Goal: Task Accomplishment & Management: Use online tool/utility

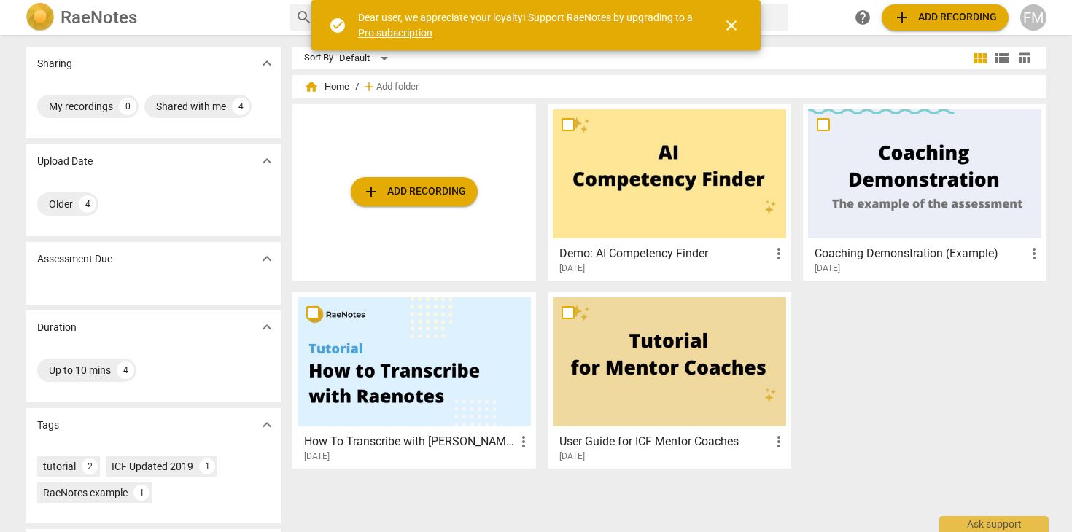
click at [421, 193] on span "add Add recording" at bounding box center [414, 192] width 104 height 18
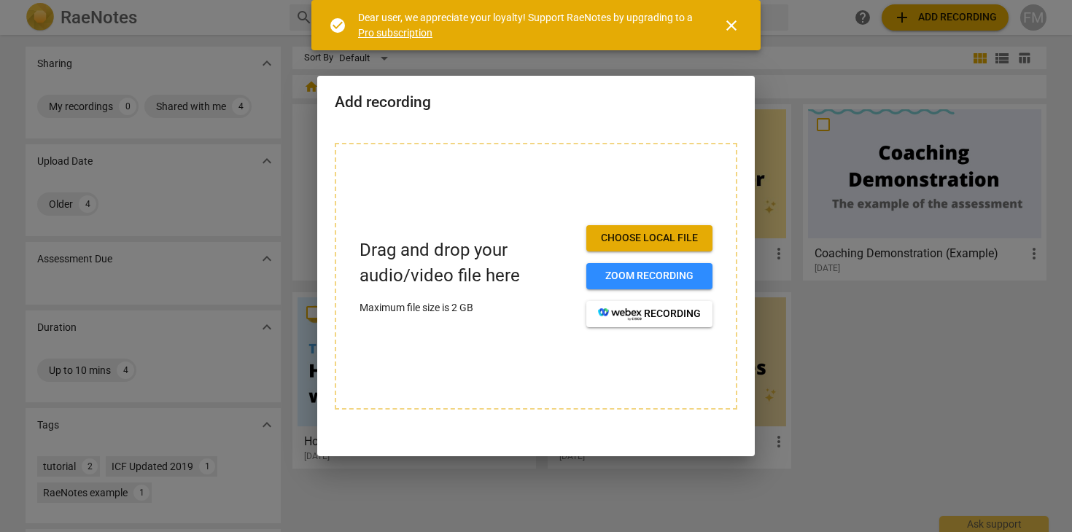
click at [653, 239] on span "Choose local file" at bounding box center [649, 238] width 103 height 15
click at [730, 19] on span "close" at bounding box center [732, 26] width 18 height 18
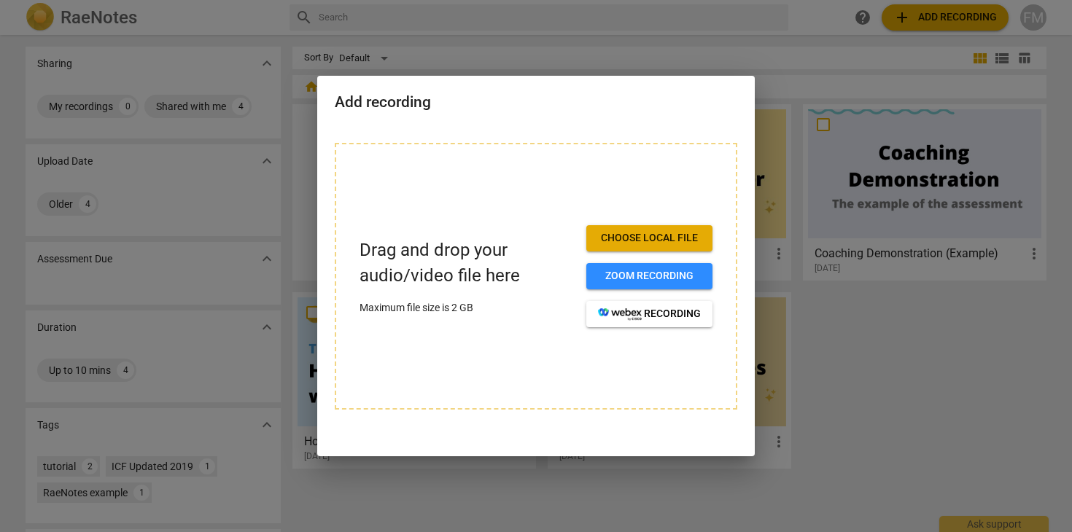
click at [890, 349] on div at bounding box center [536, 266] width 1072 height 532
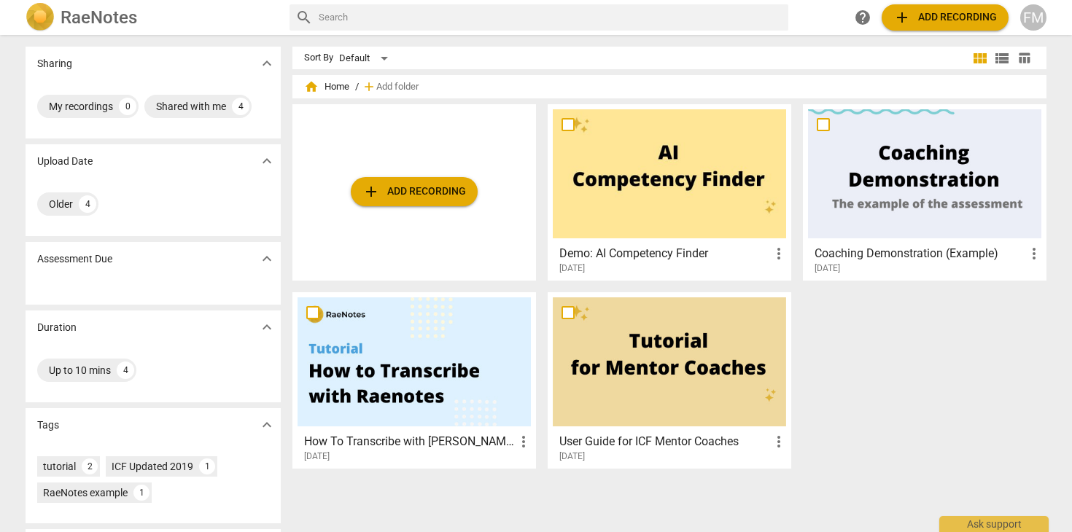
click at [894, 252] on h3 "Coaching Demonstration (Example)" at bounding box center [920, 254] width 211 height 18
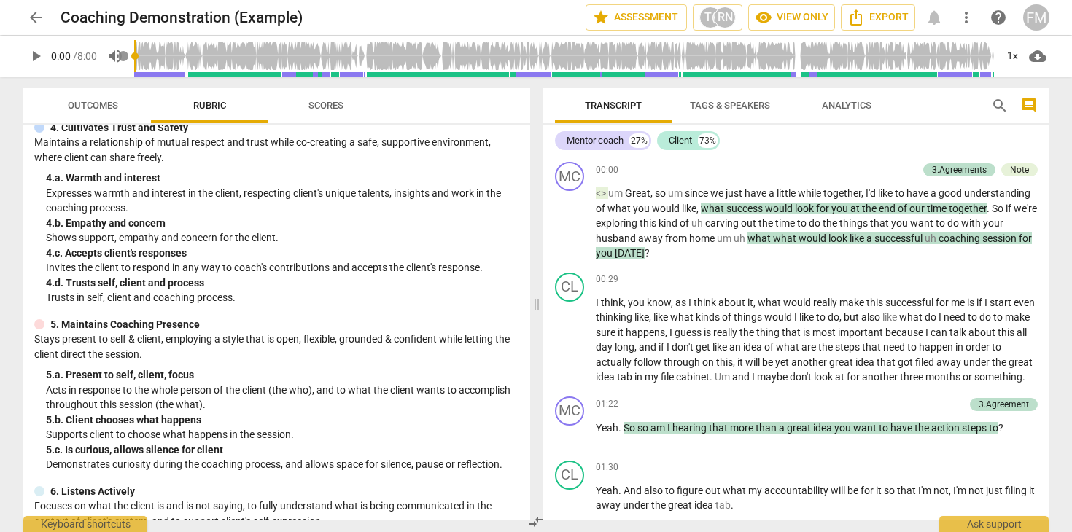
scroll to position [60, 0]
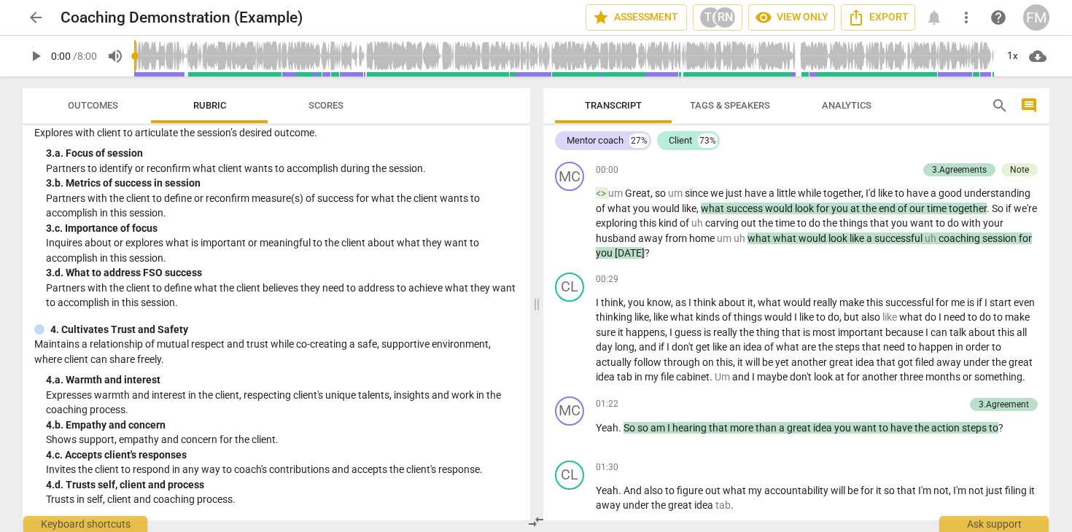
click at [36, 19] on span "arrow_back" at bounding box center [36, 18] width 18 height 18
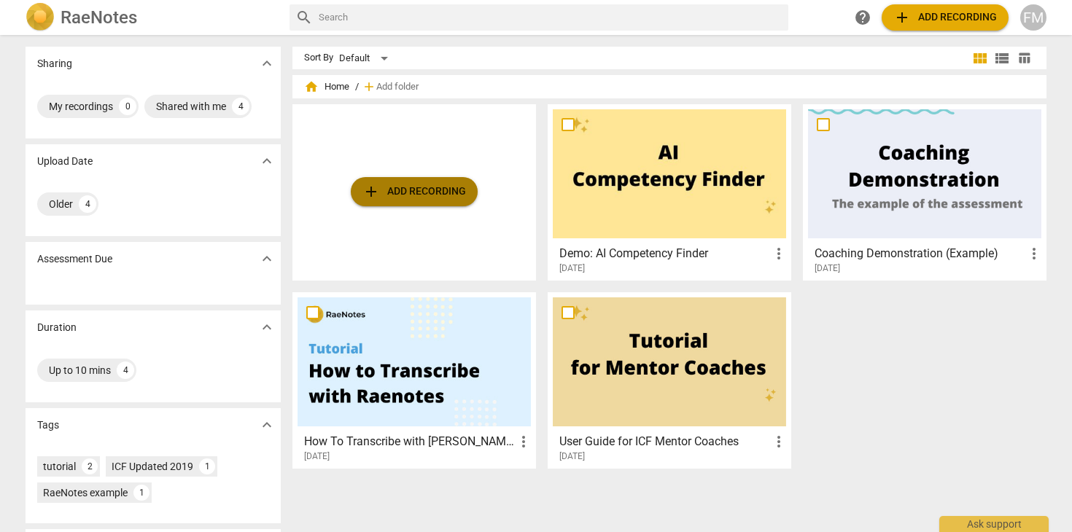
click at [404, 193] on span "add Add recording" at bounding box center [414, 192] width 104 height 18
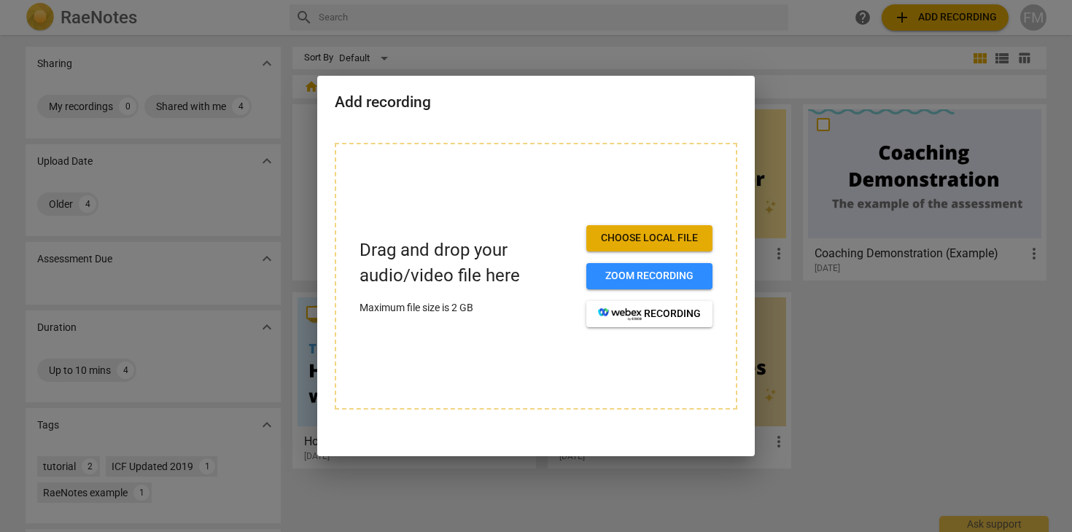
click at [652, 241] on span "Choose local file" at bounding box center [649, 238] width 103 height 15
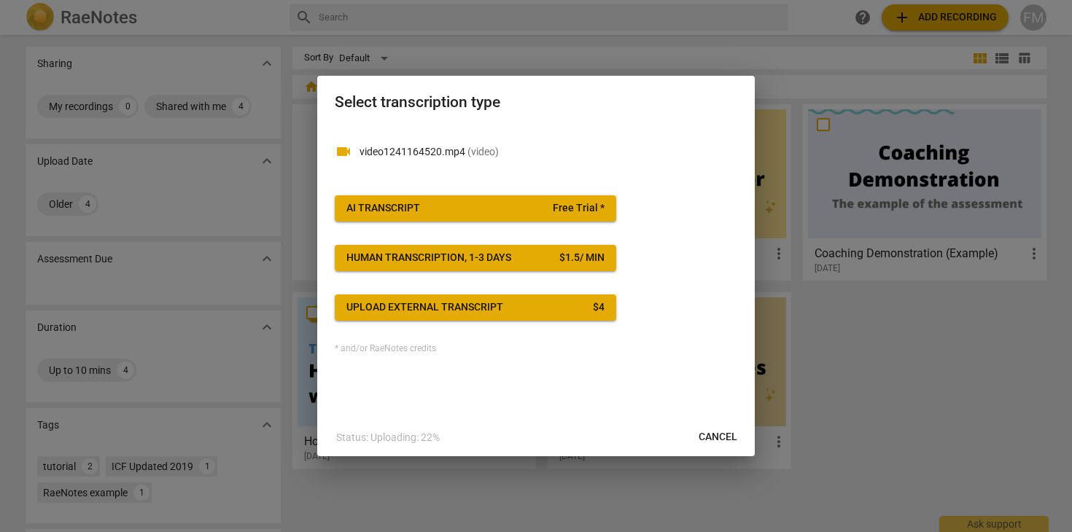
click at [572, 209] on span "Free Trial *" at bounding box center [579, 208] width 52 height 15
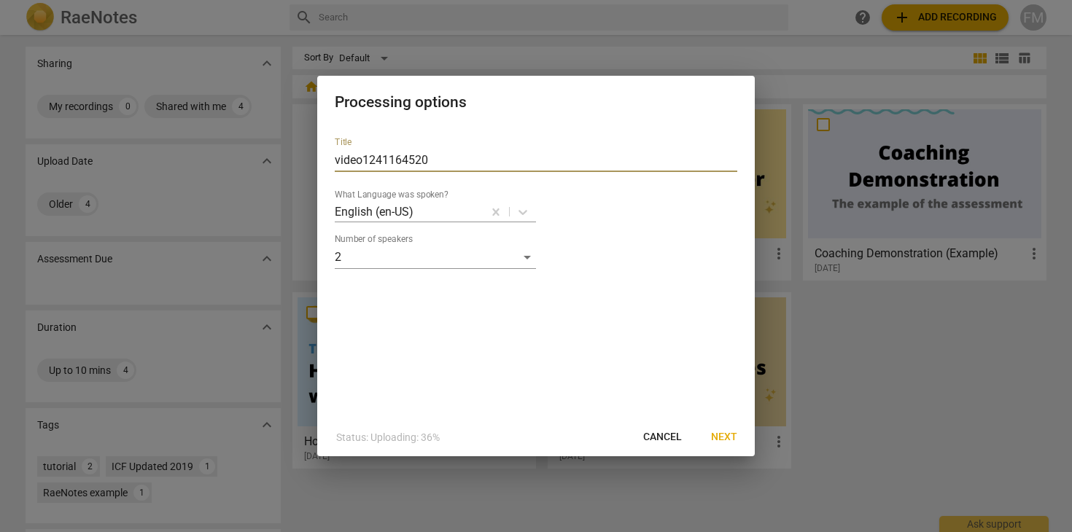
drag, startPoint x: 432, startPoint y: 161, endPoint x: 325, endPoint y: 164, distance: 106.5
click at [325, 164] on div "Title video1241164520 What Language was spoken? English (en-US) Number of speak…" at bounding box center [536, 271] width 438 height 293
paste input "YourName-C1-S2-dat"
drag, startPoint x: 392, startPoint y: 161, endPoint x: 323, endPoint y: 163, distance: 68.6
click at [323, 163] on div "Title YourName-C1-S2-dat What Language was spoken? English (en-US) Number of sp…" at bounding box center [536, 271] width 438 height 293
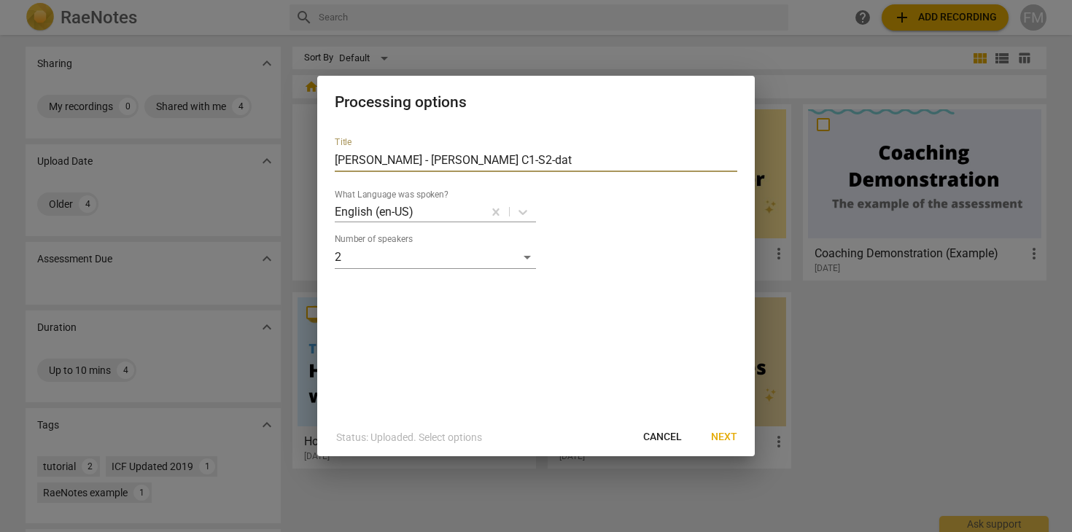
click at [490, 160] on input "Franky Morales - Addae C1-S2-dat" at bounding box center [536, 160] width 403 height 23
click at [525, 163] on input "Franky Morales - Addae C1-S1-dat" at bounding box center [536, 160] width 403 height 23
type input "[PERSON_NAME] - [PERSON_NAME] C1-S1-[DATE]"
click at [726, 436] on span "Next" at bounding box center [724, 437] width 26 height 15
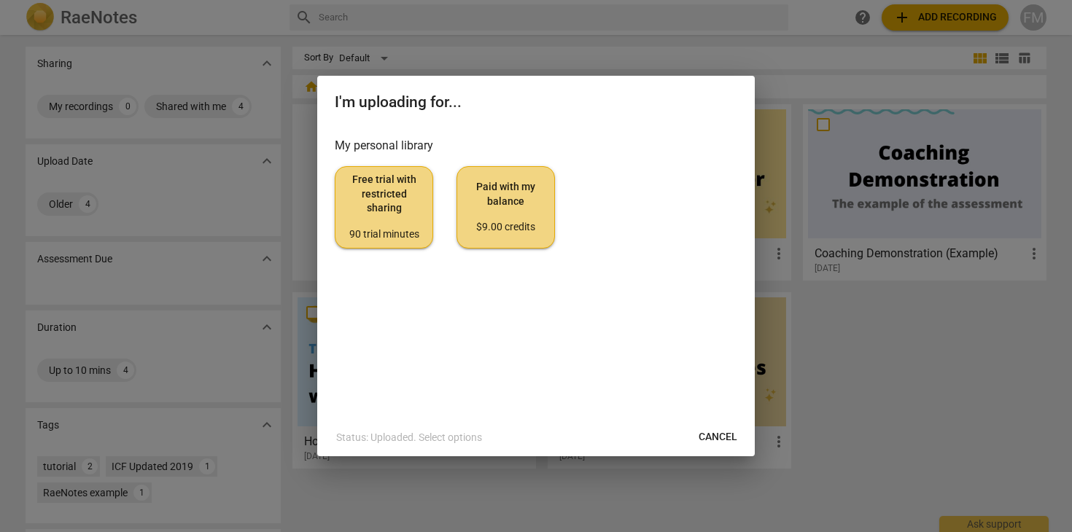
click at [383, 201] on span "Free trial with restricted sharing 90 trial minutes" at bounding box center [384, 207] width 74 height 69
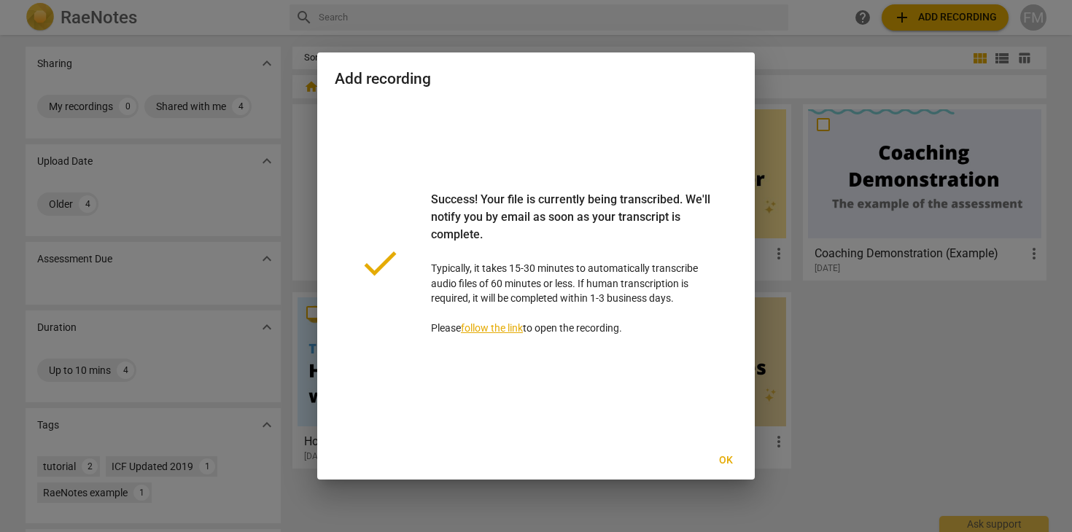
click at [725, 460] on span "Ok" at bounding box center [725, 461] width 23 height 15
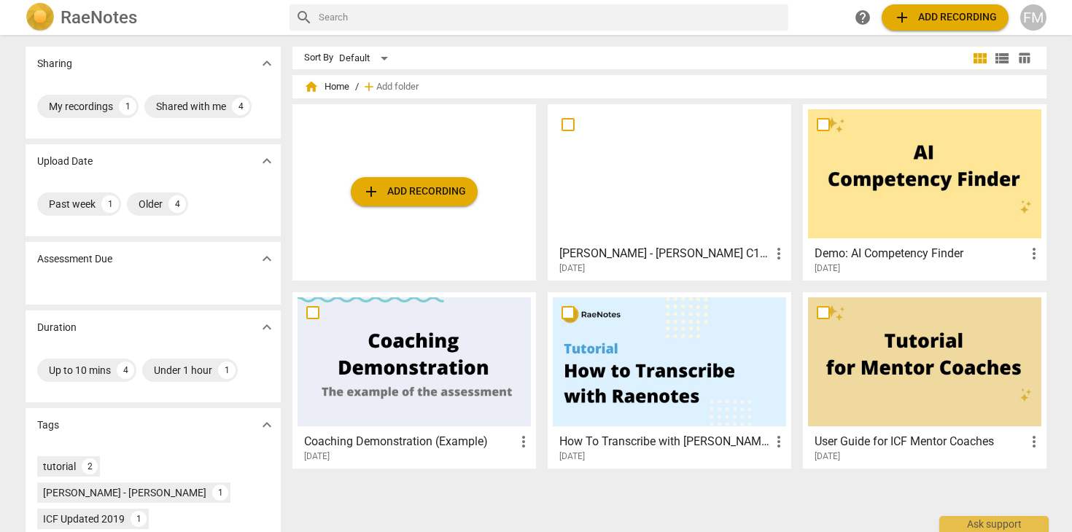
click at [774, 257] on span "more_vert" at bounding box center [779, 254] width 18 height 18
click at [357, 15] on div at bounding box center [536, 266] width 1072 height 532
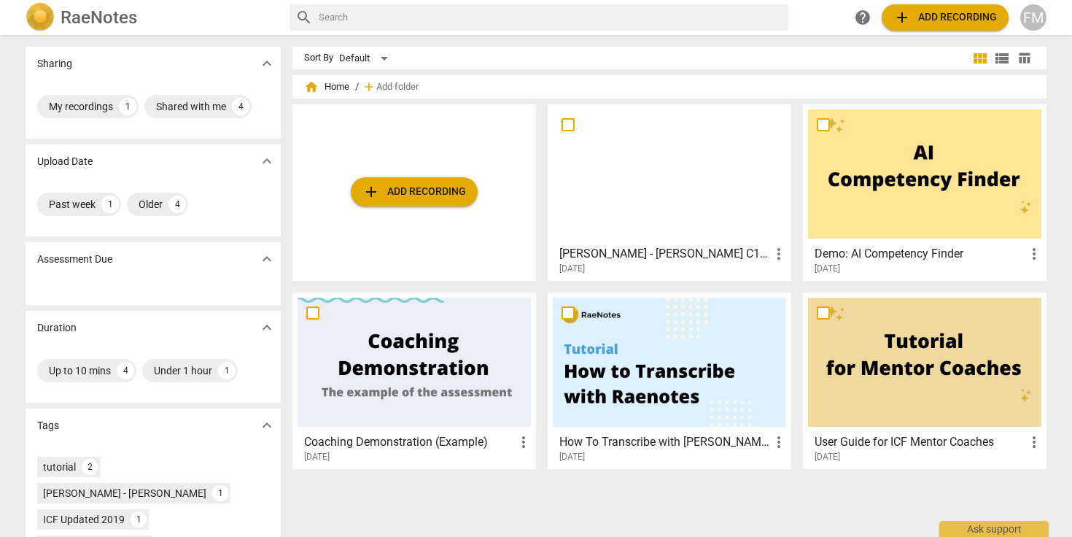
click at [347, 20] on input "text" at bounding box center [551, 17] width 464 height 23
type input "self evaluation"
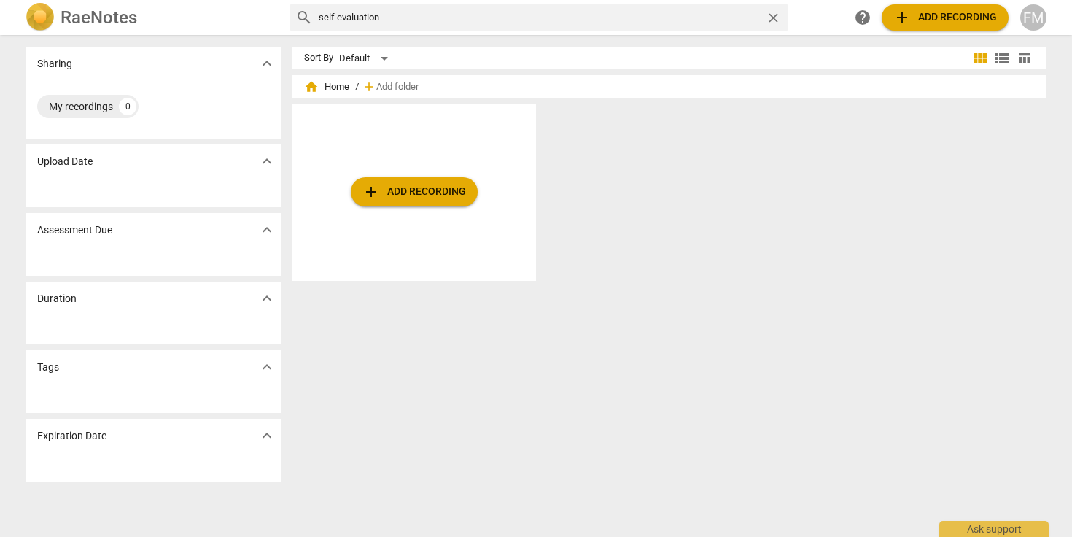
click at [265, 229] on span "expand_more" at bounding box center [267, 230] width 18 height 18
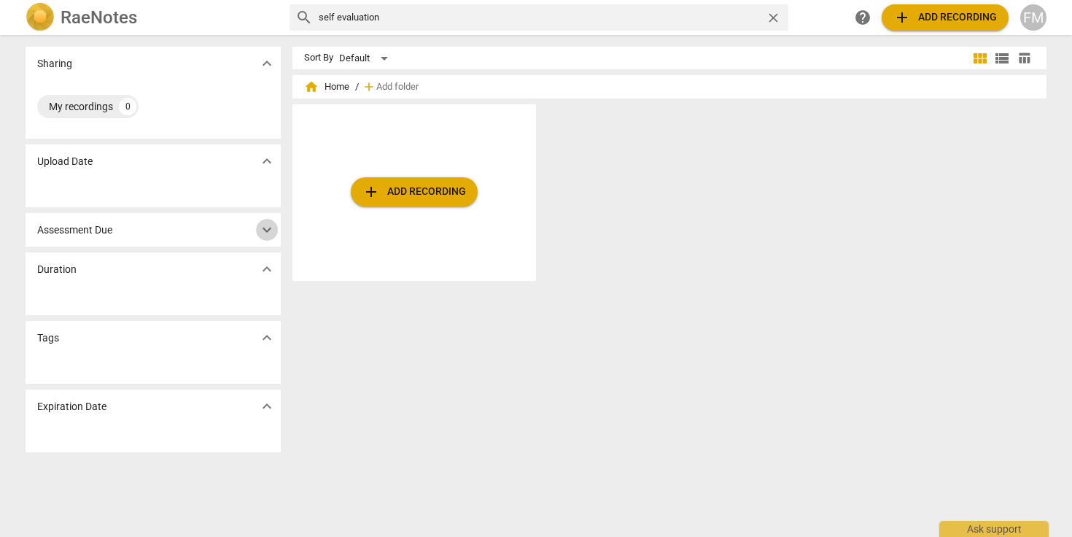
click at [265, 229] on span "expand_more" at bounding box center [267, 230] width 18 height 18
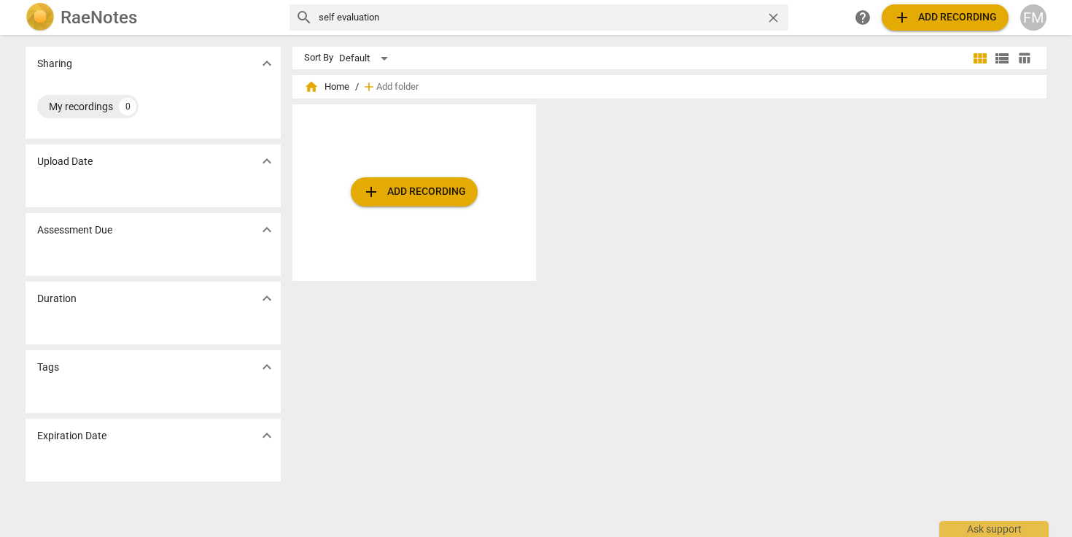
click at [263, 298] on span "expand_more" at bounding box center [267, 298] width 18 height 18
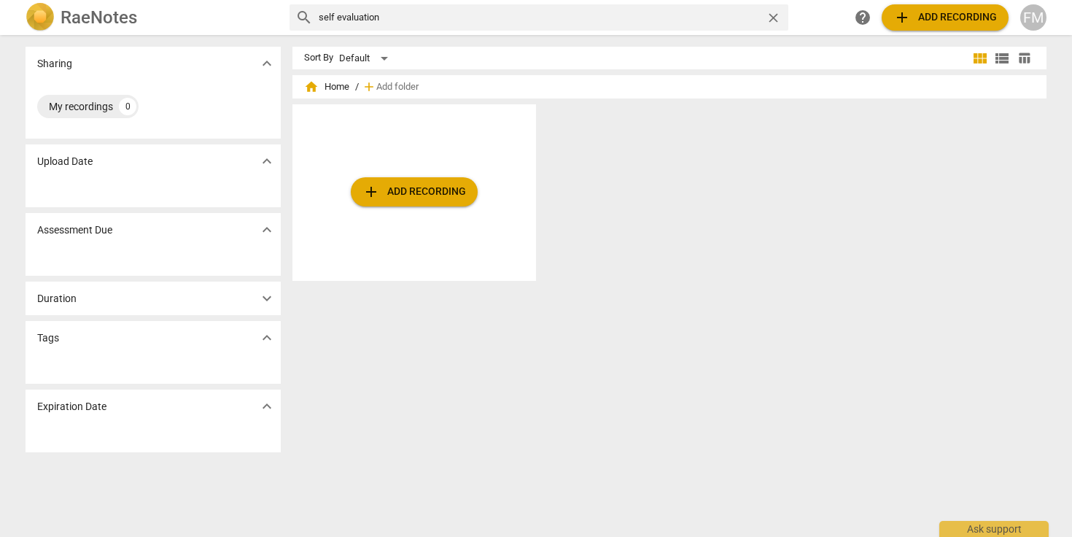
click at [264, 337] on span "expand_more" at bounding box center [267, 338] width 18 height 18
click at [264, 376] on span "expand_more" at bounding box center [267, 377] width 18 height 18
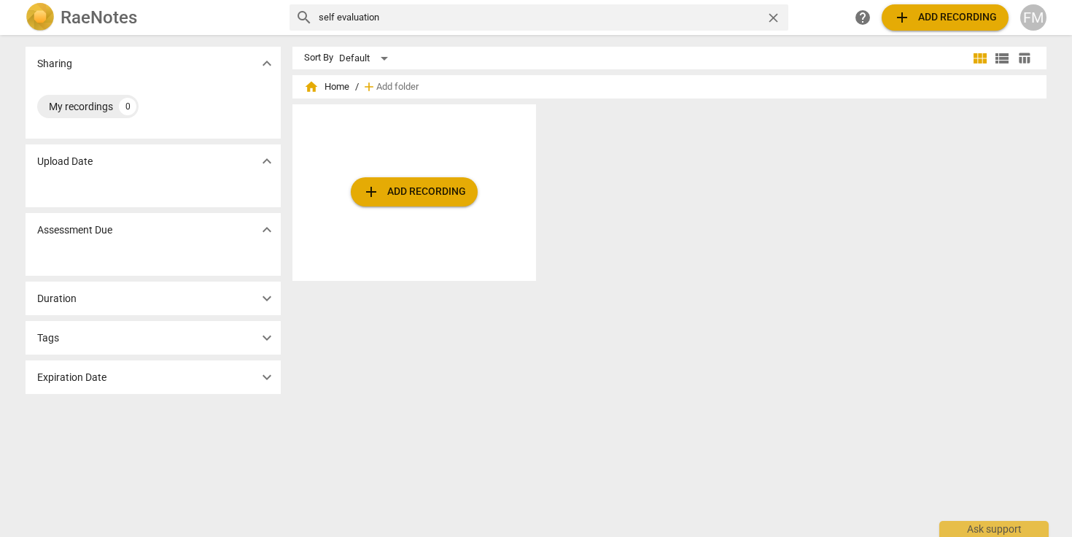
click at [338, 88] on span "home Home" at bounding box center [326, 86] width 45 height 15
click at [316, 57] on div "Sort By" at bounding box center [318, 58] width 29 height 11
click at [308, 85] on span "home" at bounding box center [311, 86] width 15 height 15
click at [328, 85] on span "home Home" at bounding box center [326, 86] width 45 height 15
click at [777, 16] on span "close" at bounding box center [773, 17] width 15 height 15
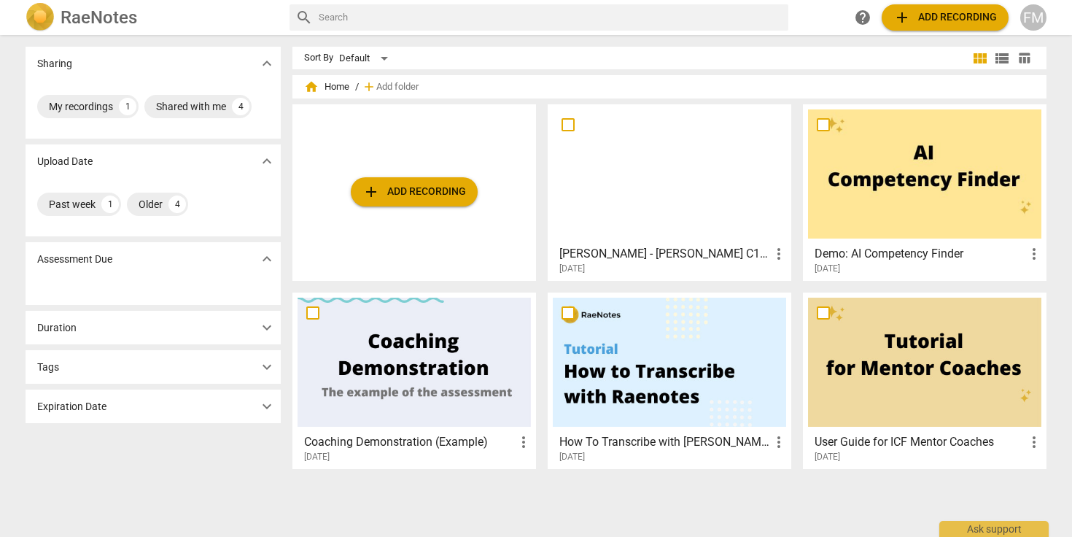
click at [432, 373] on div at bounding box center [414, 362] width 233 height 129
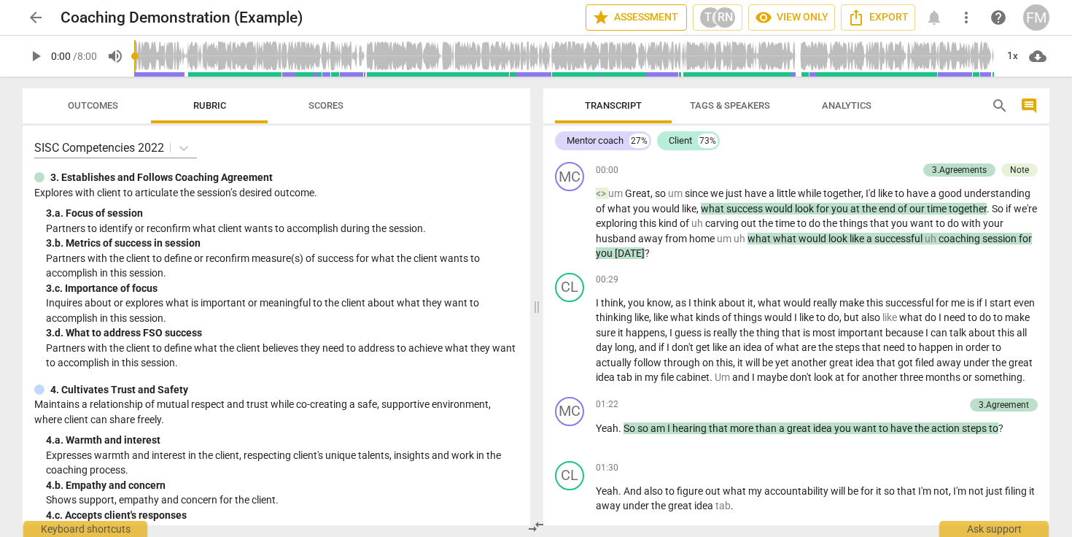
click at [635, 18] on span "star Assessment" at bounding box center [636, 18] width 88 height 18
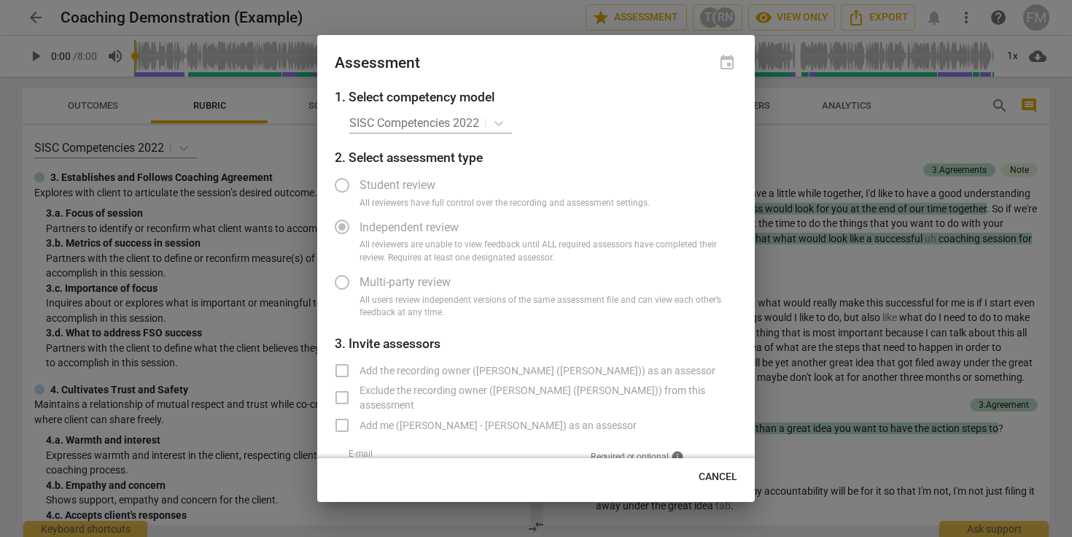
click at [343, 189] on label "Student review" at bounding box center [524, 185] width 401 height 35
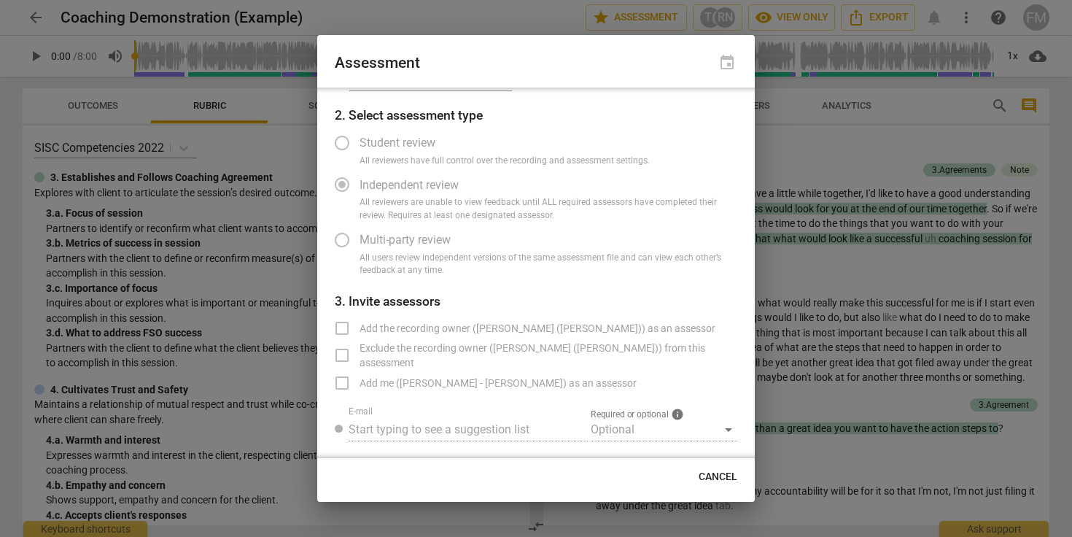
click at [715, 478] on span "Cancel" at bounding box center [718, 477] width 39 height 15
radio input "false"
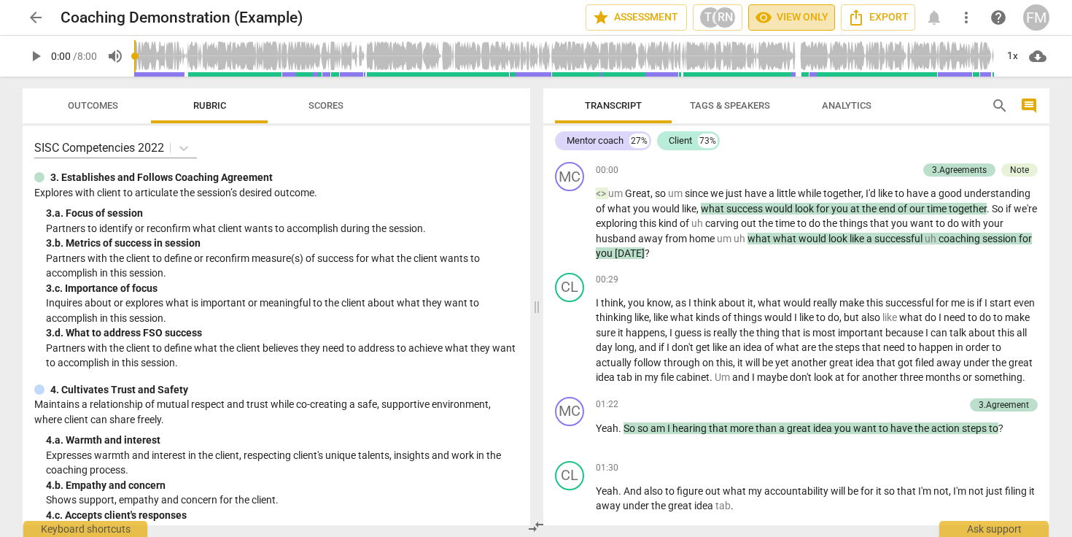
click at [789, 18] on span "visibility View only" at bounding box center [792, 18] width 74 height 18
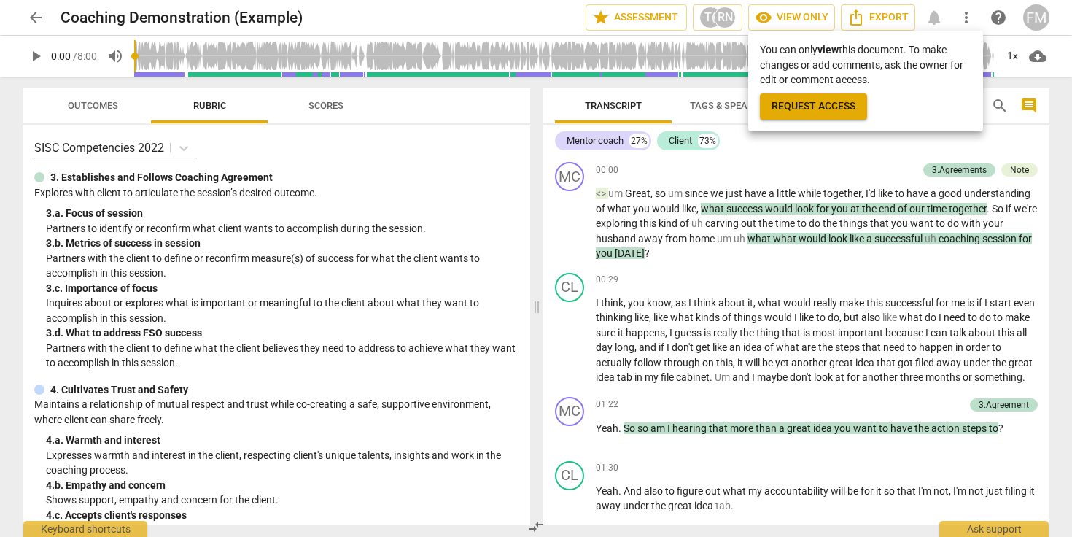
click at [529, 271] on div at bounding box center [536, 268] width 1072 height 537
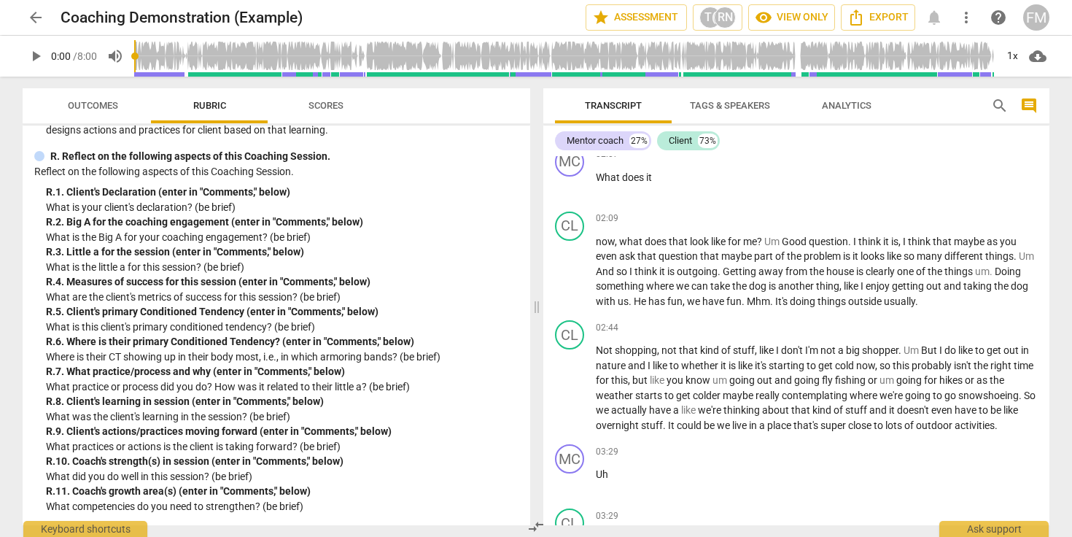
scroll to position [3425, 0]
click at [96, 105] on span "Outcomes" at bounding box center [93, 105] width 50 height 11
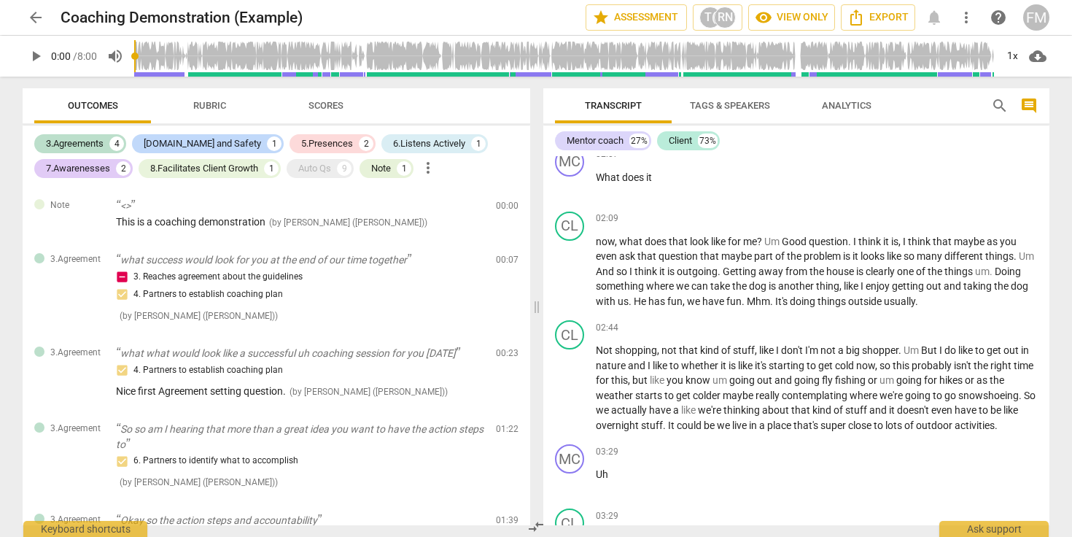
click at [319, 105] on span "Scores" at bounding box center [325, 105] width 35 height 11
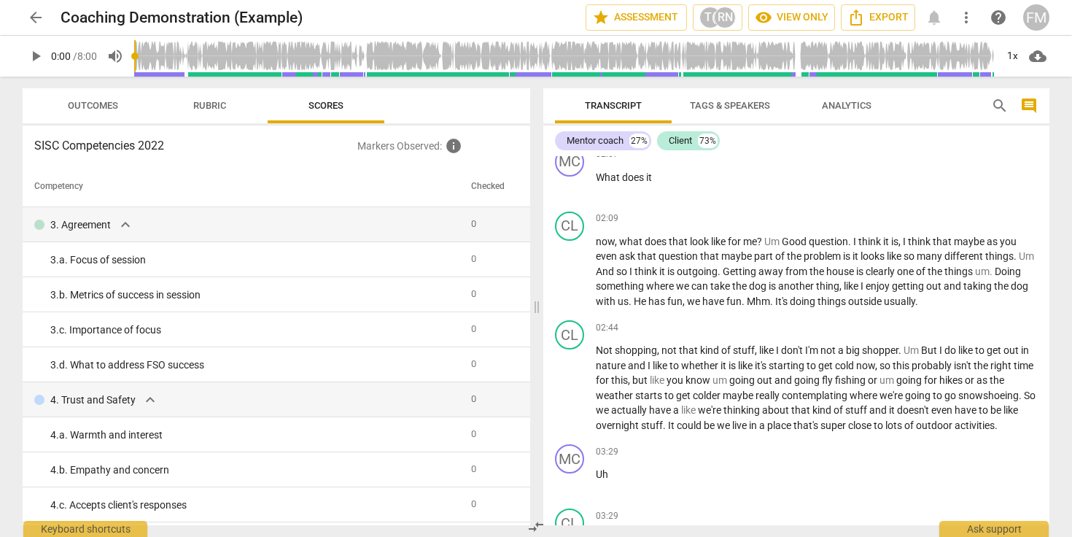
click at [37, 18] on span "arrow_back" at bounding box center [36, 18] width 18 height 18
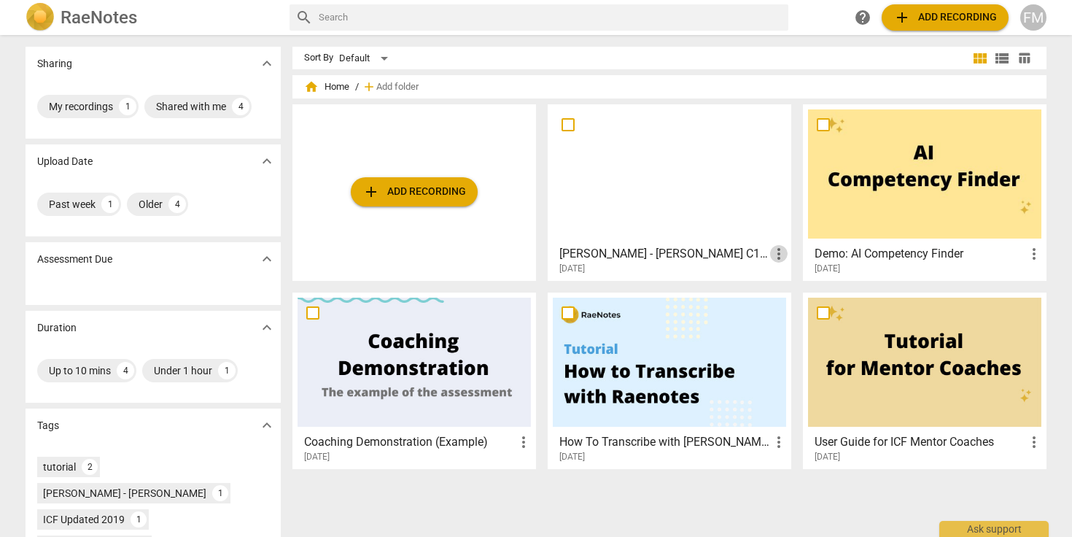
click at [781, 254] on span "more_vert" at bounding box center [779, 254] width 18 height 18
click at [536, 143] on div at bounding box center [536, 268] width 1072 height 537
click at [48, 17] on img at bounding box center [40, 17] width 29 height 29
click at [1044, 20] on div "FM" at bounding box center [1033, 17] width 26 height 26
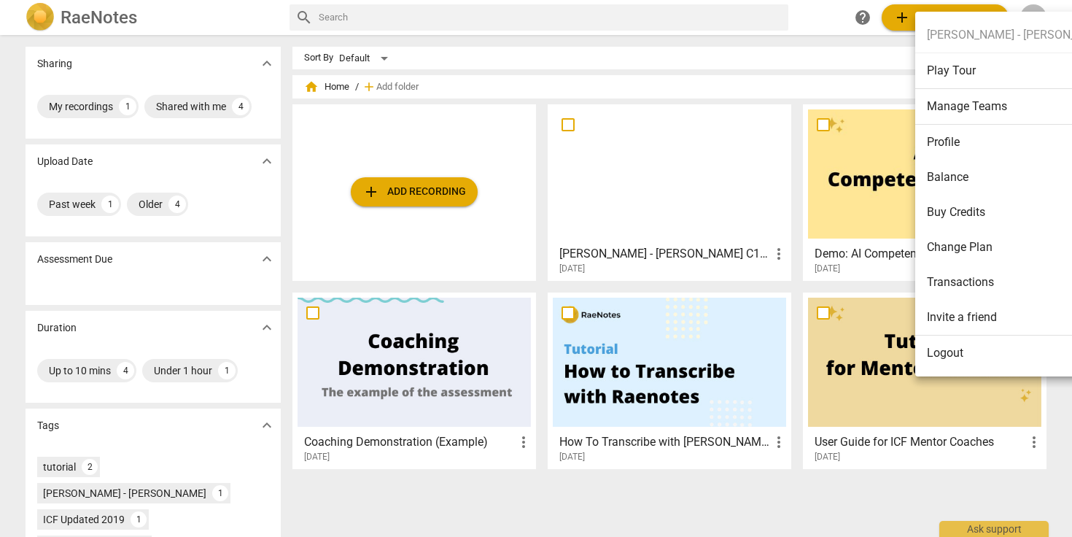
click at [683, 195] on div at bounding box center [536, 268] width 1072 height 537
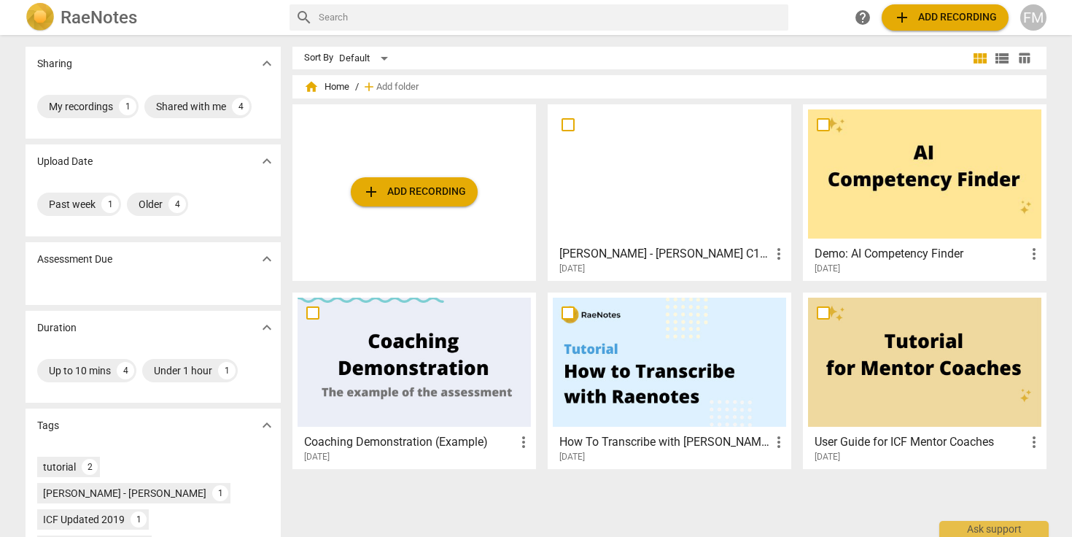
click at [567, 125] on input "checkbox" at bounding box center [568, 125] width 31 height 18
checkbox input "false"
click at [669, 165] on div at bounding box center [669, 173] width 233 height 129
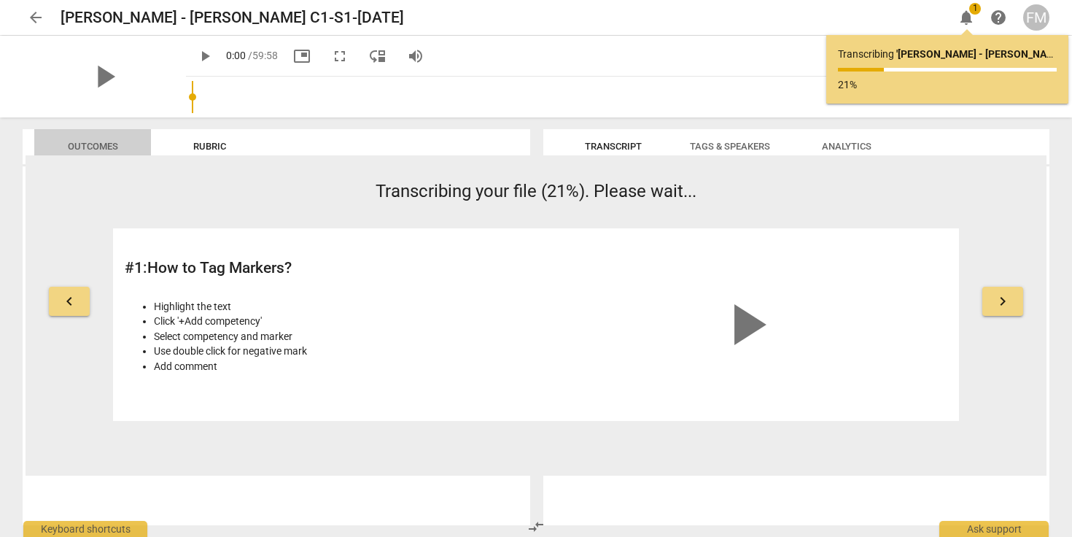
click at [87, 147] on span "Outcomes" at bounding box center [93, 146] width 50 height 11
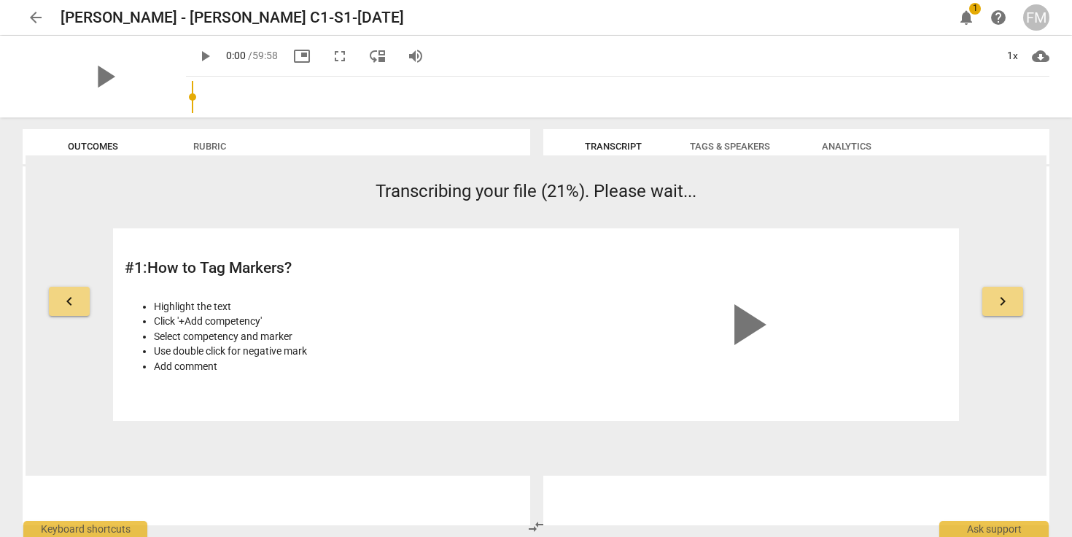
click at [211, 144] on span "Rubric" at bounding box center [209, 146] width 33 height 11
click at [969, 20] on span "notifications" at bounding box center [966, 18] width 18 height 18
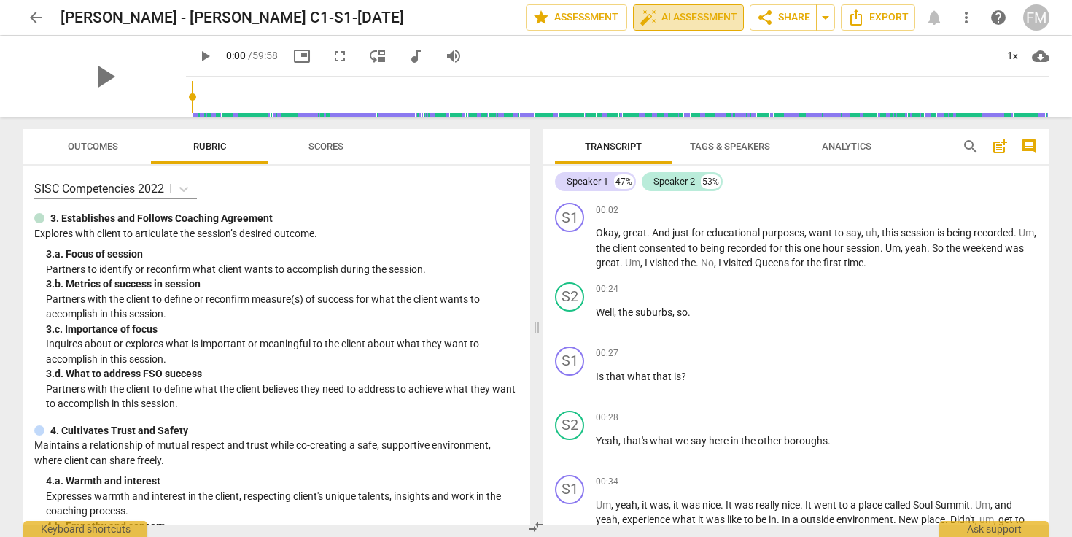
click at [686, 13] on span "auto_fix_high AI Assessment" at bounding box center [689, 18] width 98 height 18
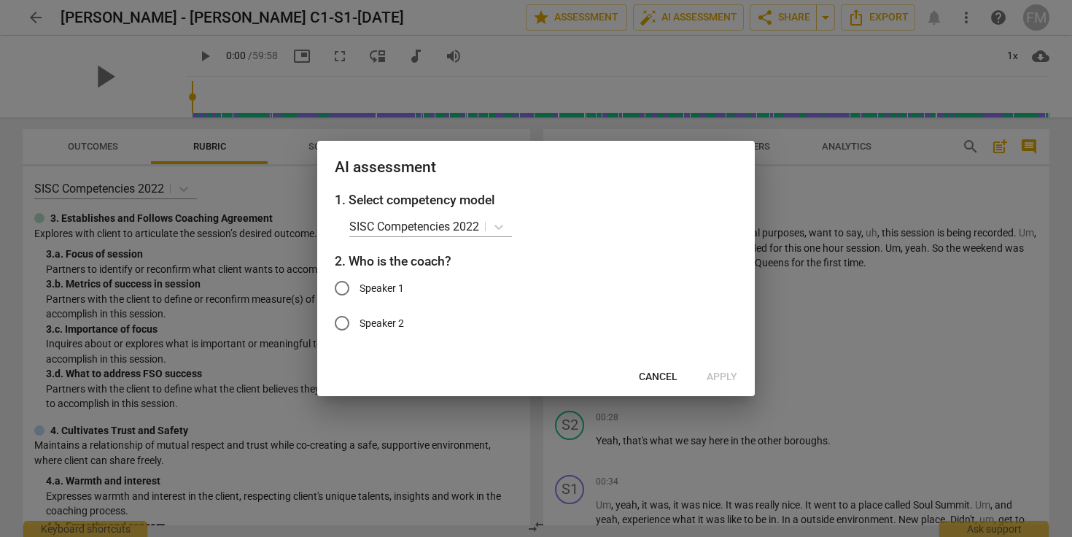
click at [343, 287] on input "Speaker 1" at bounding box center [341, 288] width 35 height 35
radio input "true"
click at [717, 373] on span "Apply" at bounding box center [722, 377] width 31 height 15
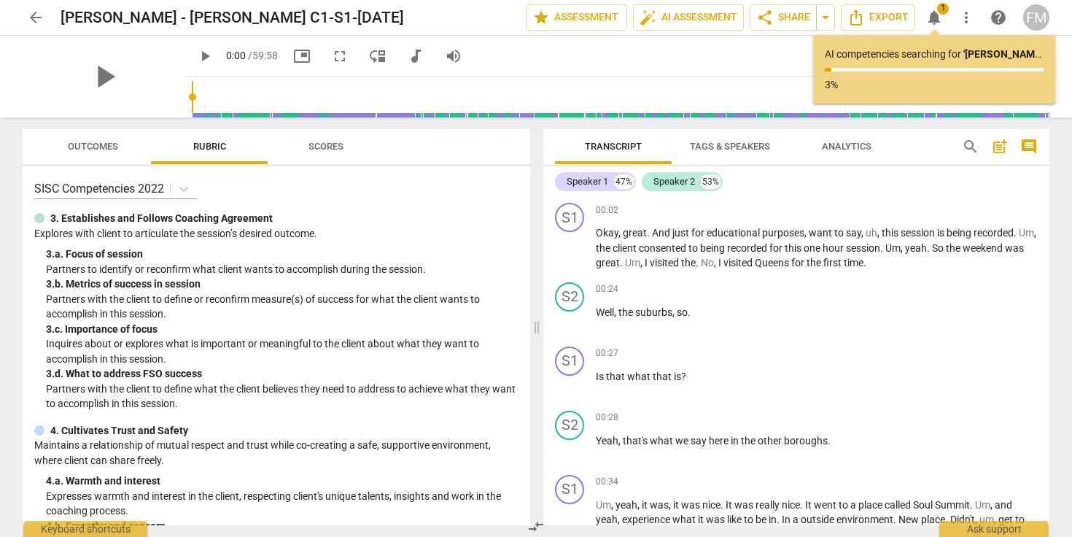
click at [98, 146] on span "Outcomes" at bounding box center [93, 146] width 50 height 11
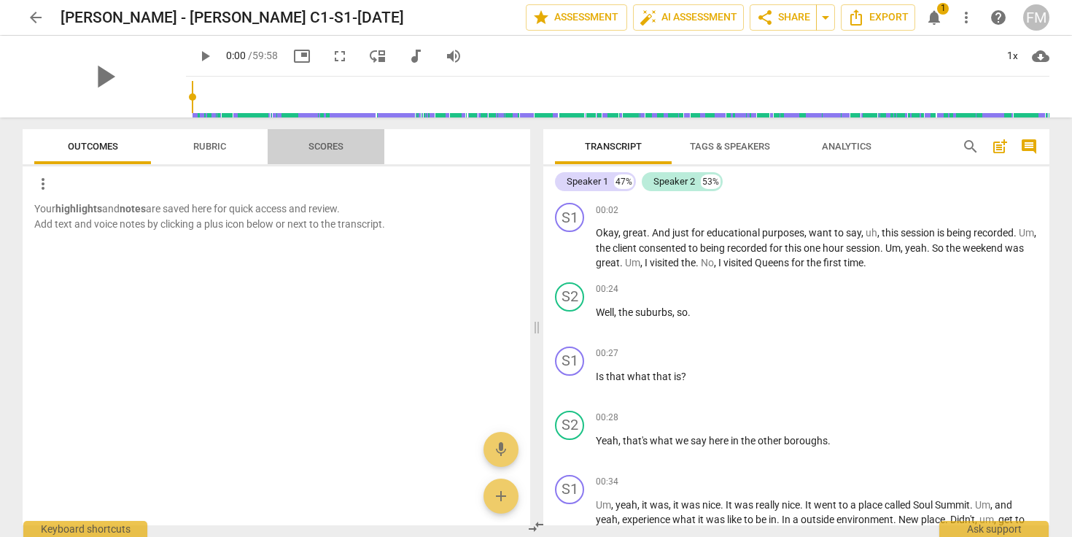
click at [328, 149] on span "Scores" at bounding box center [325, 146] width 35 height 11
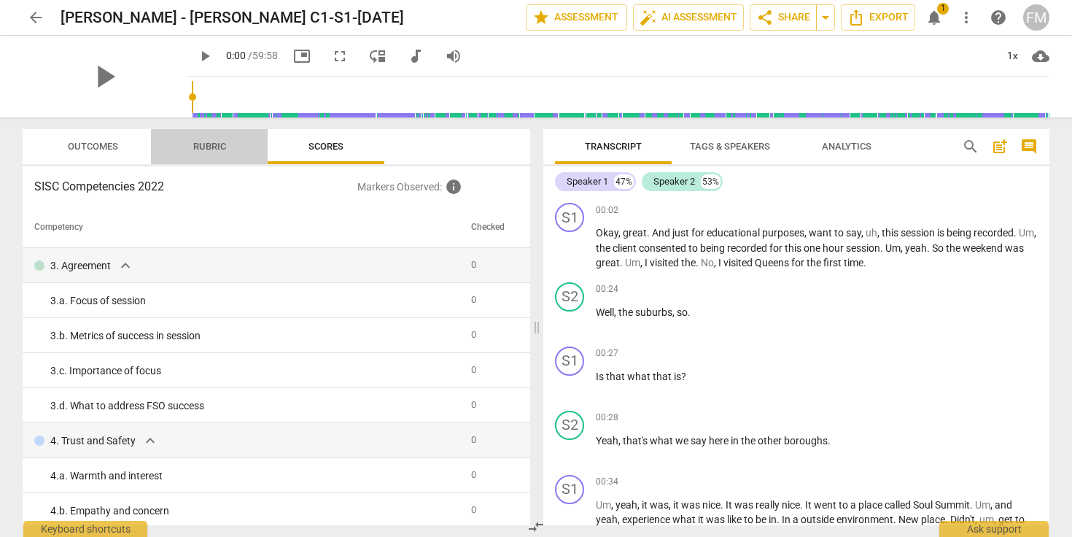
click at [218, 149] on span "Rubric" at bounding box center [209, 146] width 33 height 11
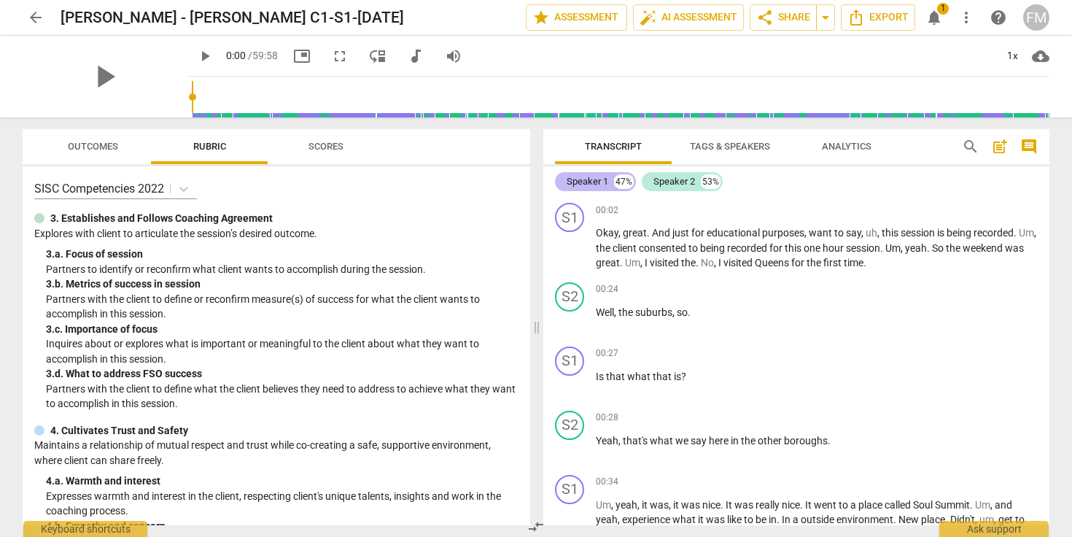
click at [595, 182] on div "Speaker 1" at bounding box center [588, 181] width 42 height 15
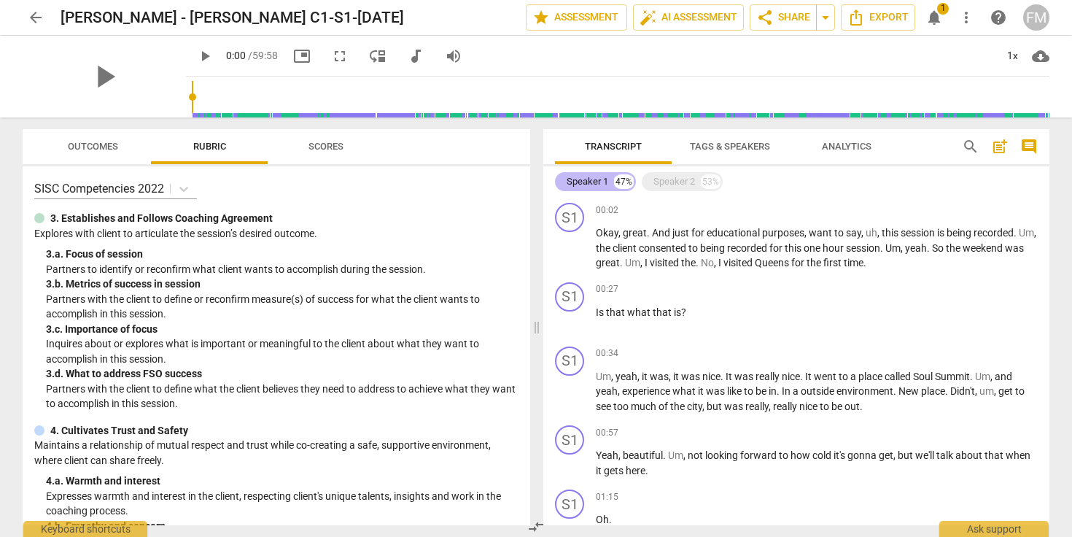
click at [595, 182] on div "Speaker 1" at bounding box center [588, 181] width 42 height 15
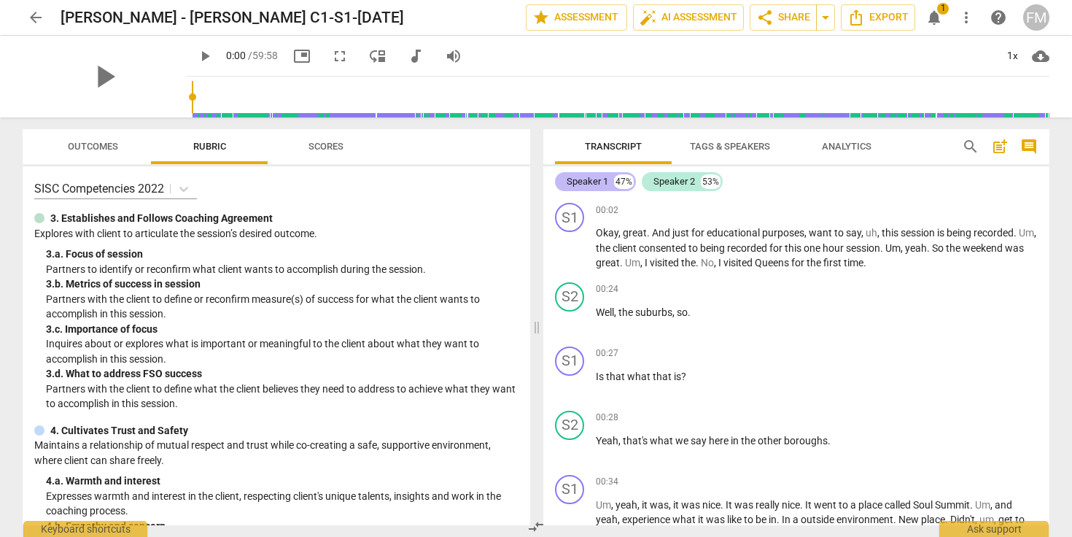
click at [595, 182] on div "Speaker 1" at bounding box center [588, 181] width 42 height 15
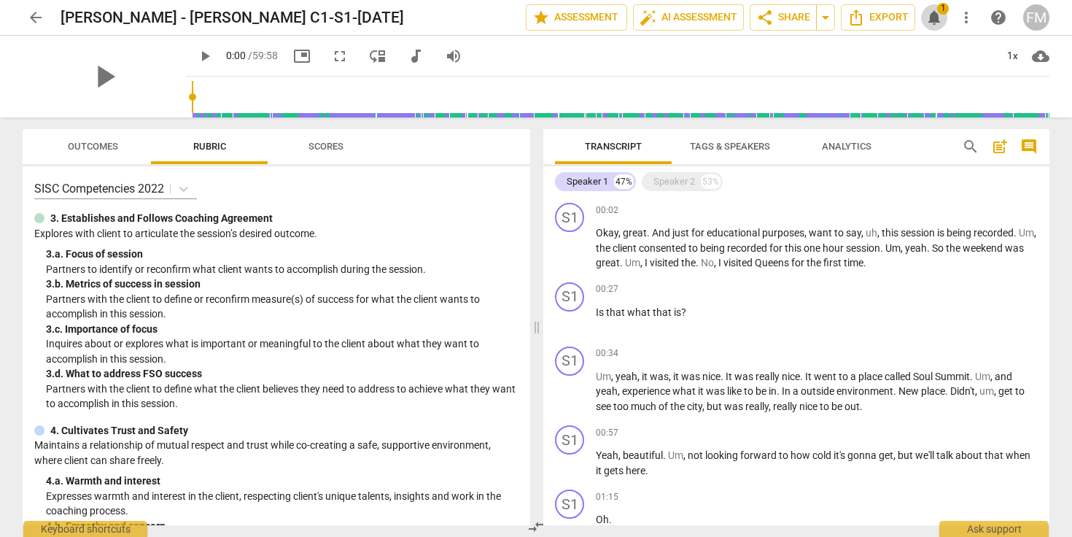
click at [935, 15] on span "notifications" at bounding box center [934, 18] width 18 height 18
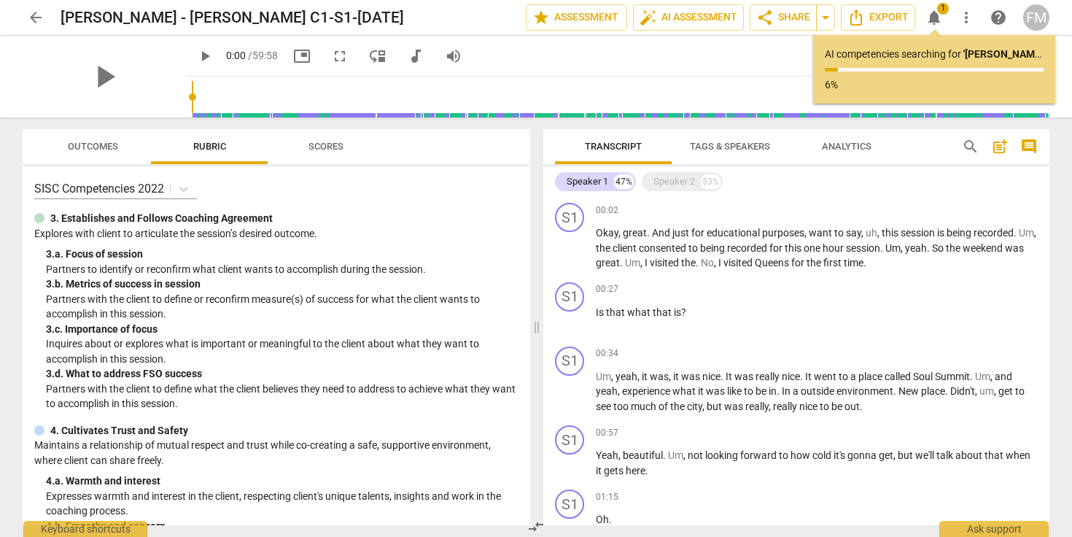
click at [731, 144] on span "Tags & Speakers" at bounding box center [730, 146] width 80 height 11
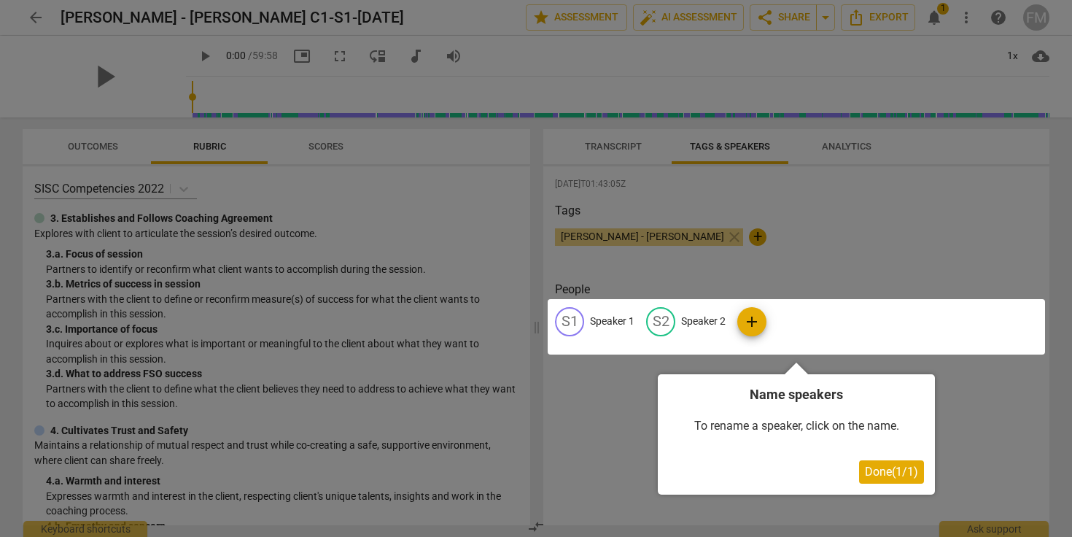
click at [566, 327] on div at bounding box center [796, 326] width 497 height 55
click at [604, 321] on div at bounding box center [796, 326] width 497 height 55
click at [572, 321] on div at bounding box center [796, 326] width 497 height 55
click at [607, 323] on div at bounding box center [796, 326] width 497 height 55
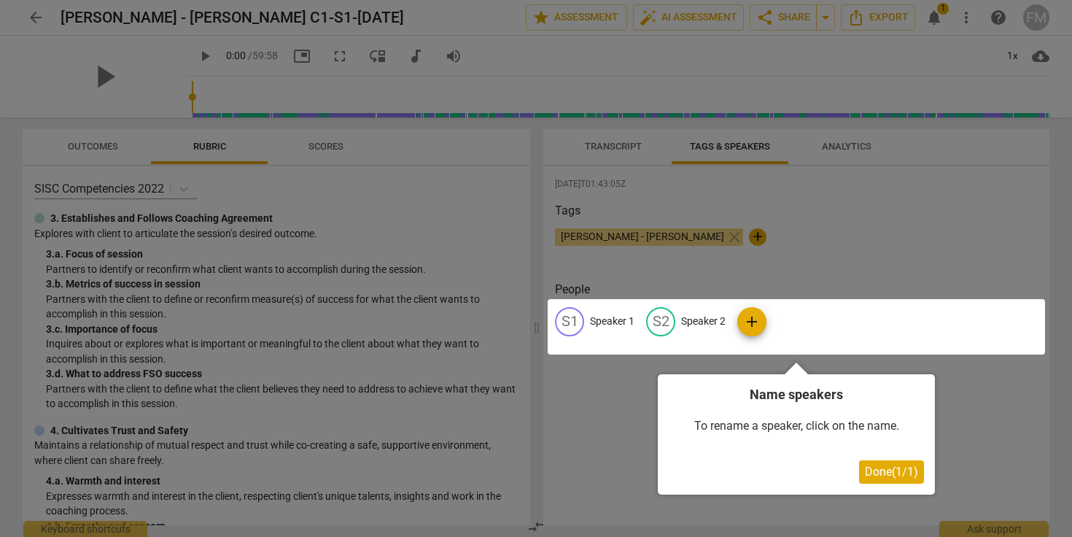
click at [607, 323] on div at bounding box center [796, 326] width 497 height 55
click at [753, 321] on div at bounding box center [796, 326] width 497 height 55
click at [892, 470] on span "Done ( 1 / 1 )" at bounding box center [891, 471] width 53 height 14
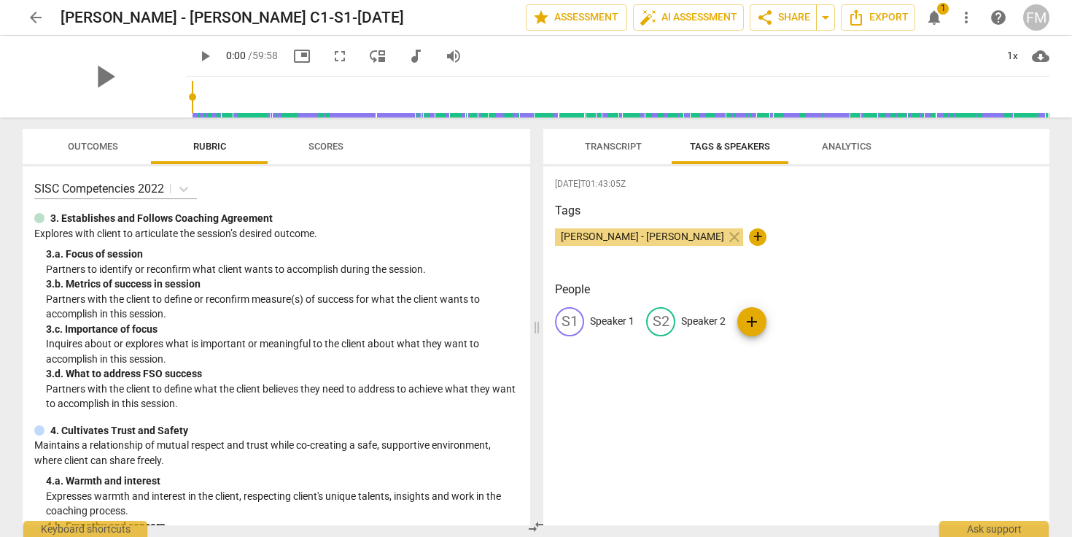
click at [572, 320] on div "S1" at bounding box center [569, 321] width 29 height 29
type input "FM"
click at [721, 411] on div "2025-09-15T01:43:05Z Tags Franky Morales - Addae close + People edit FM delete …" at bounding box center [796, 345] width 506 height 359
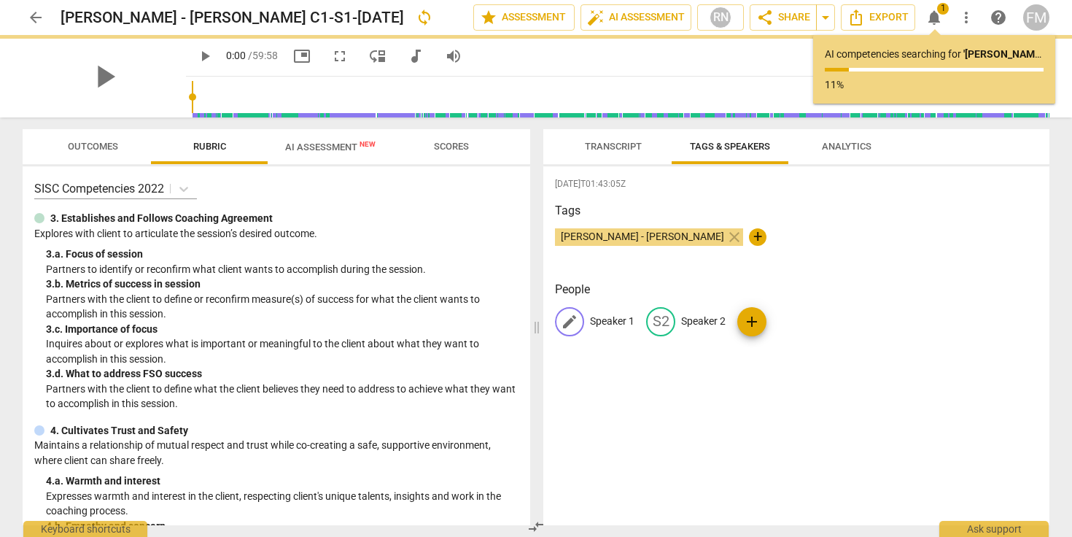
click at [570, 318] on span "edit" at bounding box center [570, 322] width 18 height 18
click at [572, 320] on div "edit" at bounding box center [569, 321] width 29 height 29
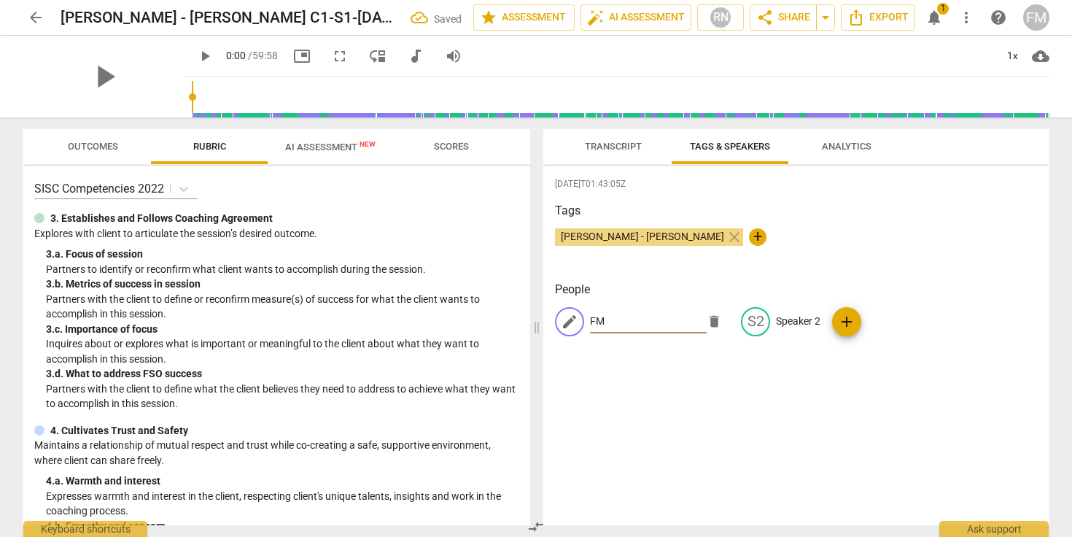
click at [621, 321] on input "FM" at bounding box center [648, 321] width 117 height 23
drag, startPoint x: 618, startPoint y: 321, endPoint x: 585, endPoint y: 323, distance: 33.6
click at [585, 323] on div "edit FM delete" at bounding box center [642, 321] width 174 height 29
type input "[PERSON_NAME]"
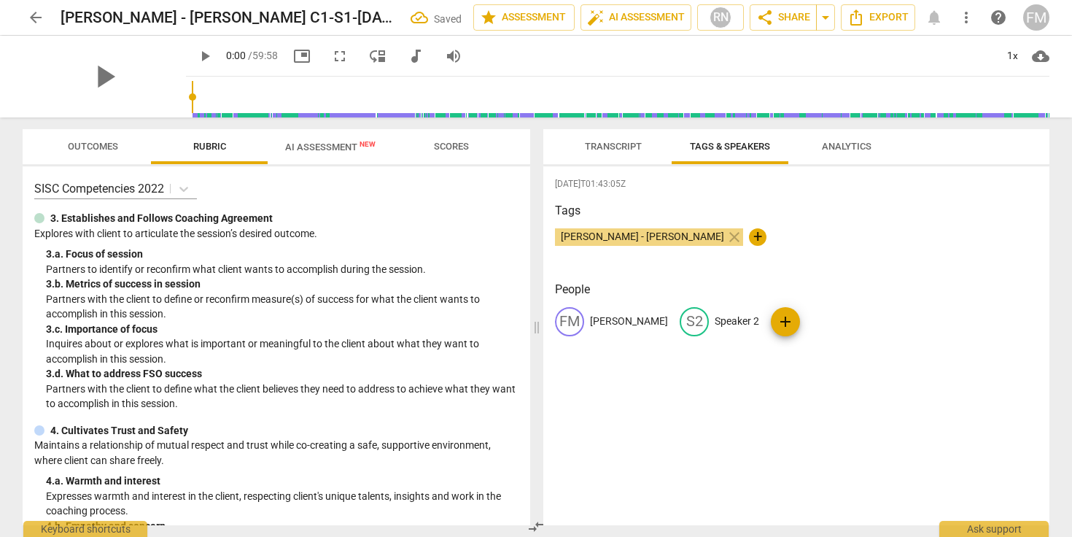
click at [605, 146] on span "Transcript" at bounding box center [613, 146] width 57 height 11
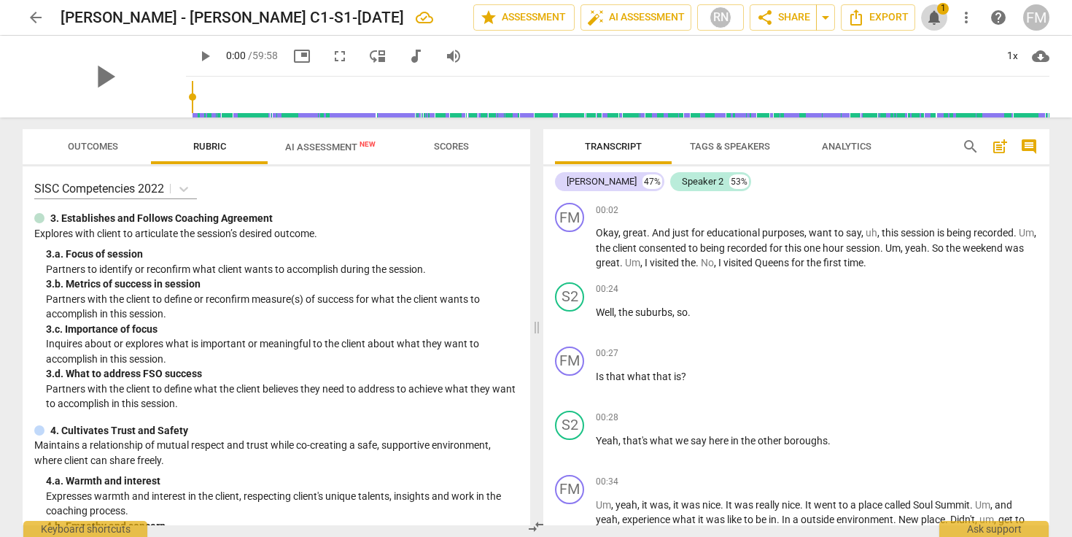
click at [933, 19] on span "notifications" at bounding box center [934, 18] width 18 height 18
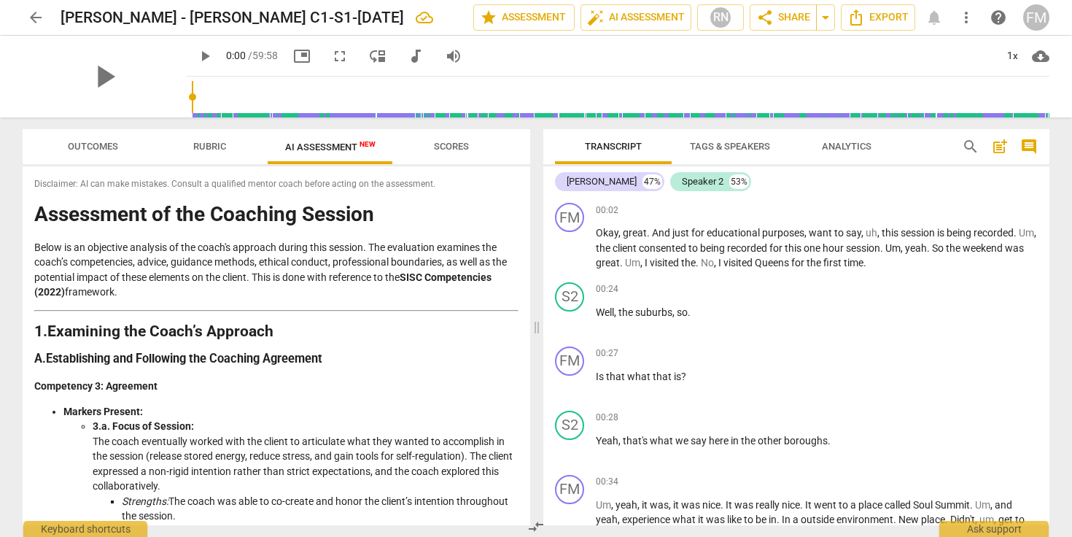
click at [936, 20] on div "arrow_back Franky Morales - Addae C1-S1-September 4th, 2025 edit star Assessmen…" at bounding box center [536, 17] width 1027 height 26
click at [934, 21] on div "arrow_back Franky Morales - Addae C1-S1-September 4th, 2025 edit star Assessmen…" at bounding box center [536, 17] width 1027 height 26
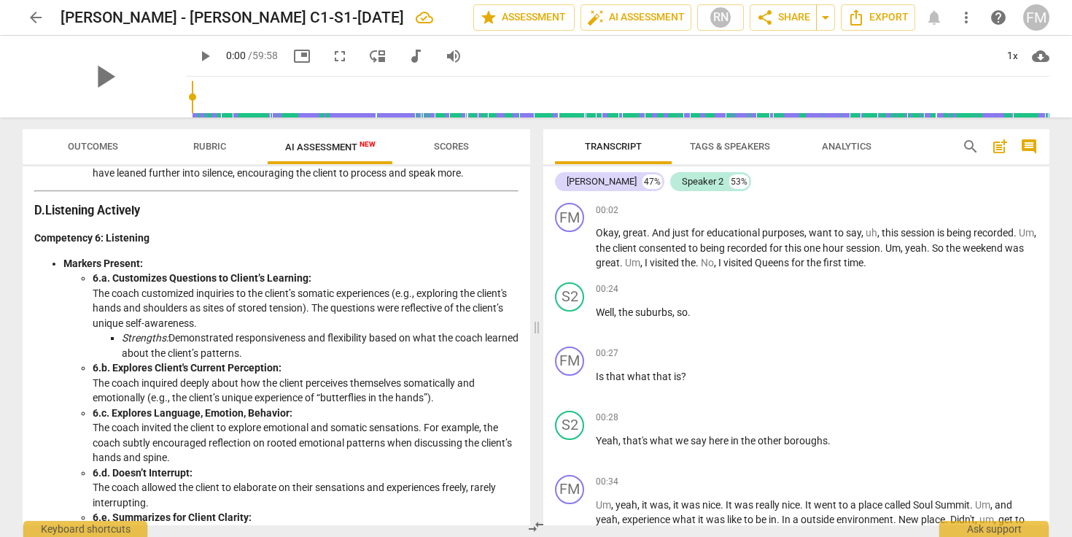
scroll to position [1348, 0]
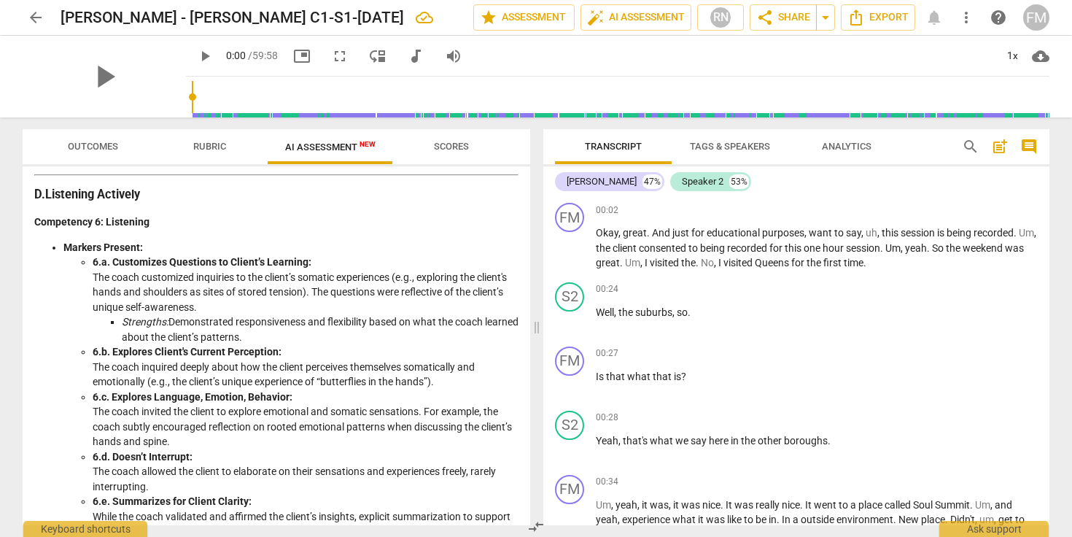
click at [451, 136] on button "Scores" at bounding box center [451, 146] width 117 height 35
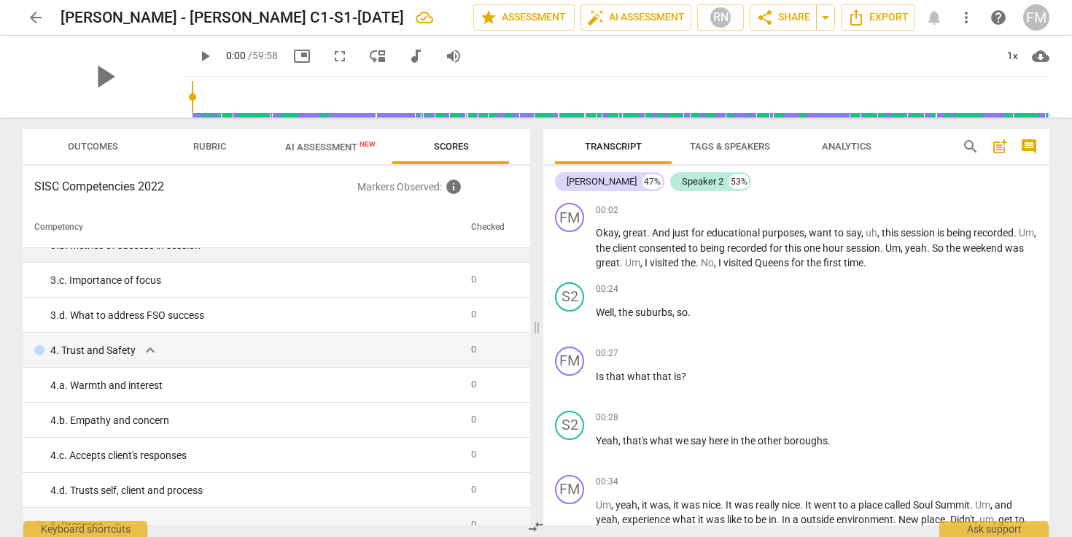
scroll to position [0, 0]
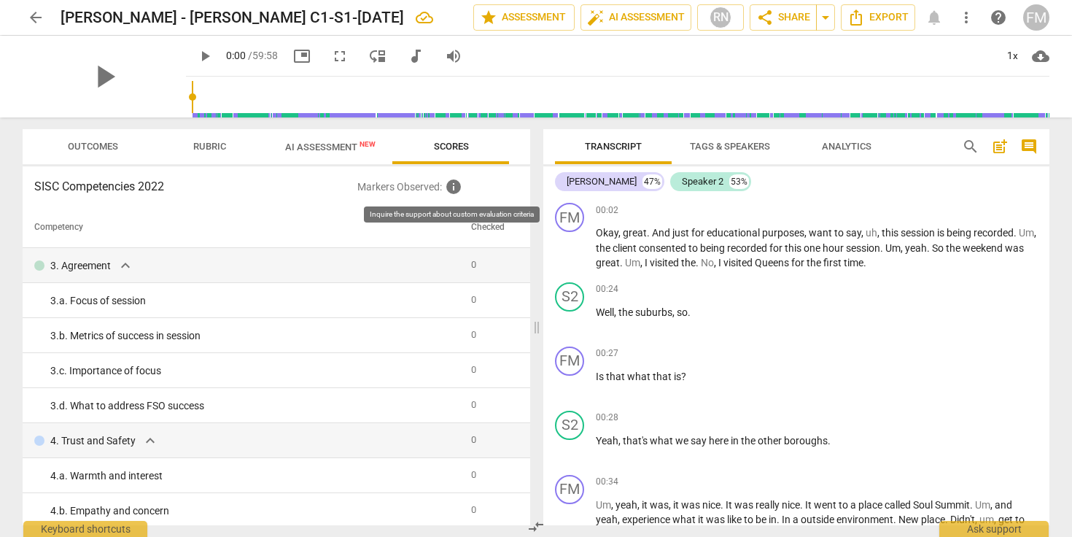
click at [453, 186] on span "info" at bounding box center [454, 187] width 18 height 18
click at [213, 147] on span "Rubric" at bounding box center [209, 146] width 33 height 11
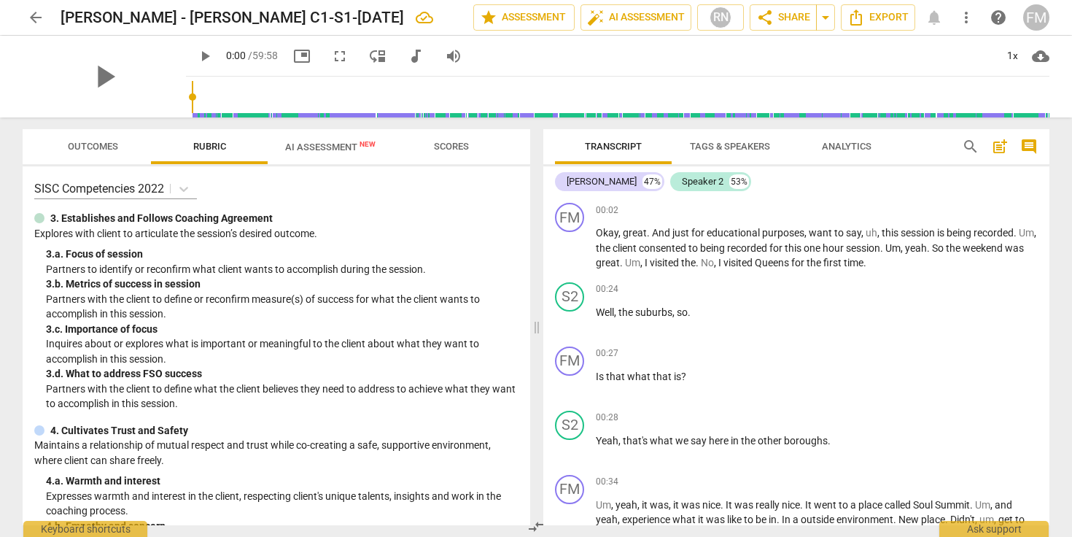
click at [102, 147] on span "Outcomes" at bounding box center [93, 146] width 50 height 11
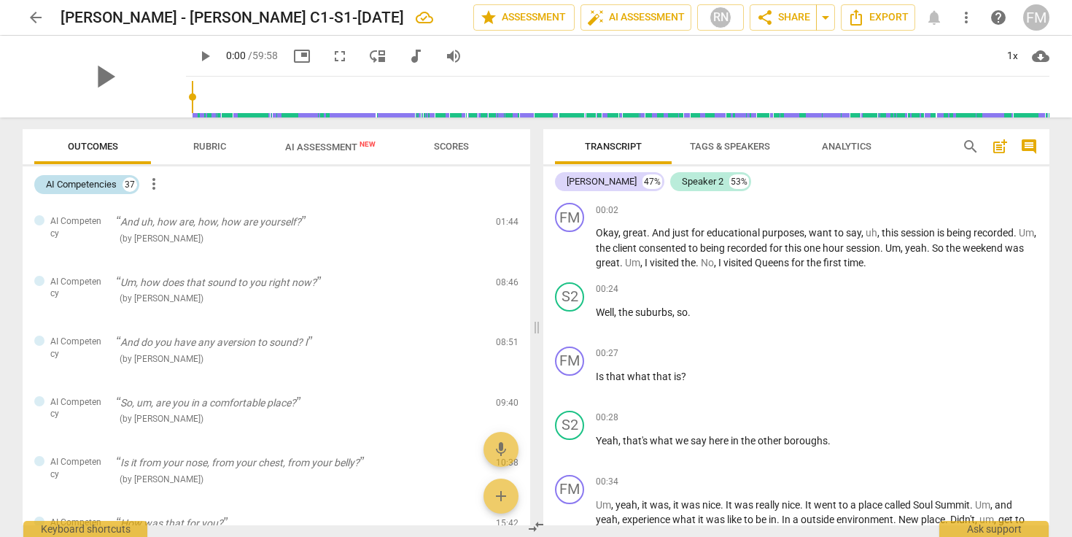
click at [130, 185] on div "37" at bounding box center [130, 184] width 15 height 15
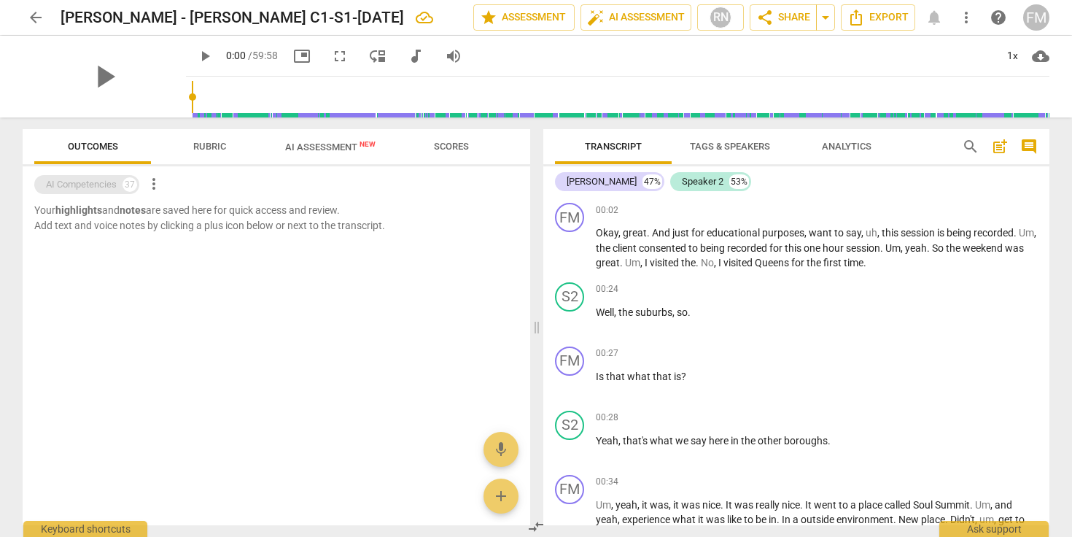
click at [130, 185] on div "37" at bounding box center [130, 184] width 15 height 15
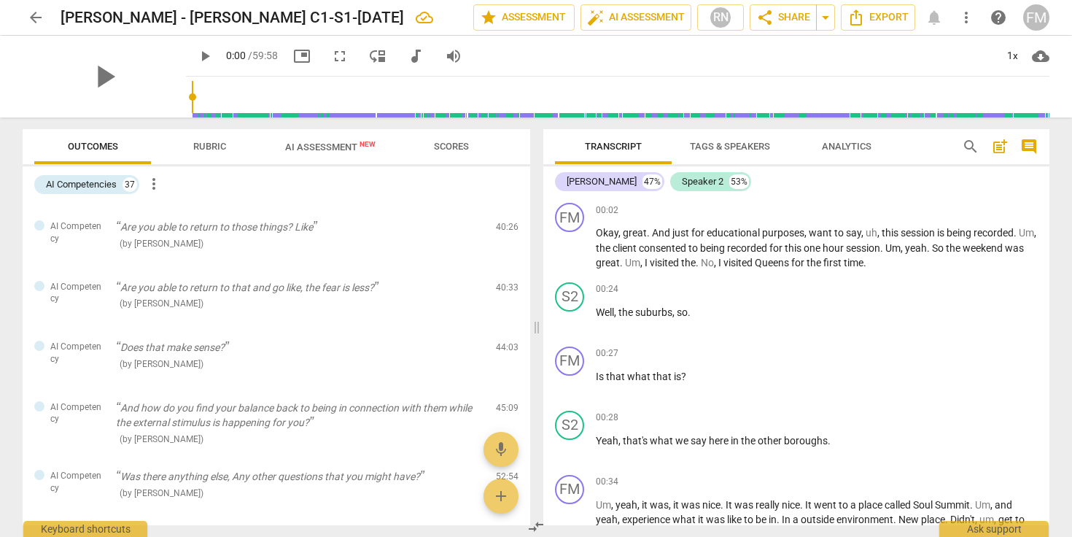
scroll to position [2094, 0]
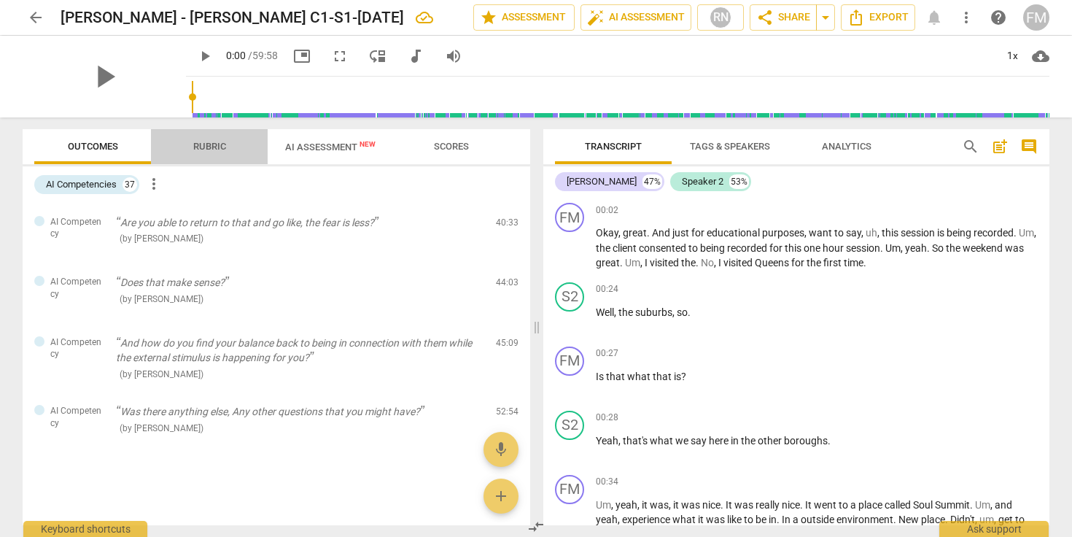
click at [209, 149] on span "Rubric" at bounding box center [209, 146] width 33 height 11
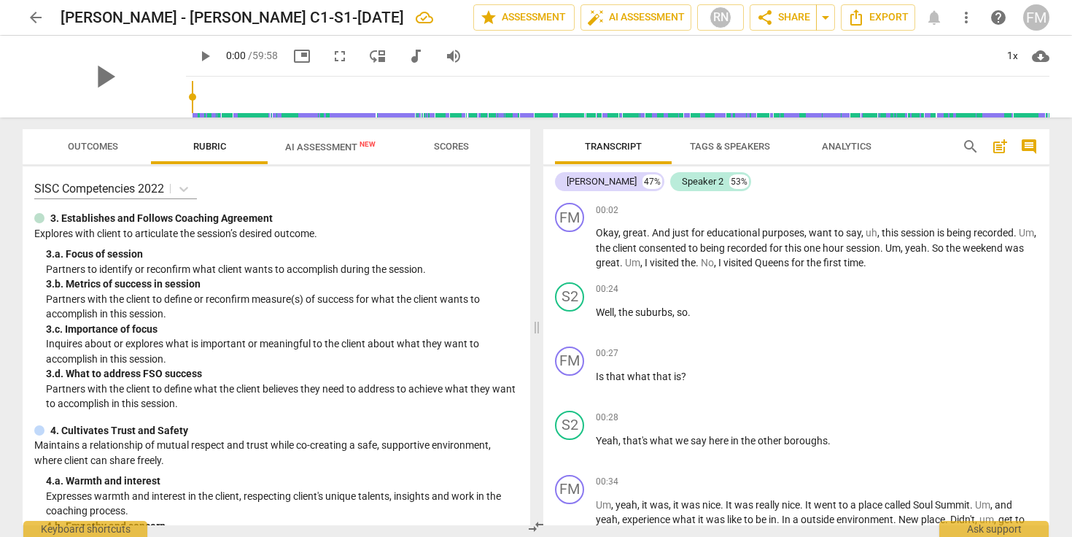
click at [850, 156] on button "Analytics" at bounding box center [846, 146] width 117 height 35
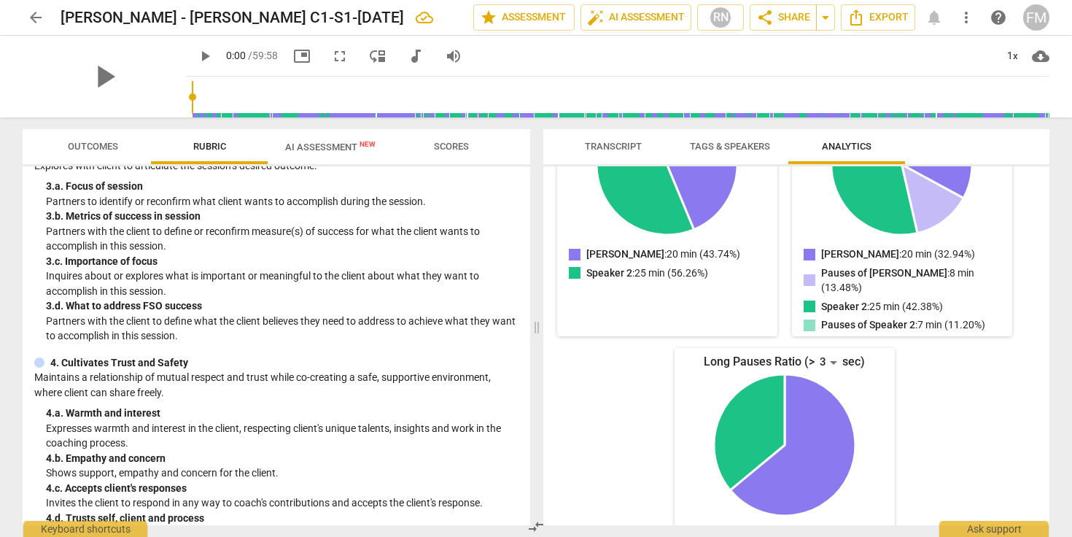
scroll to position [0, 0]
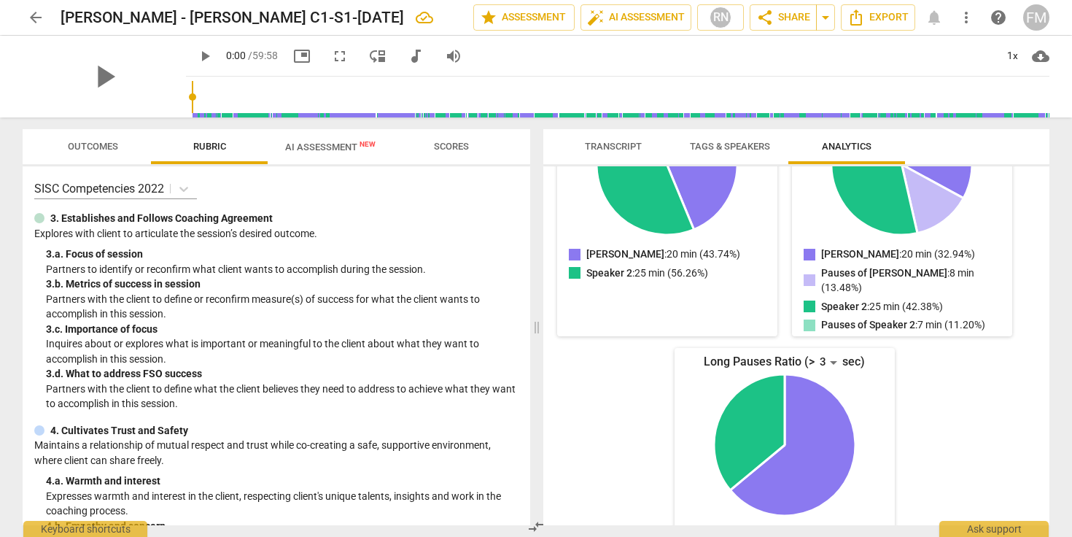
click at [617, 145] on span "Transcript" at bounding box center [613, 146] width 57 height 11
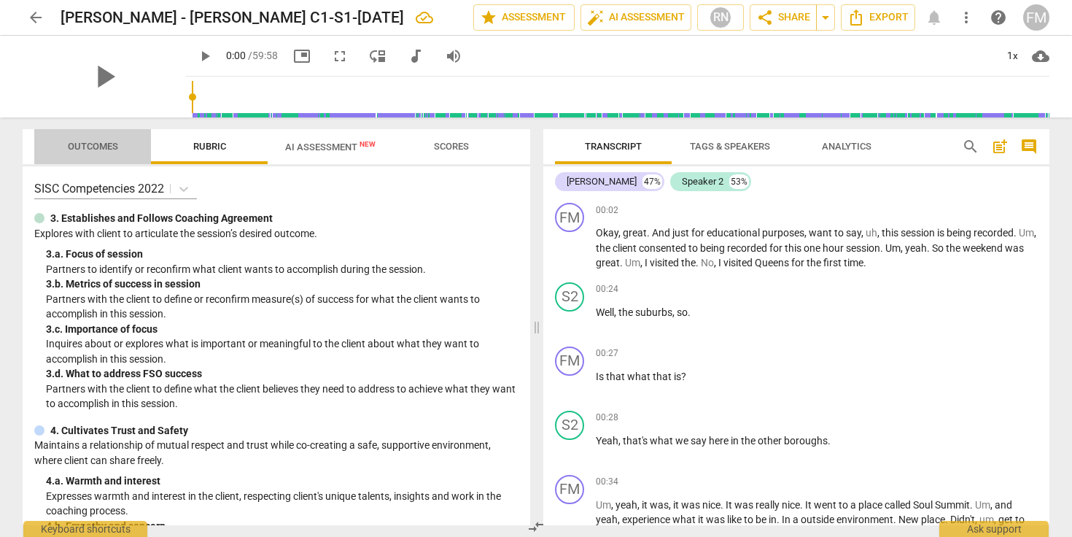
click at [104, 150] on span "Outcomes" at bounding box center [93, 146] width 50 height 11
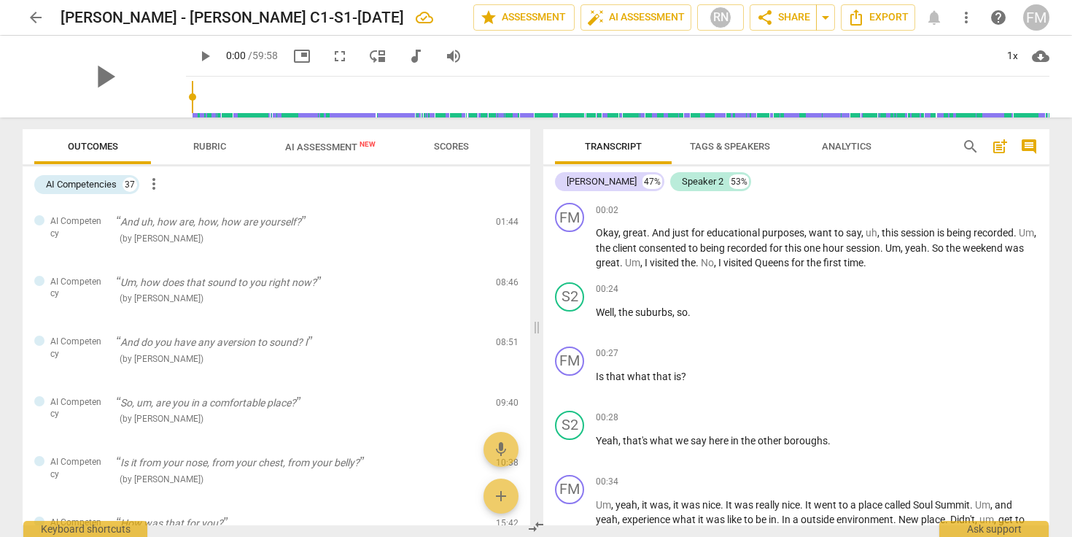
click at [219, 151] on span "Rubric" at bounding box center [209, 146] width 33 height 11
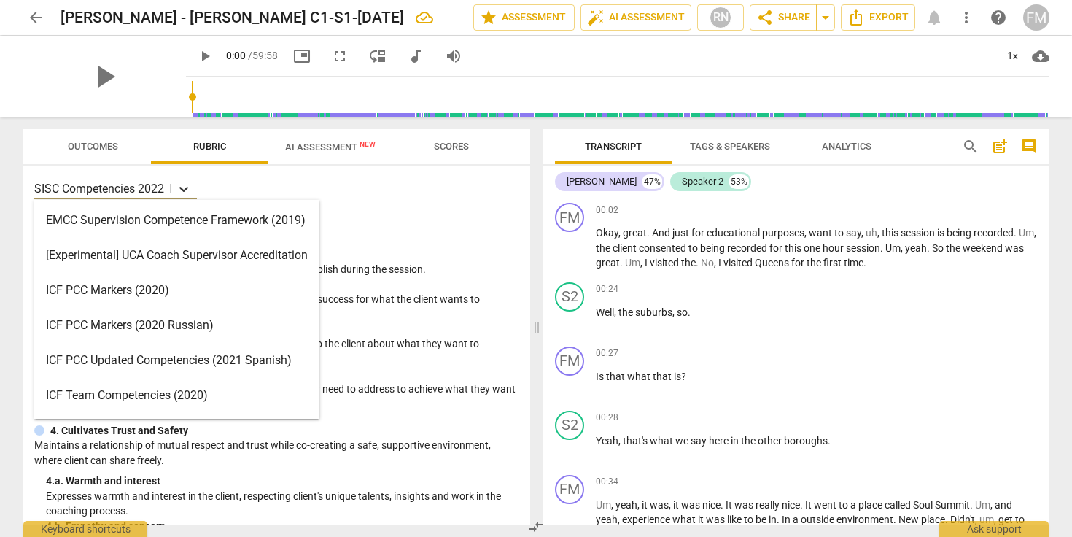
click at [179, 190] on icon at bounding box center [183, 189] width 15 height 15
click at [392, 203] on div "SISC Competencies 2022 selected, 17 of 17. 17 results available. Use Up and Dow…" at bounding box center [277, 345] width 508 height 359
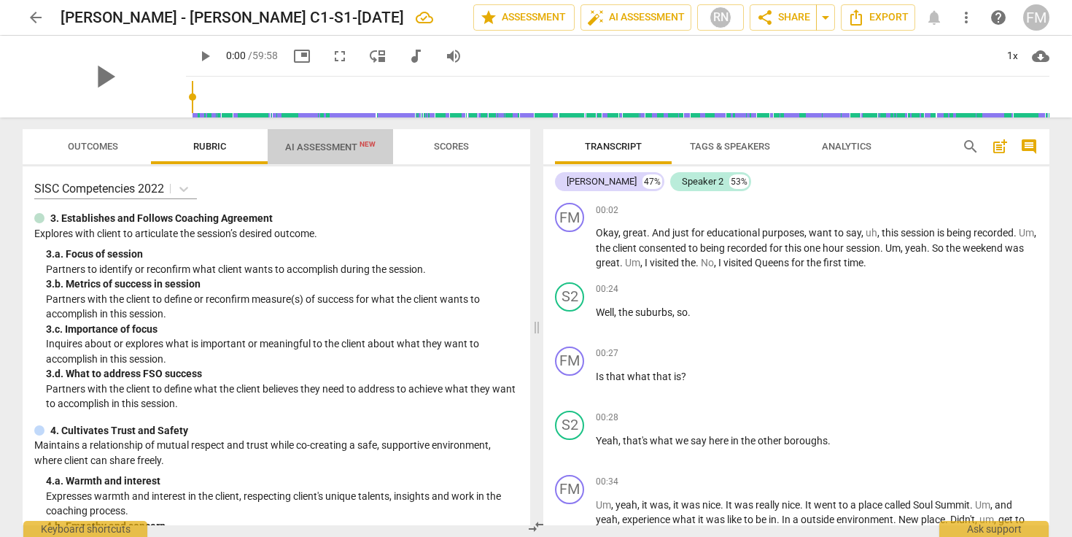
click at [325, 147] on span "AI Assessment New" at bounding box center [330, 146] width 90 height 11
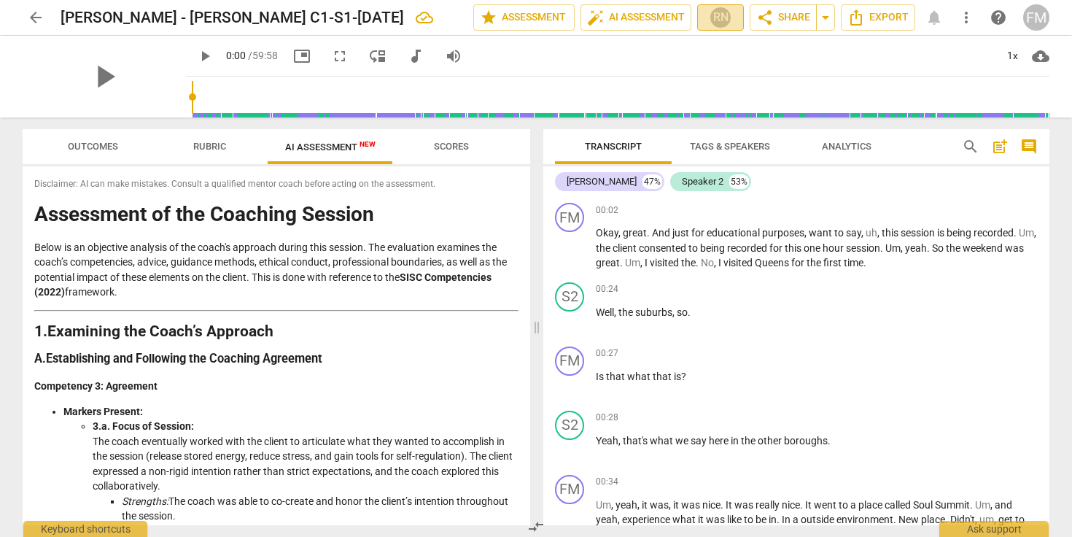
click at [721, 21] on div "RN" at bounding box center [721, 18] width 22 height 22
click at [791, 15] on div at bounding box center [536, 268] width 1072 height 537
click at [794, 18] on span "share Share" at bounding box center [783, 18] width 54 height 18
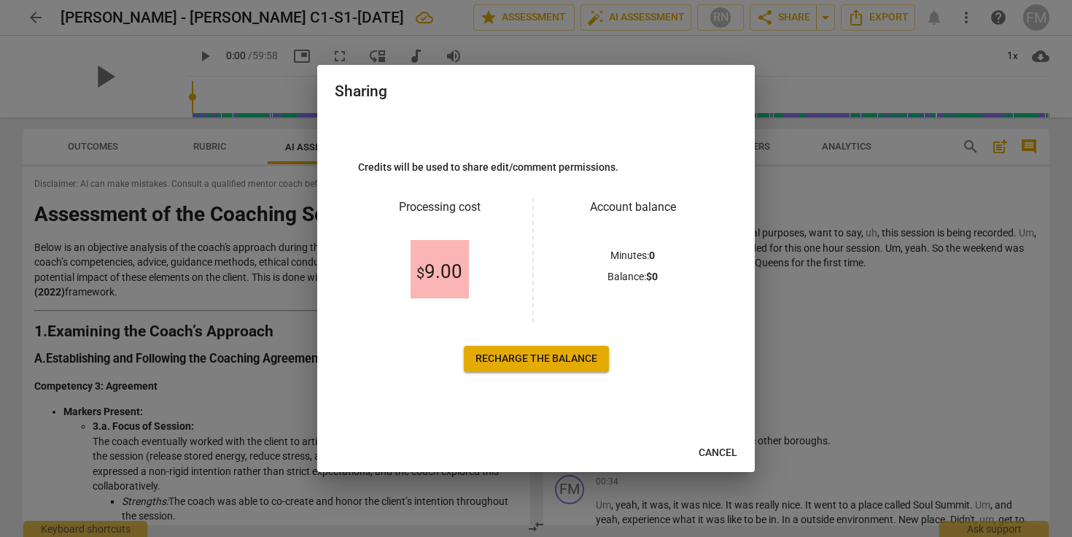
click at [718, 456] on span "Cancel" at bounding box center [718, 453] width 39 height 15
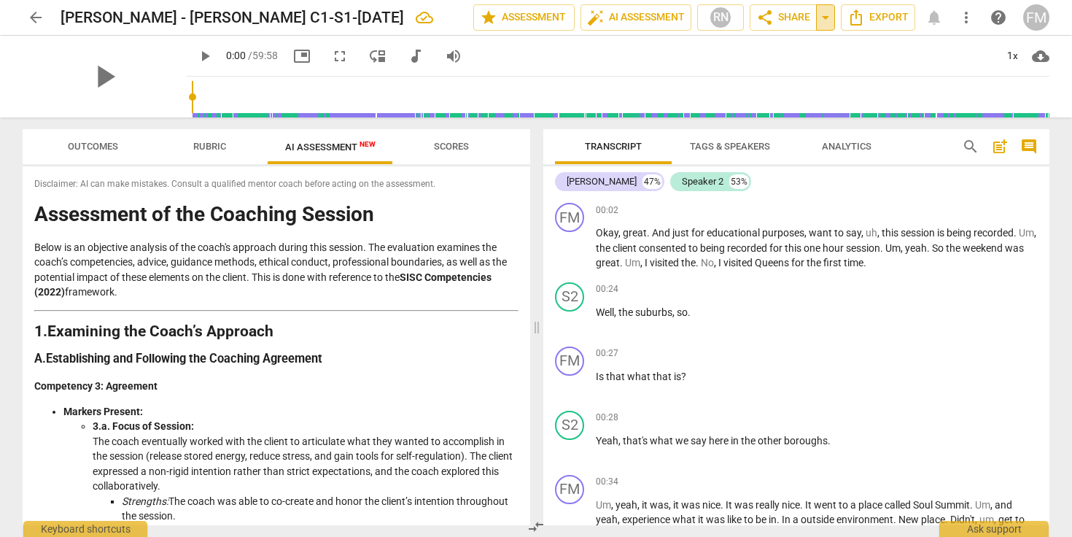
click at [828, 18] on span "arrow_drop_down" at bounding box center [826, 18] width 18 height 18
click at [784, 20] on span "share Share" at bounding box center [783, 18] width 54 height 18
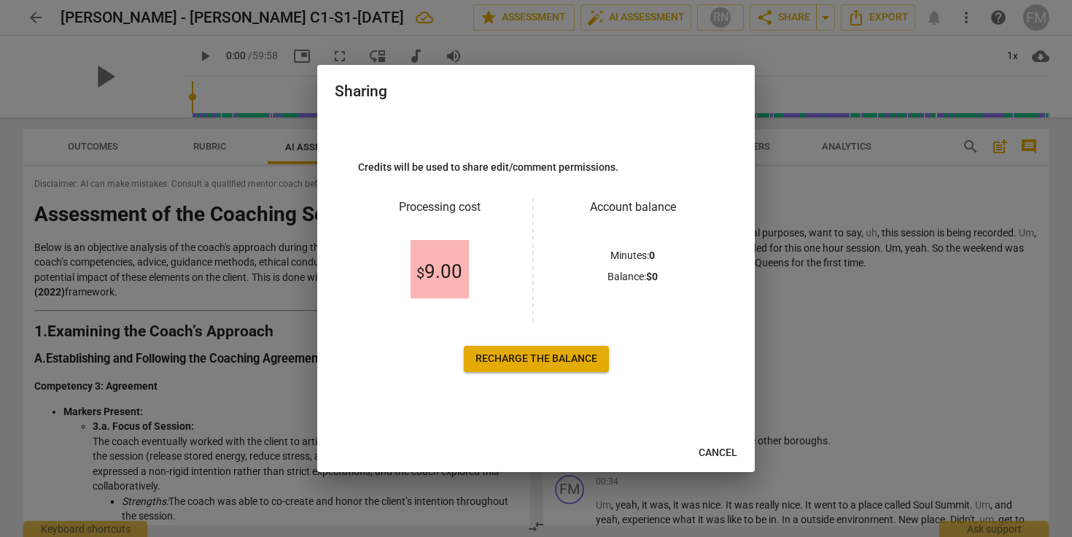
click at [537, 358] on span "Recharge the balance" at bounding box center [536, 358] width 122 height 15
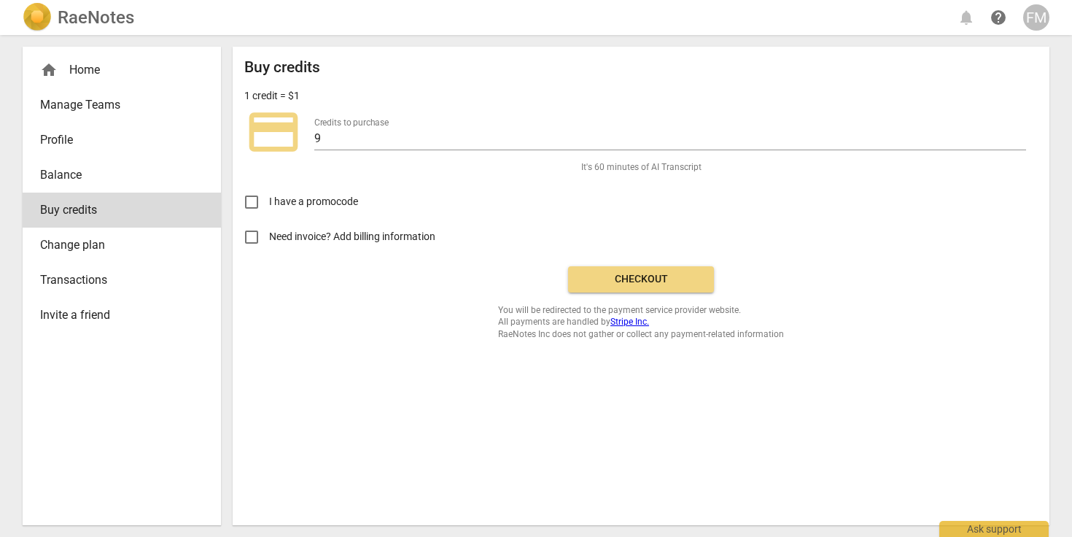
click at [74, 244] on span "Change plan" at bounding box center [116, 245] width 152 height 18
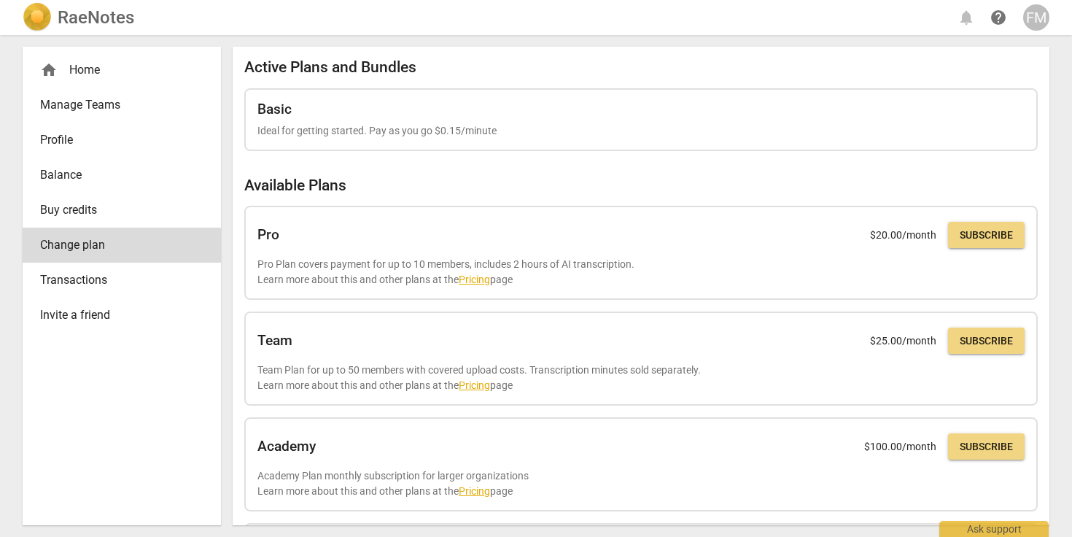
click at [567, 174] on div "Active Plans and Bundles Basic Ideal for getting started. Pay as you go $0.15/m…" at bounding box center [640, 470] width 793 height 825
click at [85, 209] on span "Buy credits" at bounding box center [116, 210] width 152 height 18
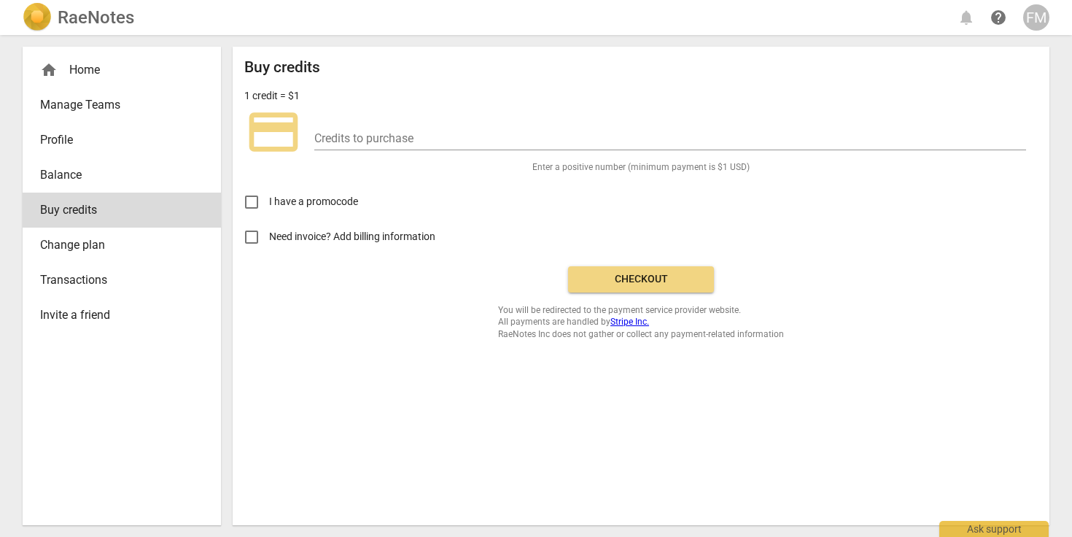
click at [67, 179] on span "Balance" at bounding box center [116, 175] width 152 height 18
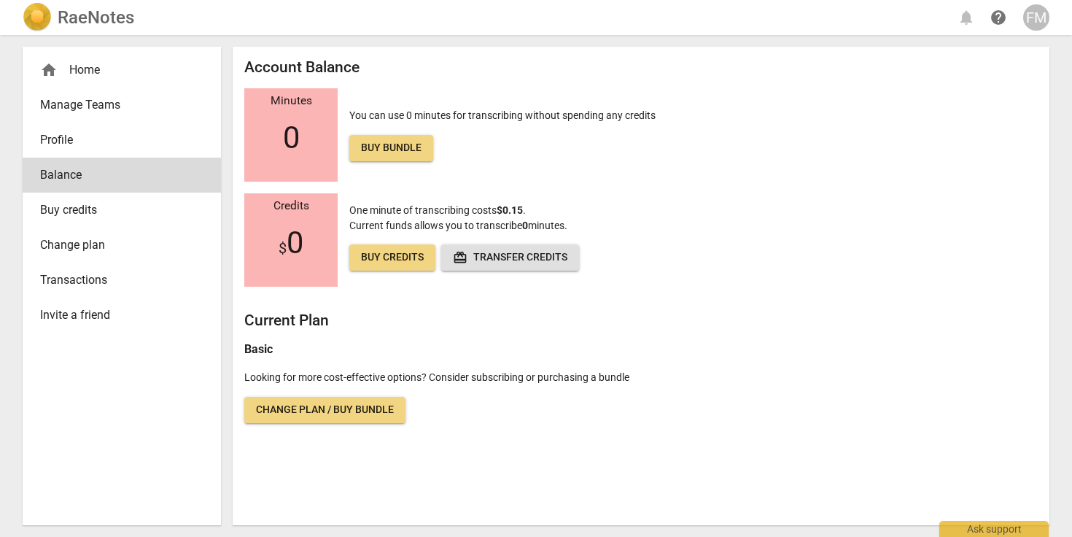
click at [61, 140] on span "Profile" at bounding box center [116, 140] width 152 height 18
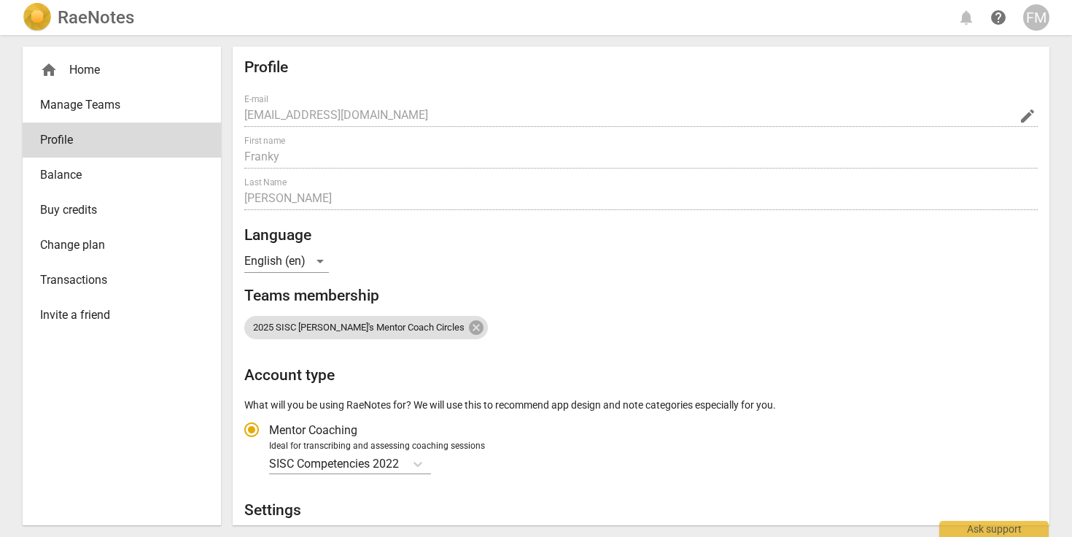
radio input "false"
click at [93, 74] on div "home Home" at bounding box center [116, 70] width 152 height 18
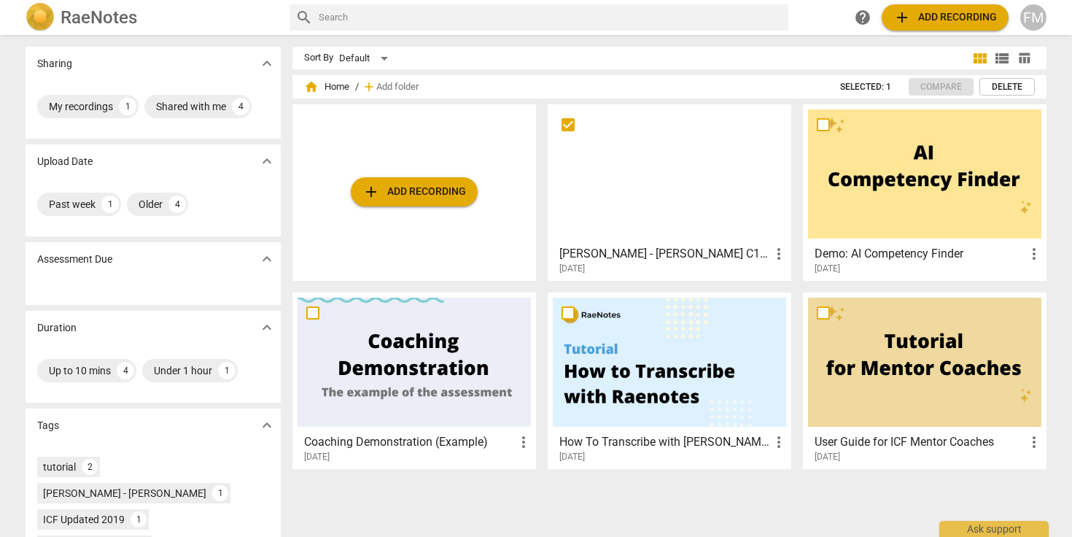
click at [693, 209] on div at bounding box center [669, 173] width 233 height 129
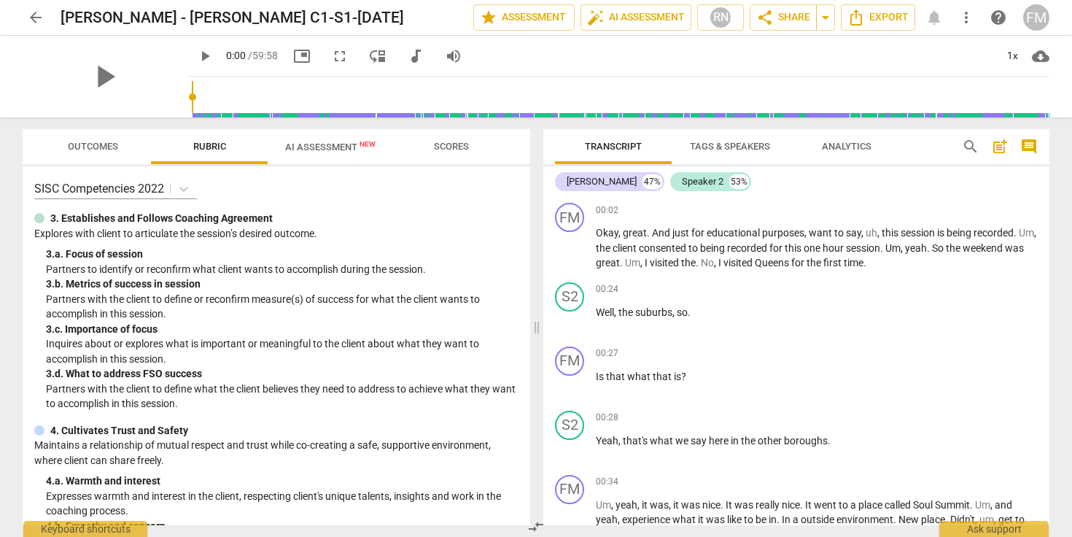
click at [94, 144] on span "Outcomes" at bounding box center [93, 146] width 50 height 11
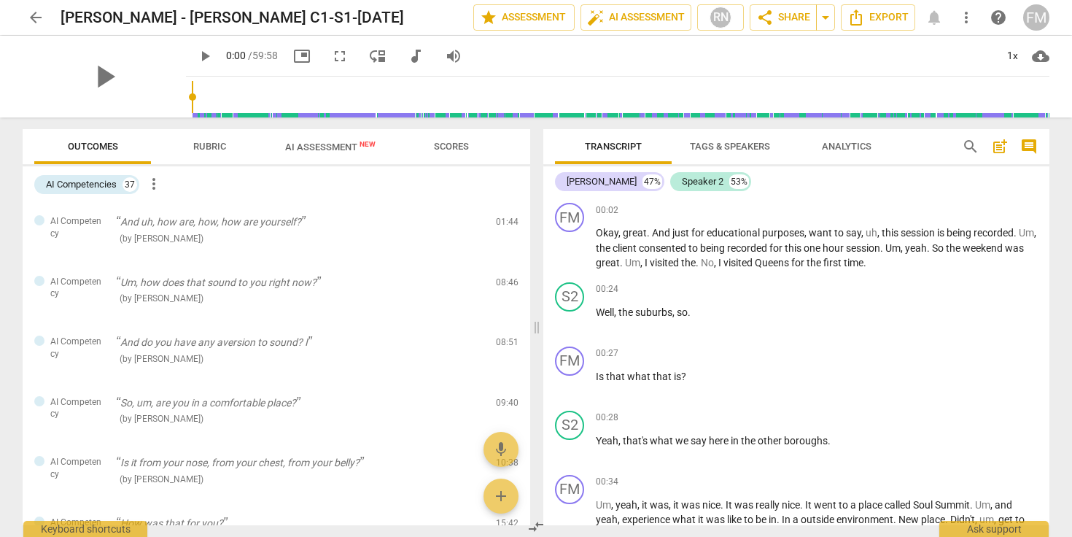
click at [311, 149] on span "AI Assessment New" at bounding box center [330, 146] width 90 height 11
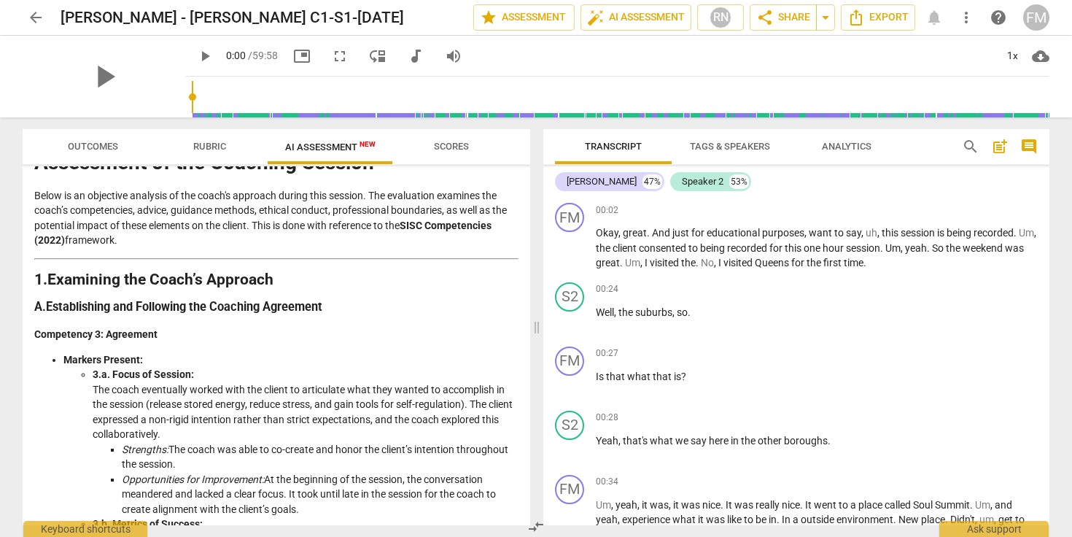
scroll to position [53, 0]
click at [877, 23] on span "Export" at bounding box center [877, 18] width 61 height 18
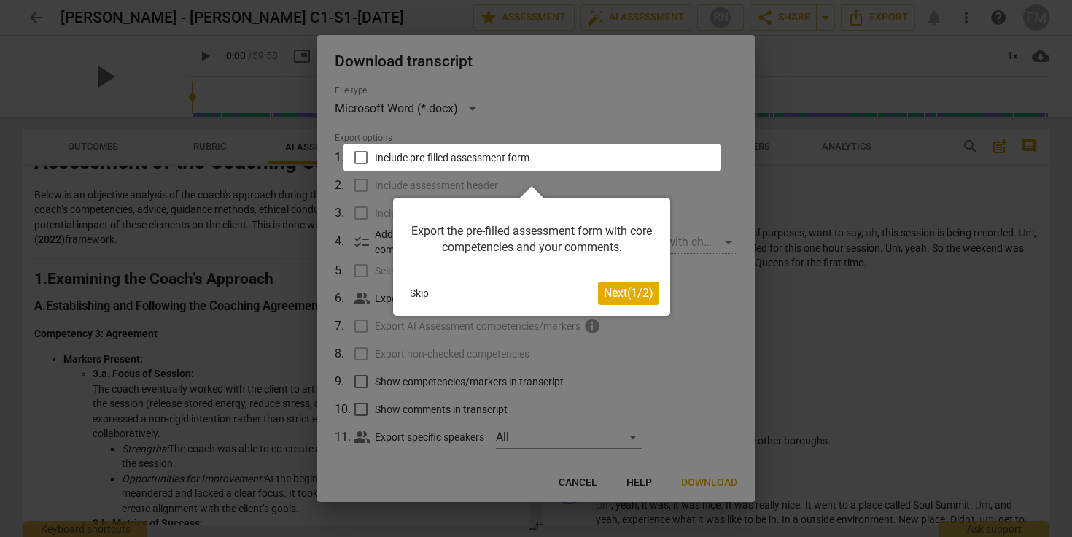
click at [630, 289] on span "Next ( 1 / 2 )" at bounding box center [629, 293] width 50 height 14
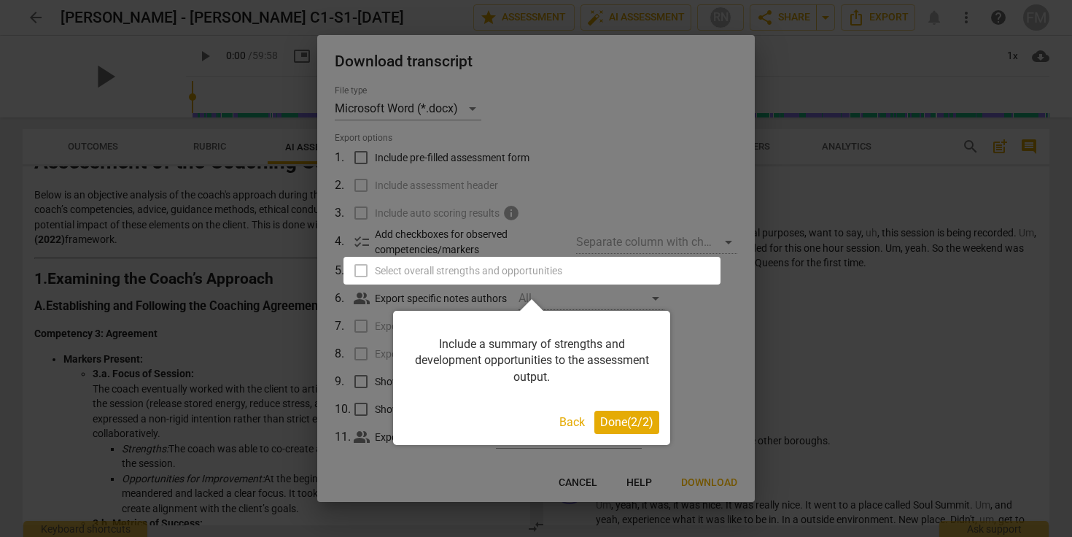
click at [631, 419] on span "Done ( 2 / 2 )" at bounding box center [626, 422] width 53 height 14
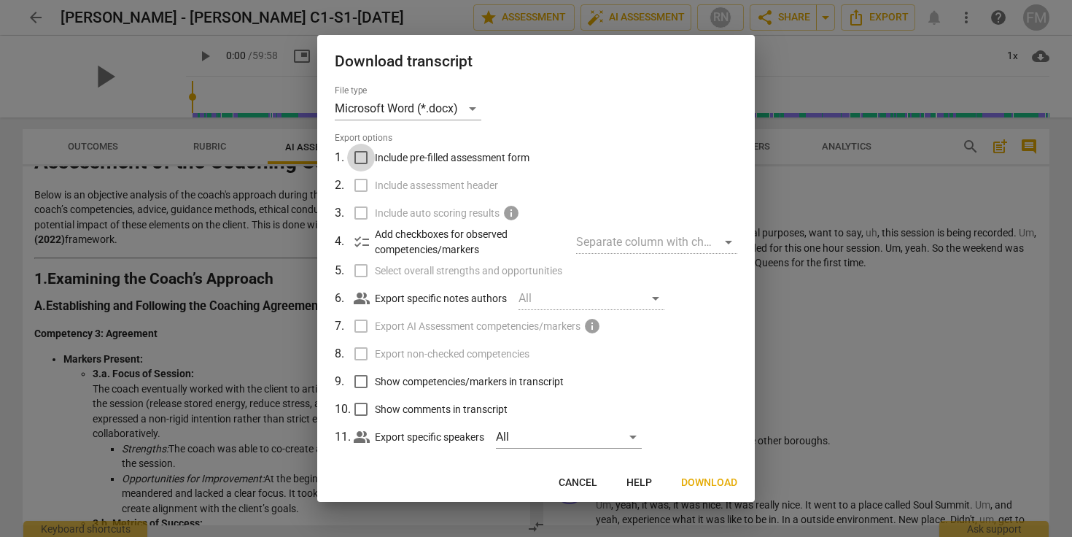
click at [363, 156] on input "Include pre-filled assessment form" at bounding box center [361, 158] width 28 height 28
checkbox input "true"
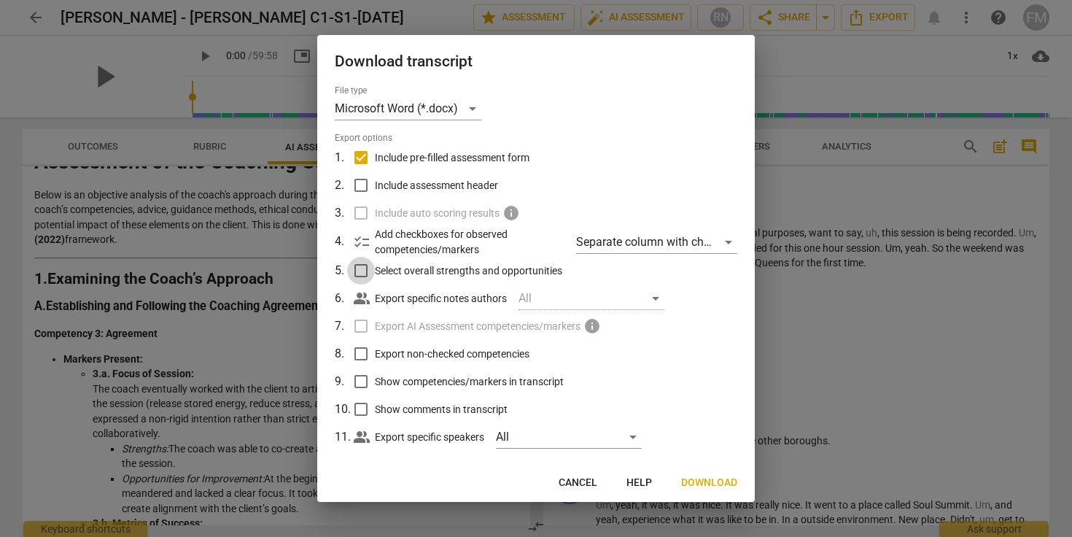
click at [362, 270] on input "Select overall strengths and opportunities" at bounding box center [361, 271] width 28 height 28
checkbox input "true"
click at [669, 246] on div "Separate column with check marks" at bounding box center [656, 241] width 161 height 23
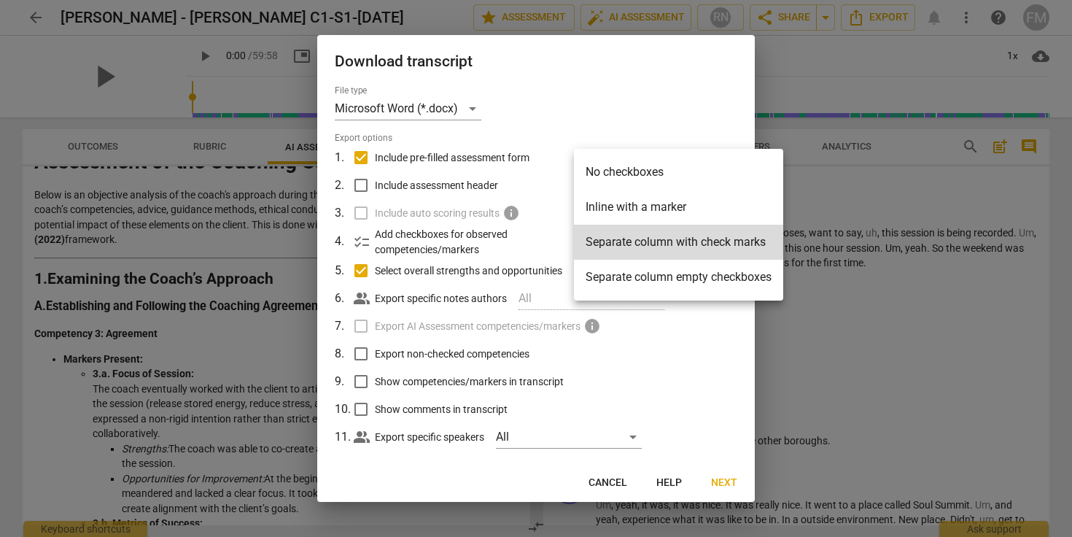
click at [649, 68] on div at bounding box center [536, 268] width 1072 height 537
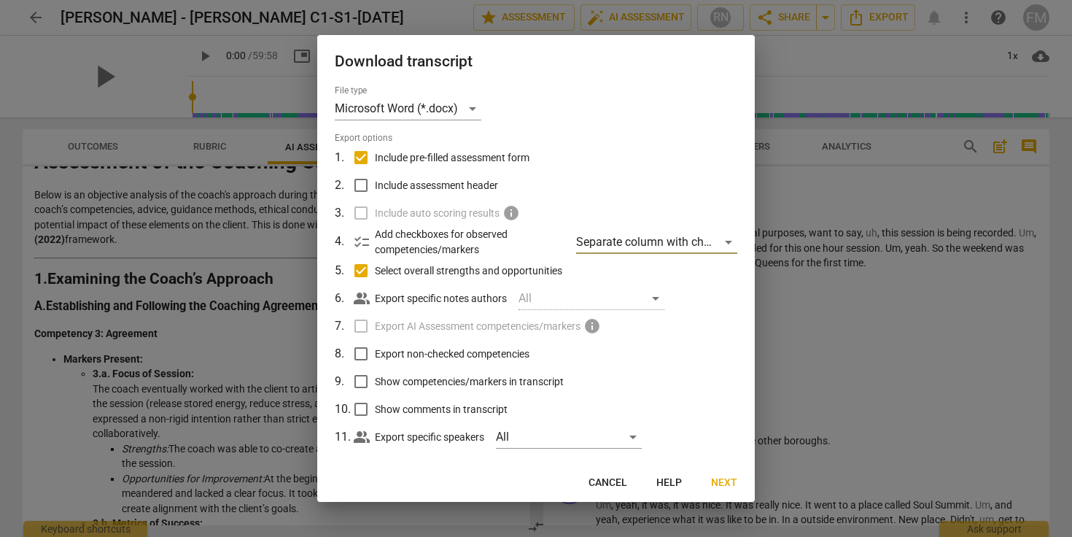
click at [359, 185] on input "Include assessment header" at bounding box center [361, 185] width 28 height 28
checkbox input "true"
click at [362, 352] on input "Export non-checked competencies" at bounding box center [361, 354] width 28 height 28
checkbox input "true"
click at [361, 378] on input "Show competencies/markers in transcript" at bounding box center [361, 382] width 28 height 28
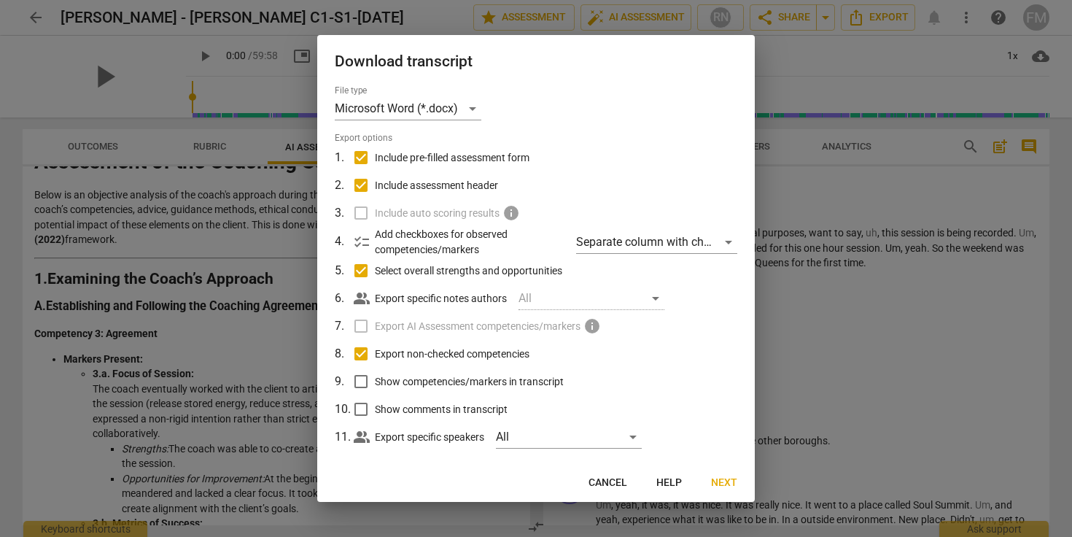
checkbox input "true"
click at [361, 404] on input "Show comments in transcript" at bounding box center [361, 409] width 28 height 28
checkbox input "true"
click at [723, 483] on span "Next" at bounding box center [724, 482] width 26 height 15
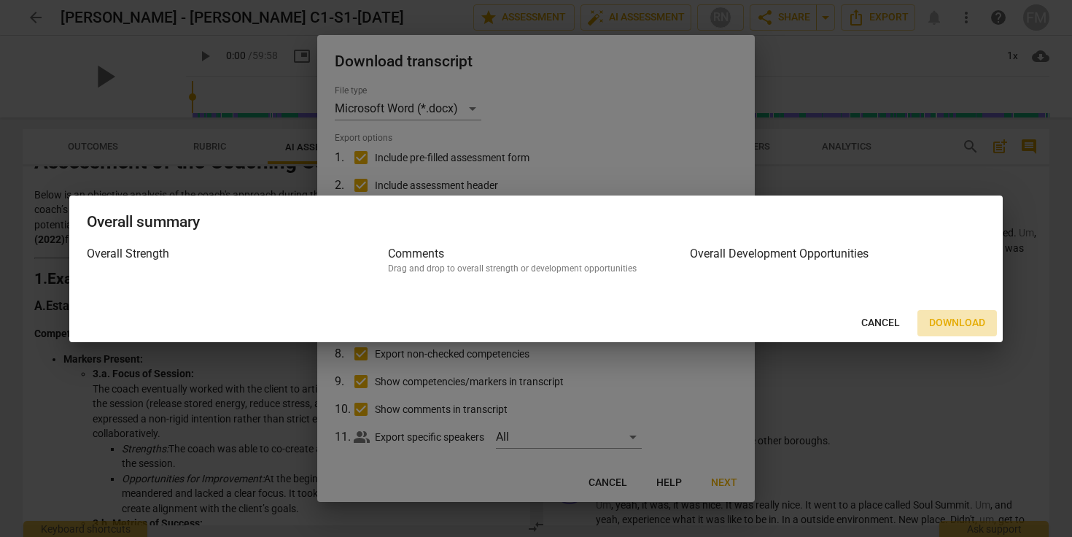
click at [960, 324] on span "Download" at bounding box center [957, 323] width 56 height 15
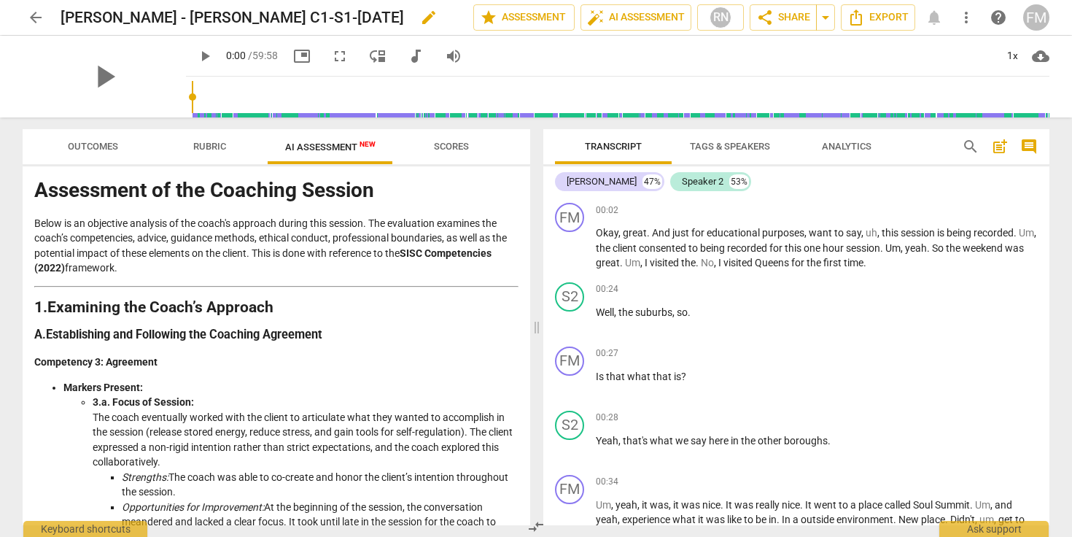
scroll to position [0, 0]
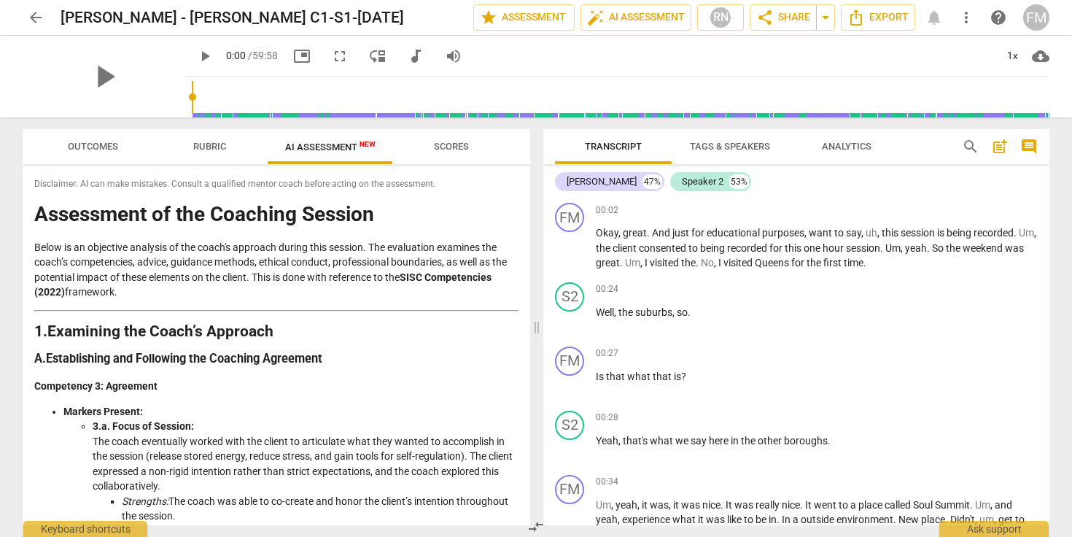
click at [453, 145] on span "Scores" at bounding box center [451, 146] width 35 height 11
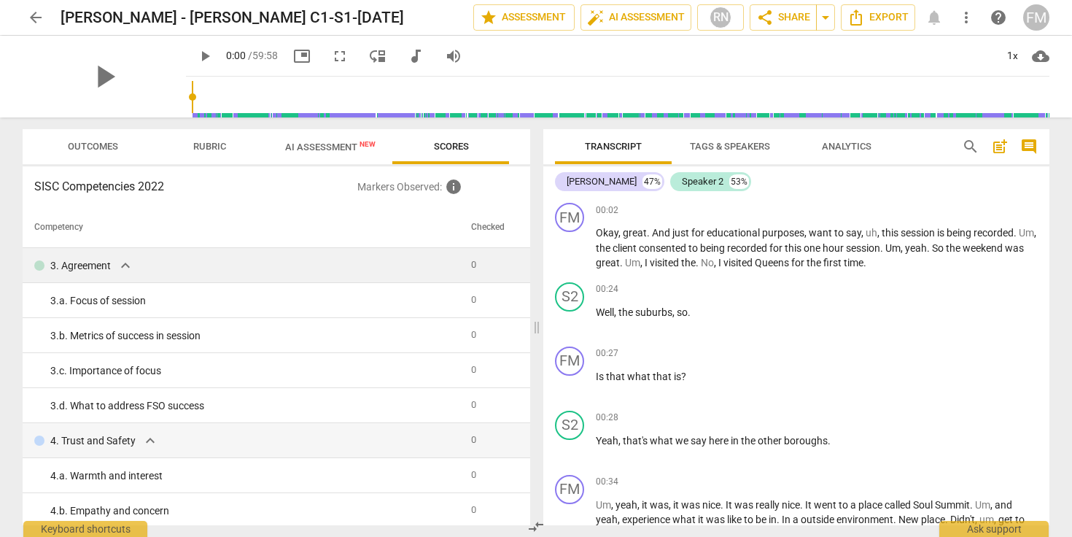
click at [125, 266] on span "expand_more" at bounding box center [126, 266] width 18 height 18
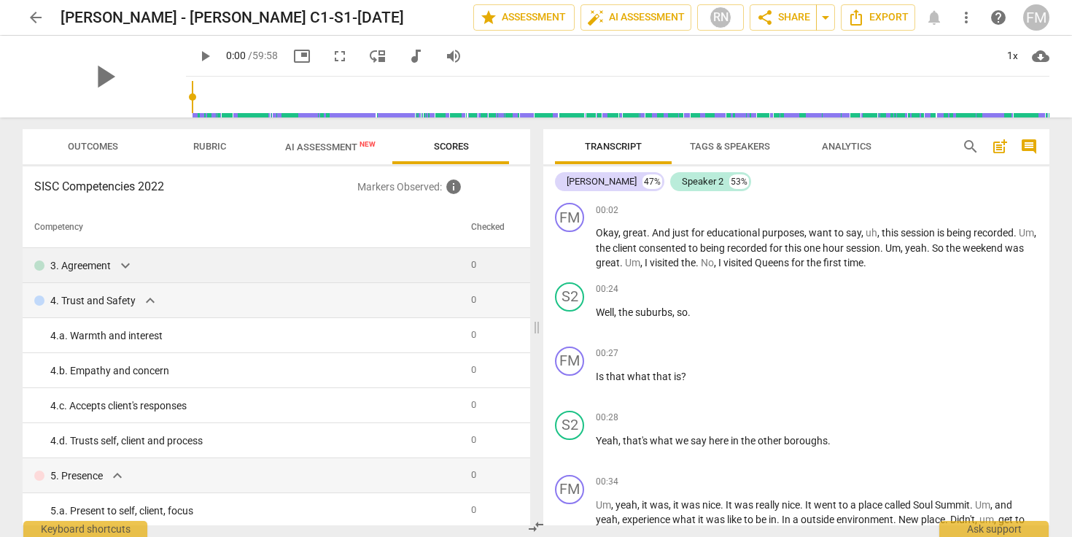
click at [125, 266] on span "expand_more" at bounding box center [126, 266] width 18 height 18
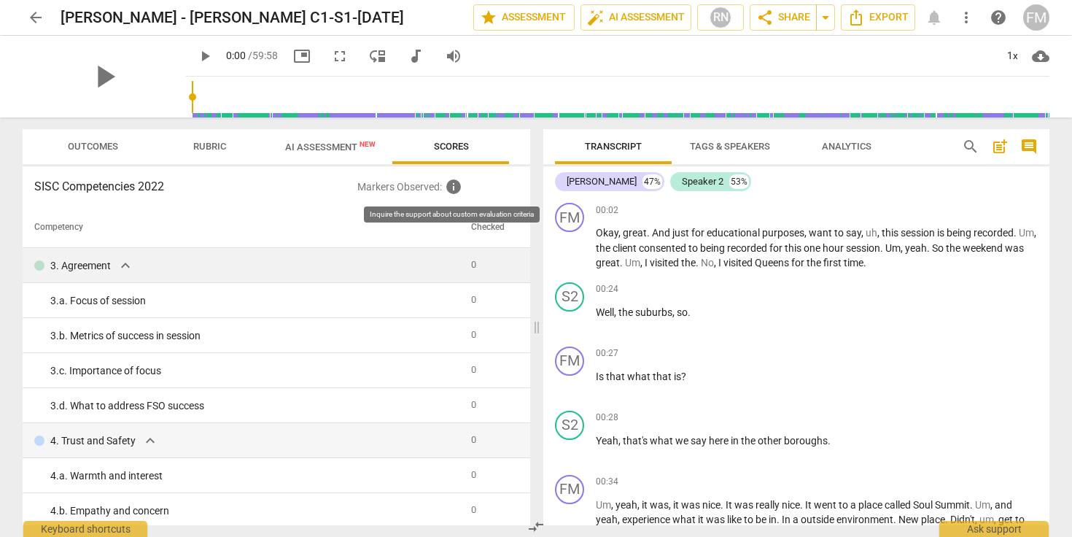
click at [458, 189] on span "info" at bounding box center [454, 187] width 18 height 18
click at [827, 17] on span "arrow_drop_down" at bounding box center [826, 18] width 18 height 18
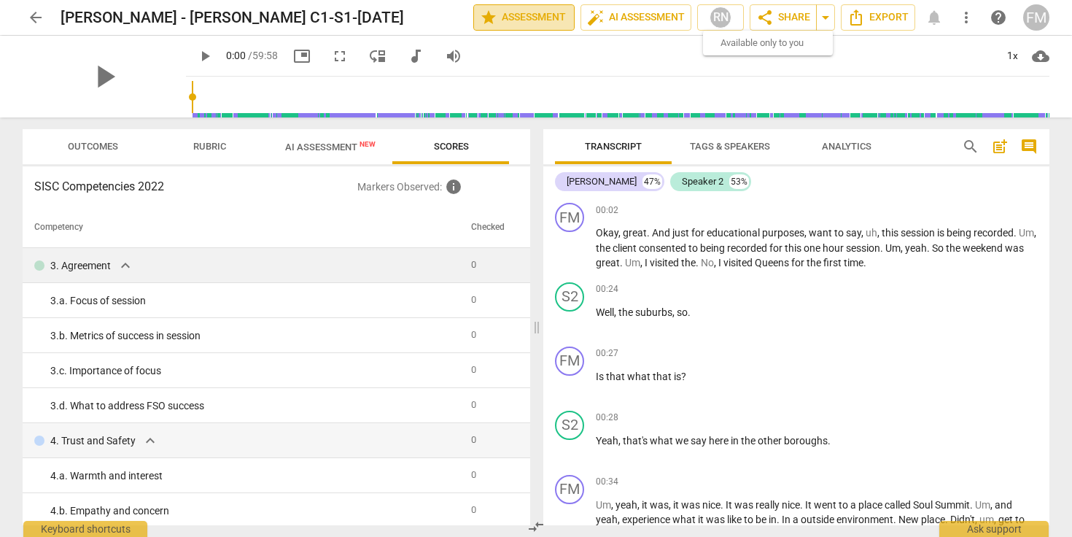
click at [526, 18] on span "star Assessment" at bounding box center [524, 18] width 88 height 18
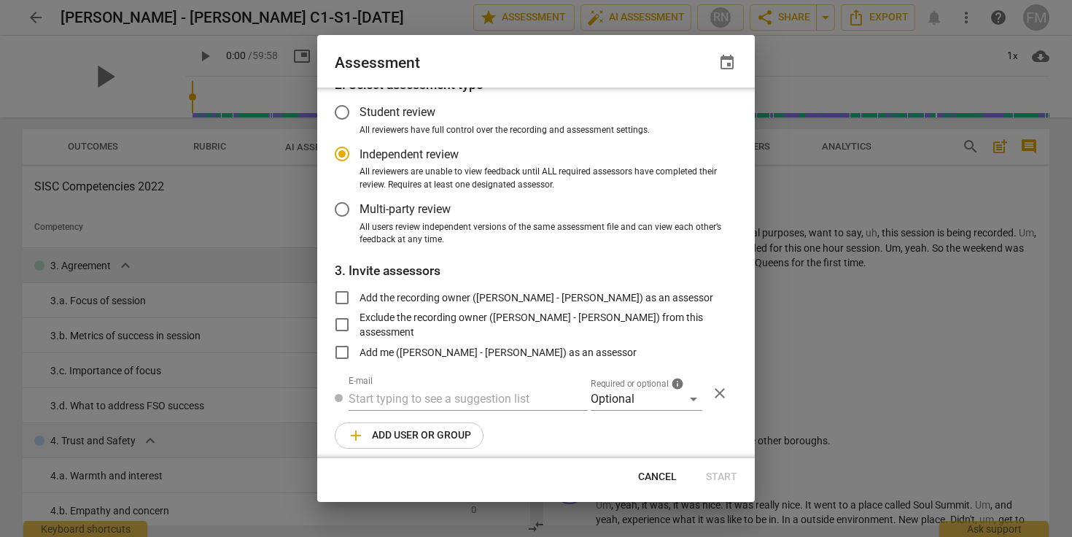
scroll to position [80, 0]
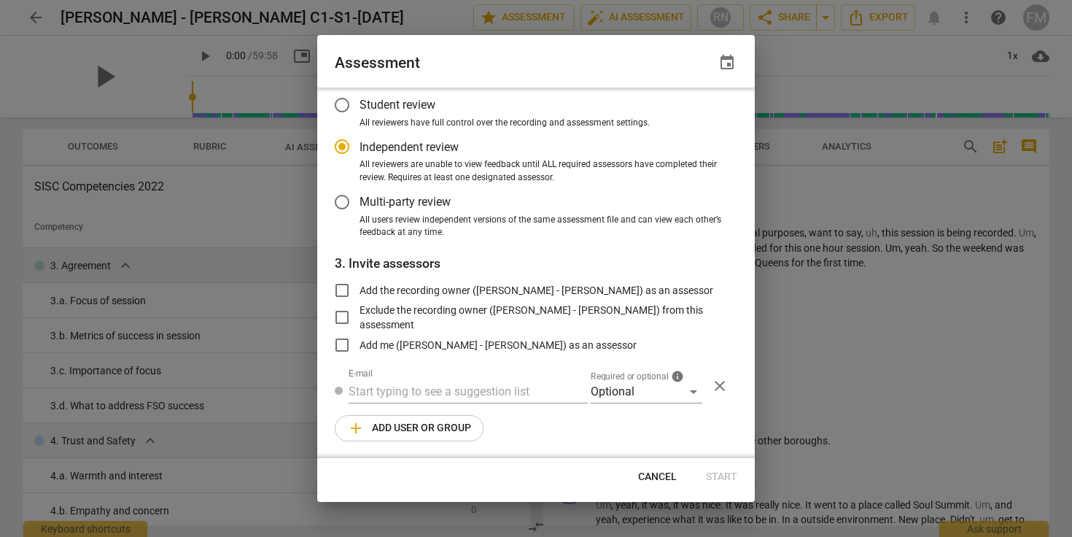
click at [419, 424] on span "add Add user or group" at bounding box center [409, 428] width 124 height 18
radio input "false"
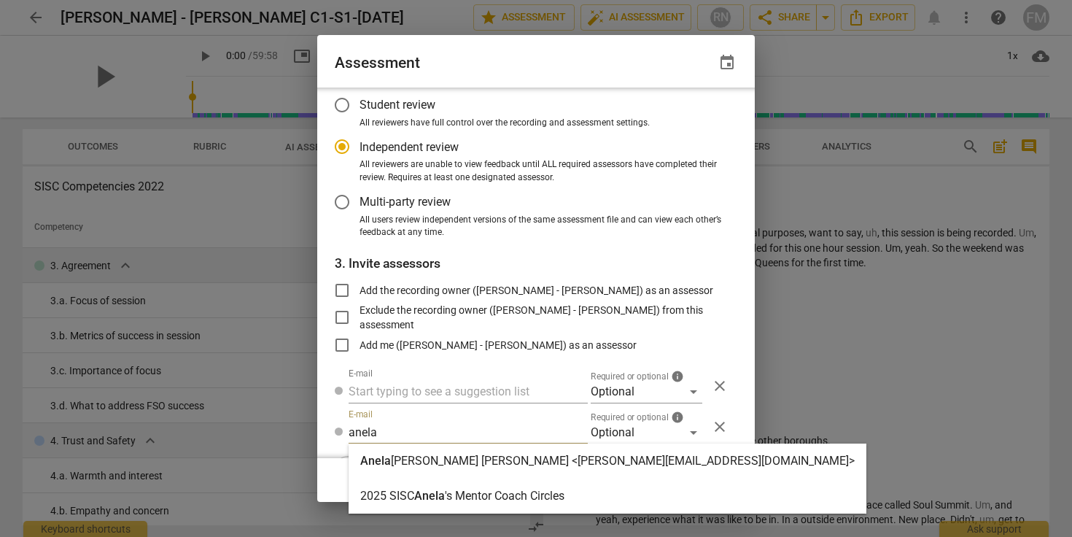
type input "anela"
click at [456, 462] on strong "Barboza Seliskar <anela@anelabarboza.com>" at bounding box center [623, 461] width 464 height 14
radio input "false"
type input "[PERSON_NAME] <[PERSON_NAME][EMAIL_ADDRESS][DOMAIN_NAME]>"
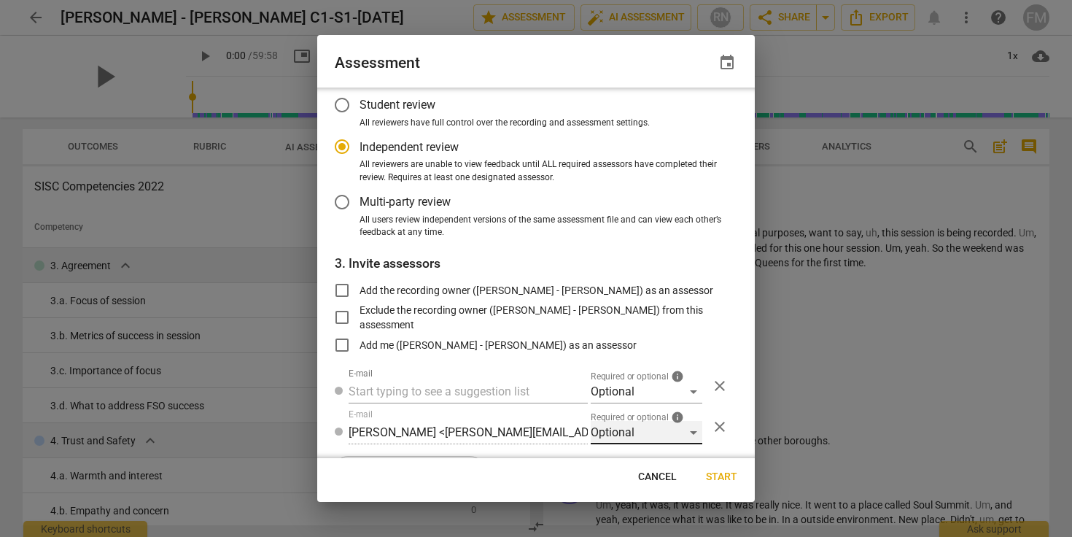
click at [679, 430] on div "Optional" at bounding box center [647, 432] width 112 height 23
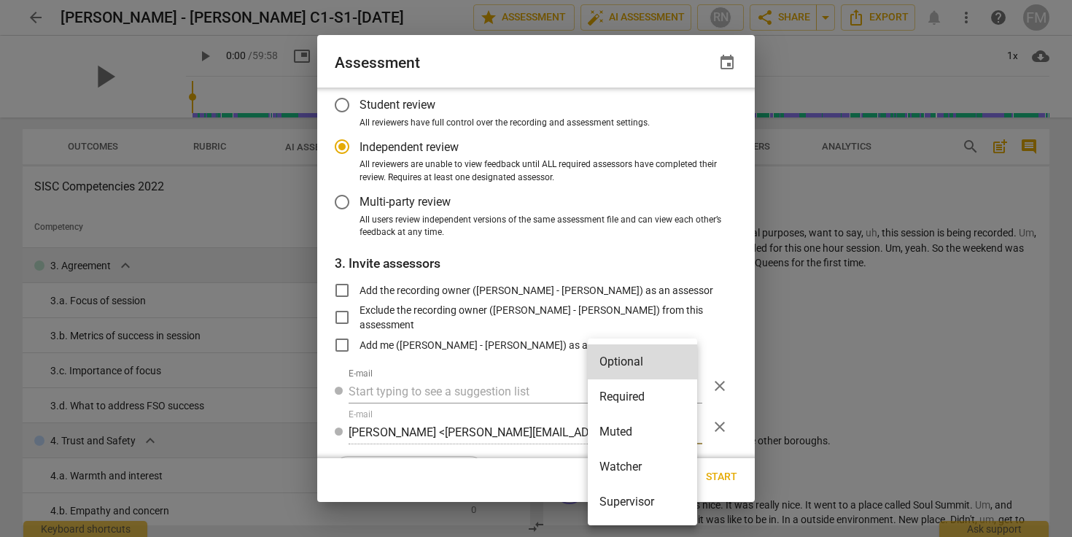
click at [652, 400] on li "Required" at bounding box center [642, 396] width 109 height 35
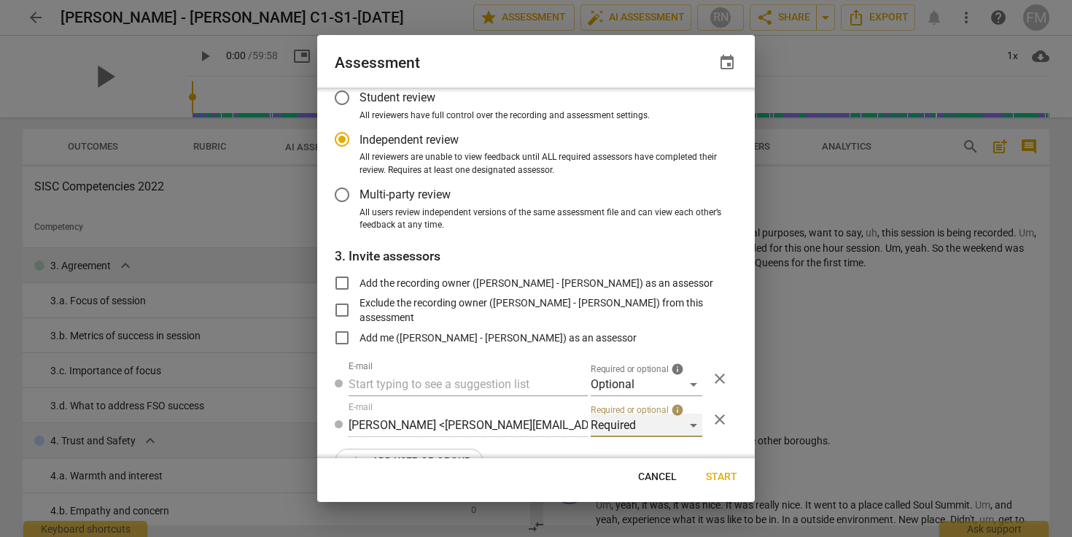
scroll to position [121, 0]
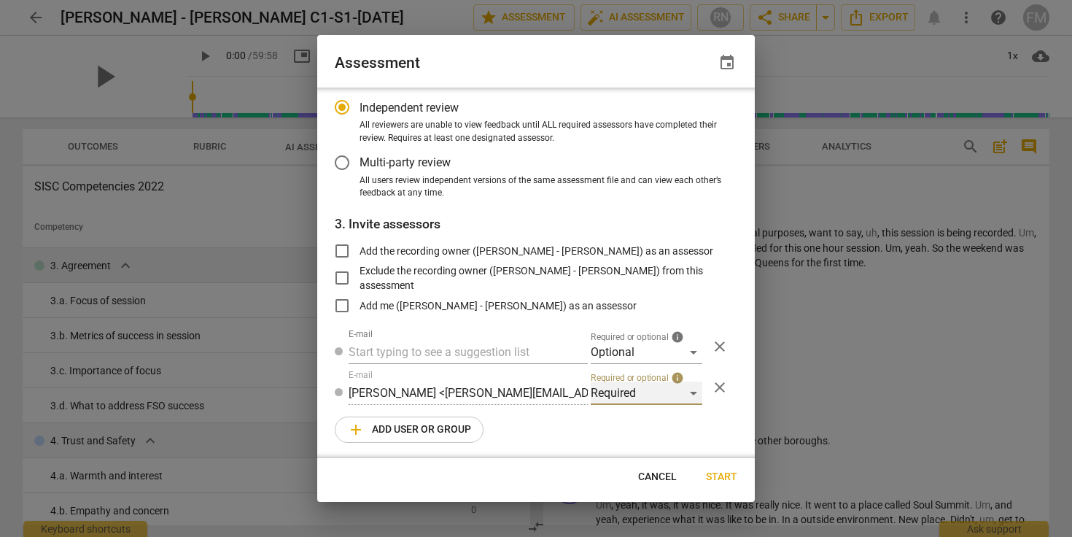
radio input "false"
click at [714, 475] on span "Start" at bounding box center [721, 477] width 31 height 15
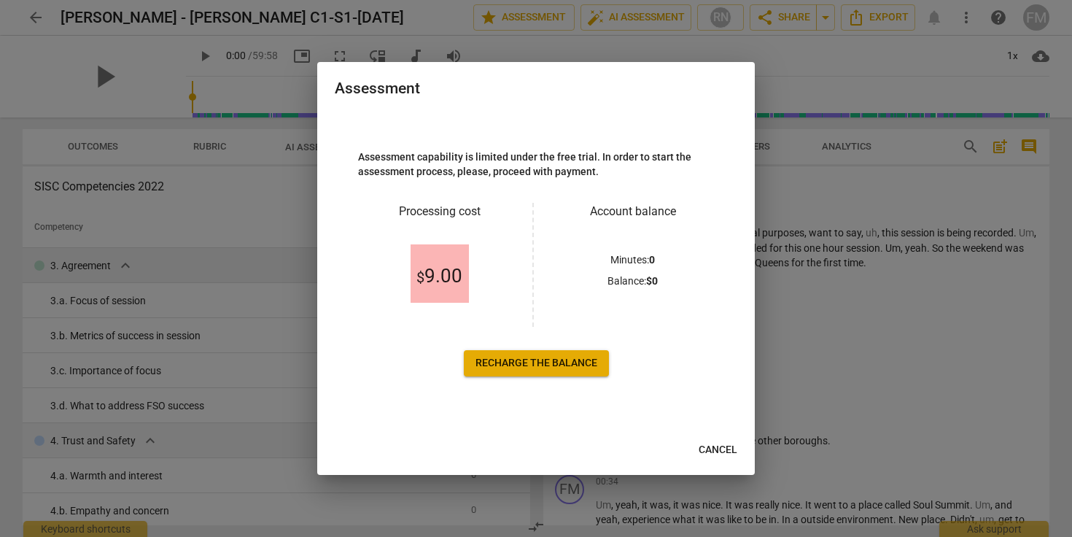
scroll to position [0, 0]
click at [524, 357] on span "Recharge the balance" at bounding box center [536, 363] width 122 height 15
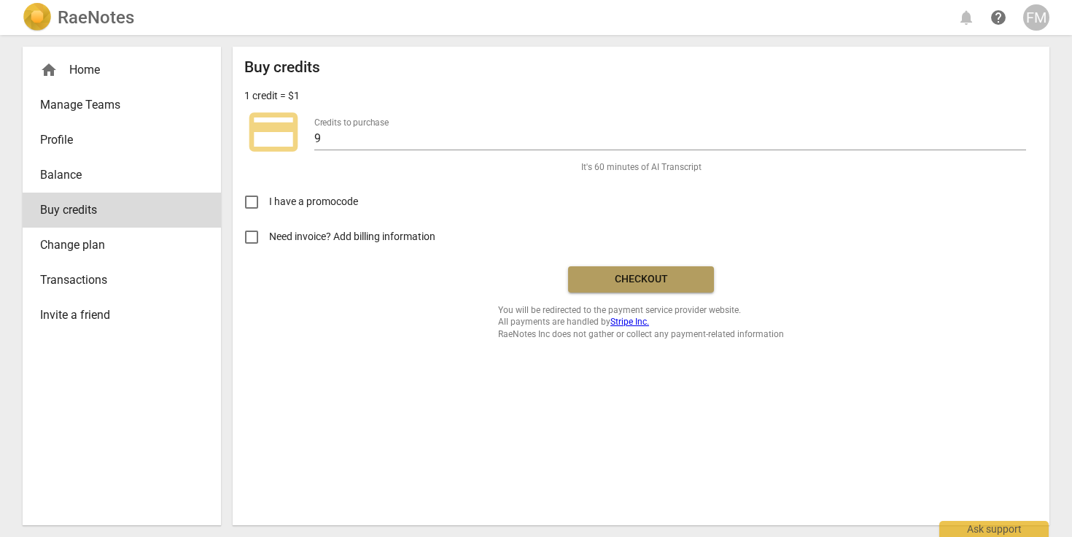
click at [648, 276] on span "Checkout" at bounding box center [641, 279] width 123 height 15
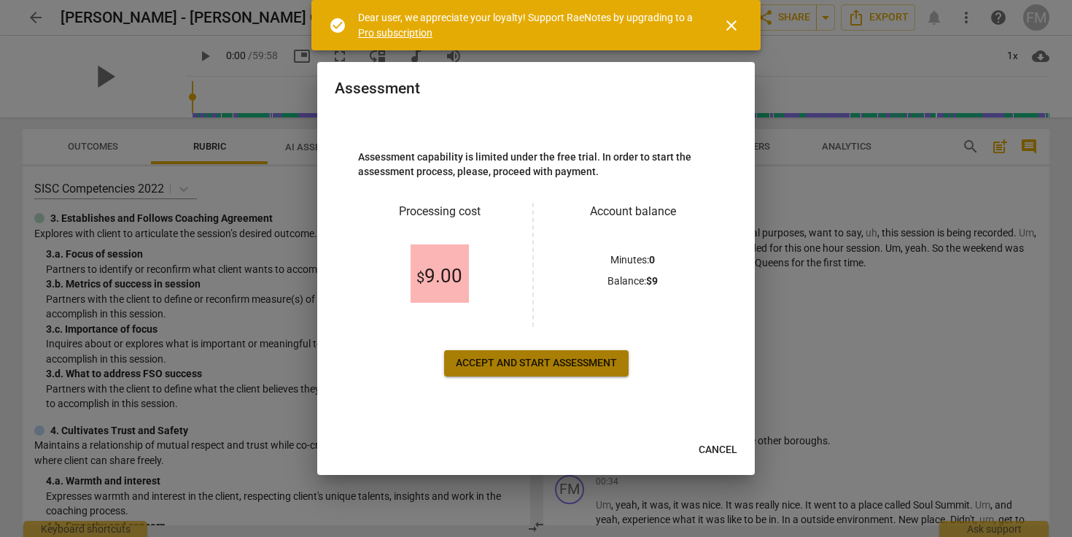
click at [524, 357] on span "Accept and start assessment" at bounding box center [536, 363] width 161 height 15
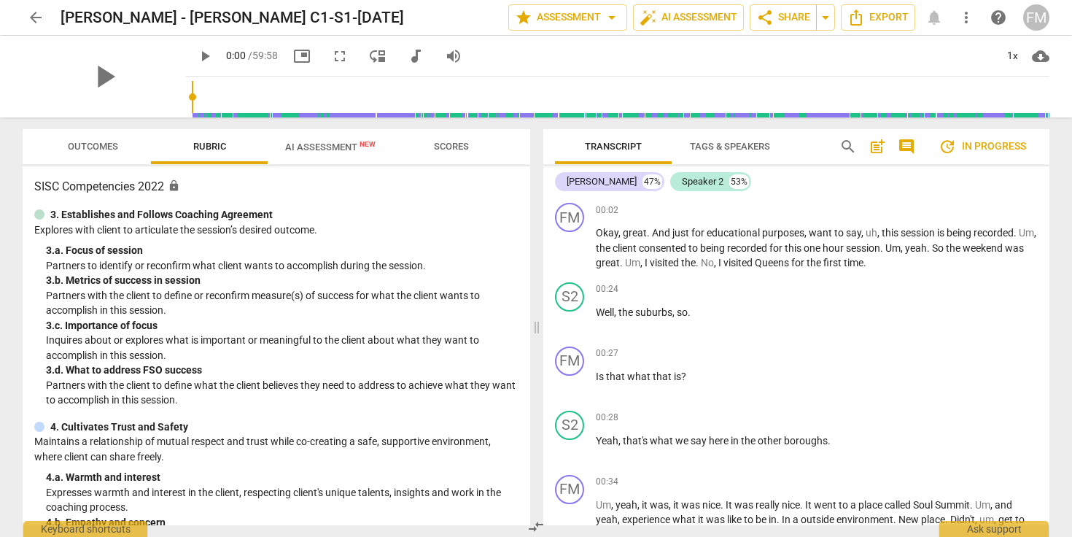
click at [335, 142] on span "AI Assessment New" at bounding box center [330, 146] width 90 height 11
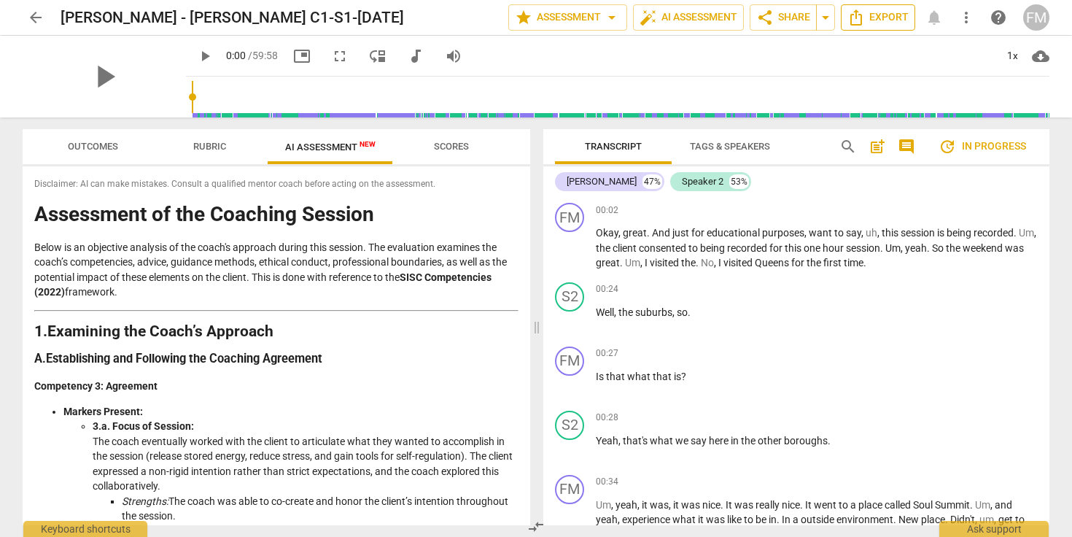
click at [883, 15] on span "Export" at bounding box center [877, 18] width 61 height 18
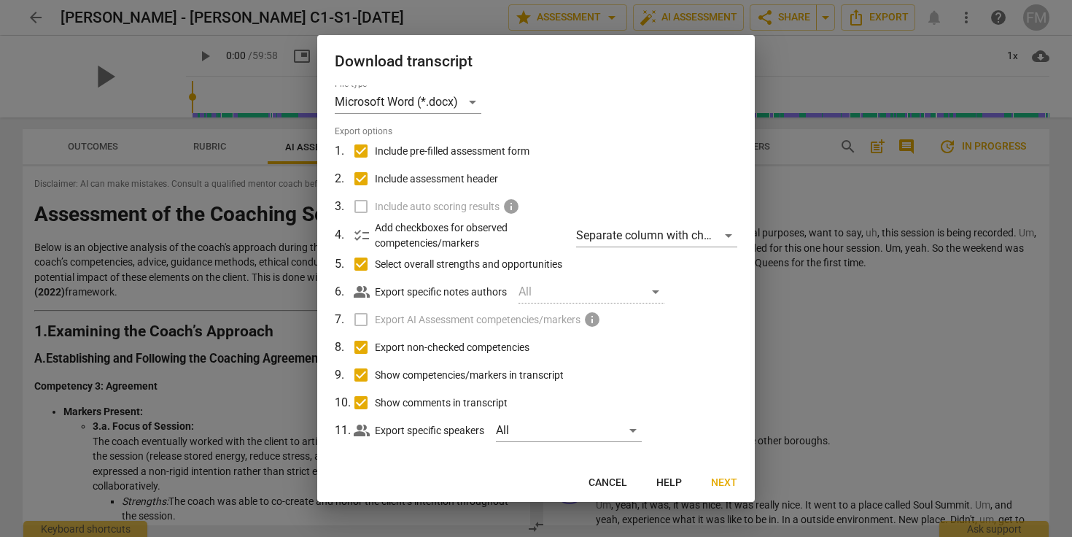
scroll to position [16, 0]
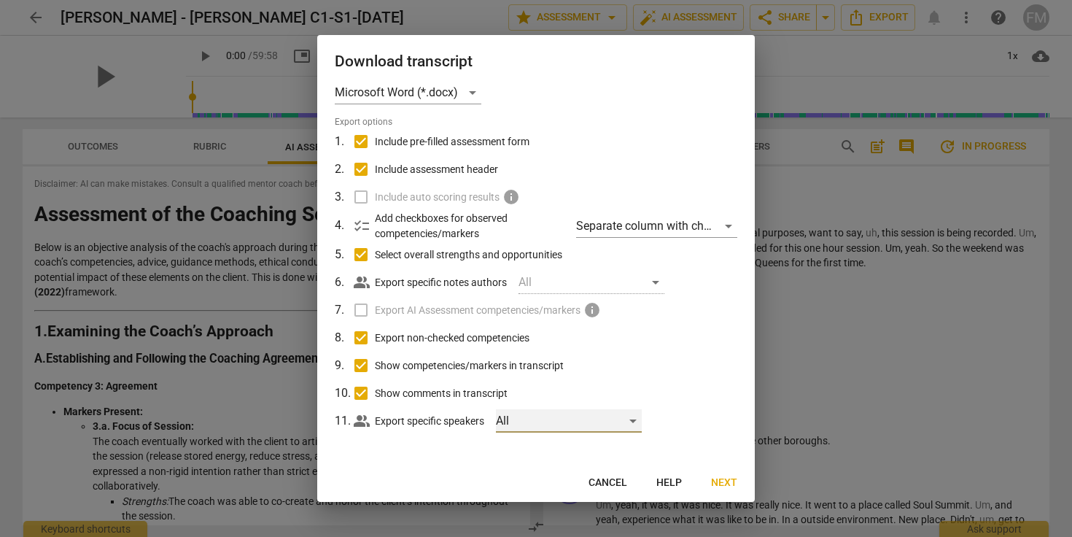
click at [631, 424] on div "All" at bounding box center [569, 420] width 146 height 23
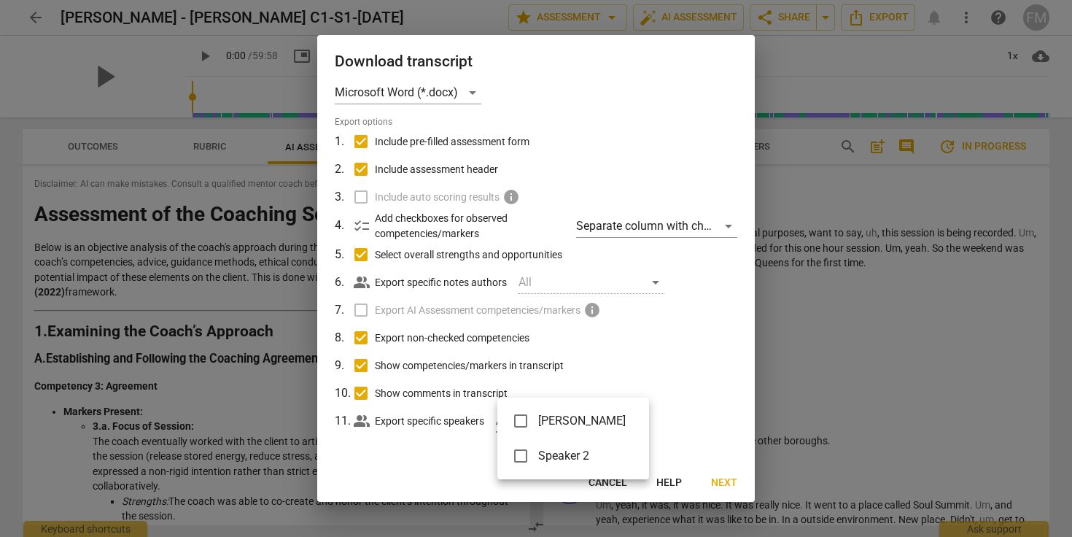
click at [451, 450] on div at bounding box center [536, 268] width 1072 height 537
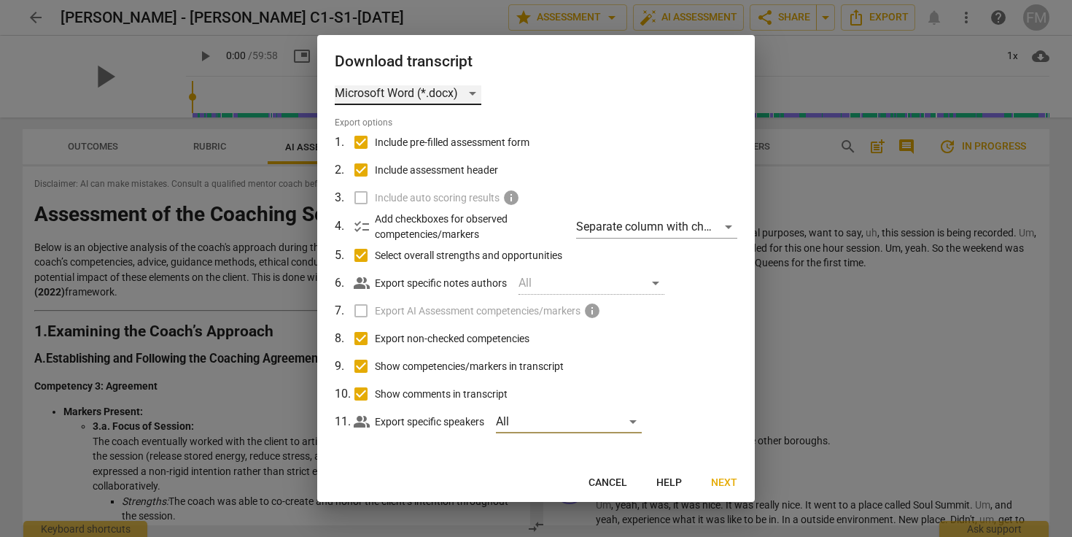
click at [457, 92] on div "Microsoft Word (*.docx)" at bounding box center [408, 93] width 147 height 23
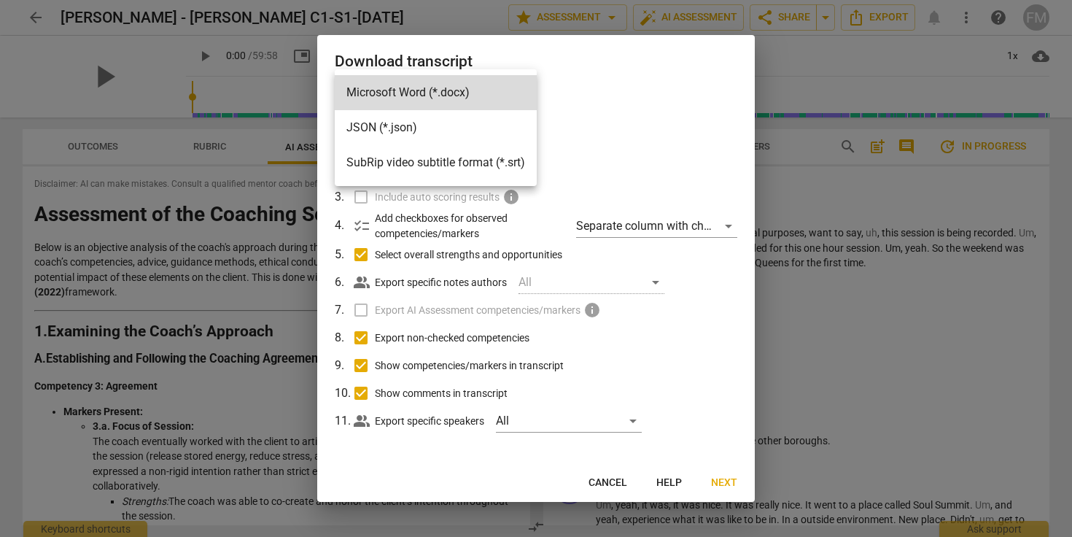
click at [625, 131] on div at bounding box center [536, 268] width 1072 height 537
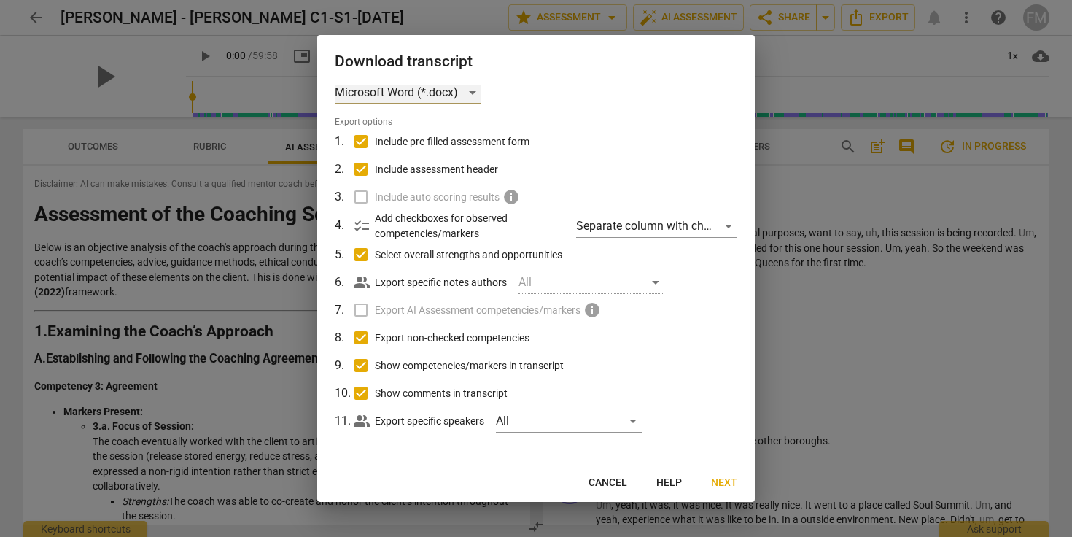
scroll to position [12, 0]
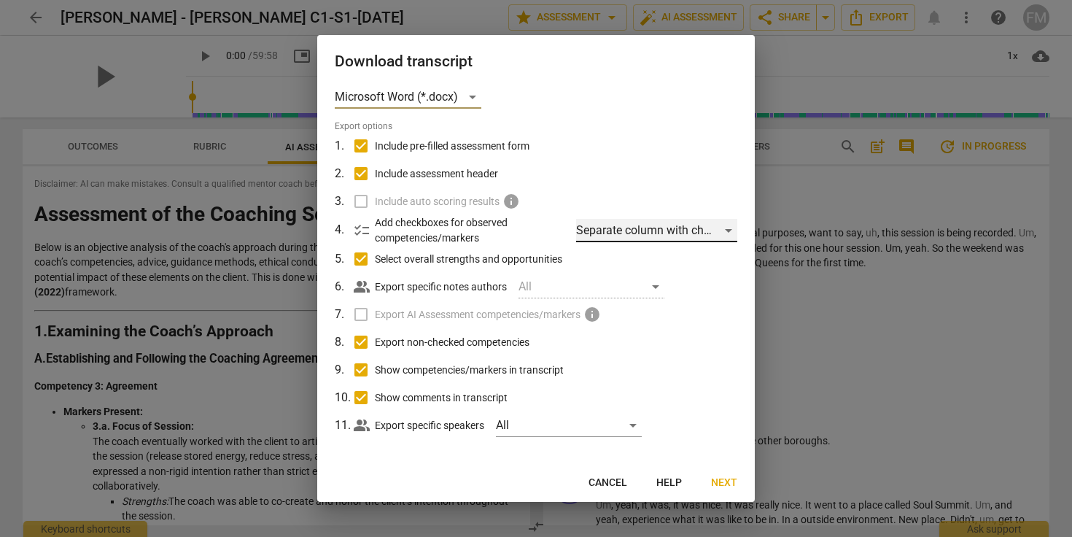
click at [630, 236] on div "Separate column with check marks" at bounding box center [656, 230] width 161 height 23
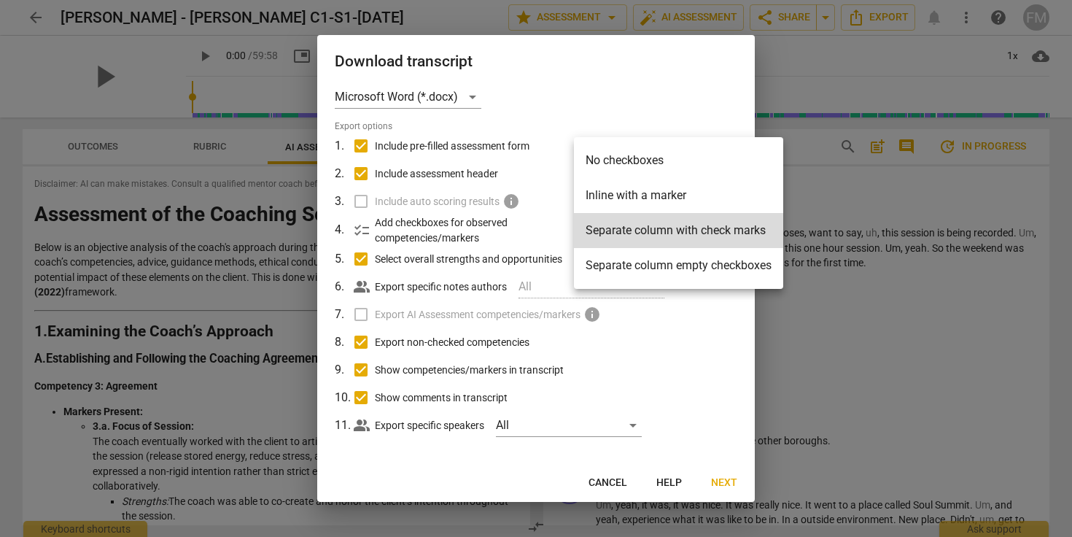
click at [626, 160] on li "No checkboxes" at bounding box center [678, 160] width 209 height 35
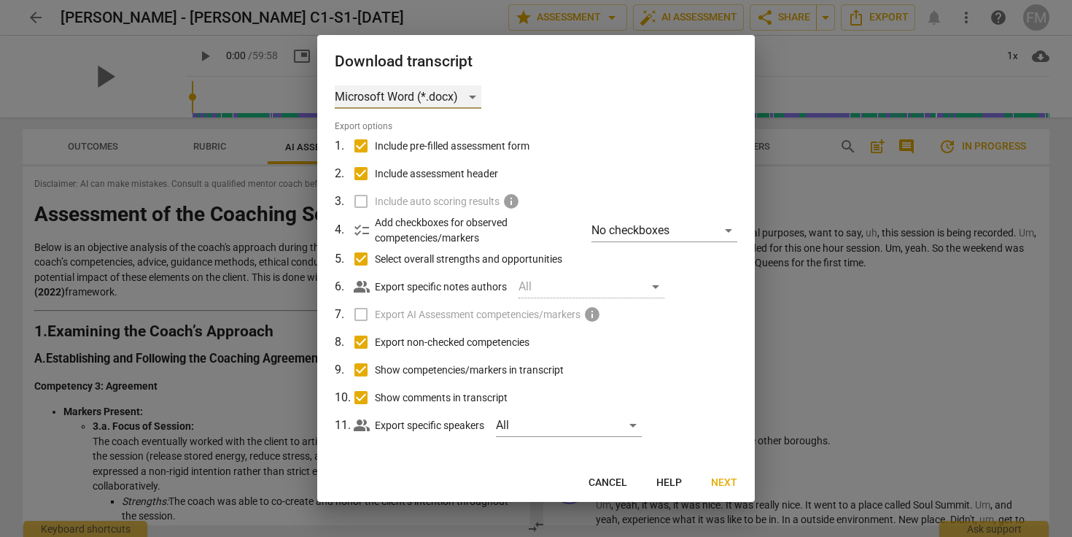
click at [473, 93] on div "Microsoft Word (*.docx)" at bounding box center [408, 96] width 147 height 23
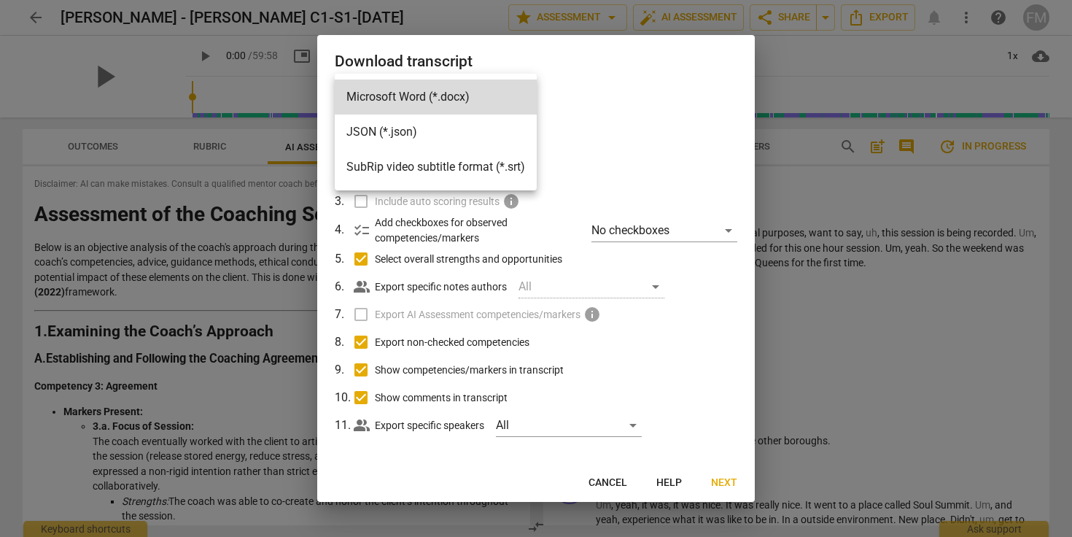
click at [614, 114] on div at bounding box center [536, 268] width 1072 height 537
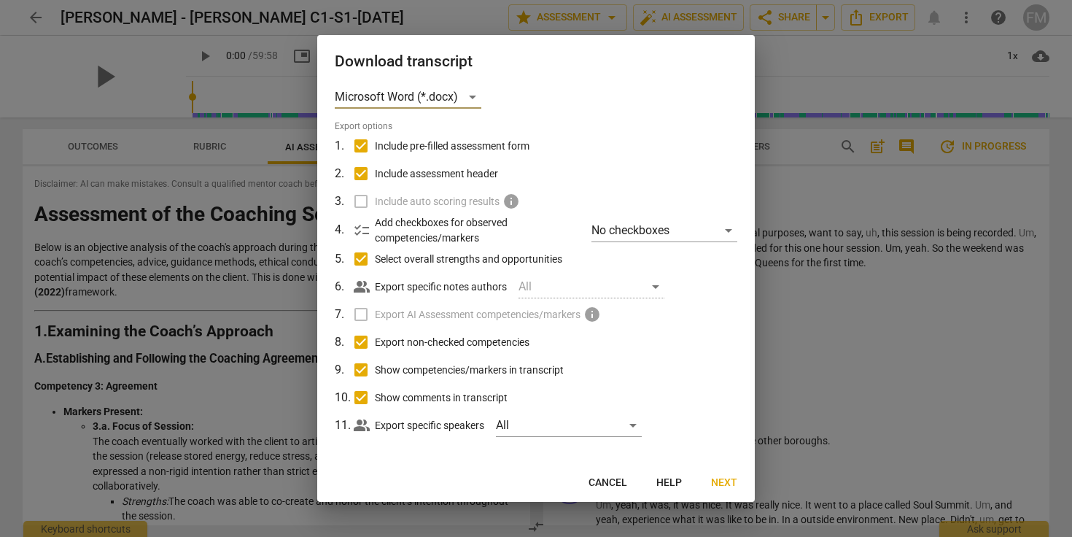
click at [610, 483] on span "Cancel" at bounding box center [607, 482] width 39 height 15
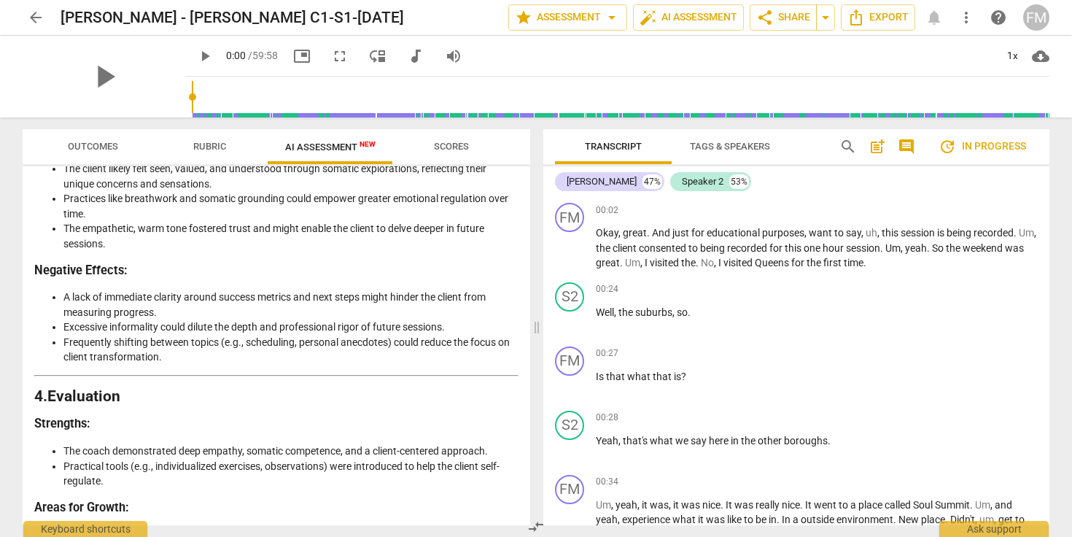
scroll to position [2728, 0]
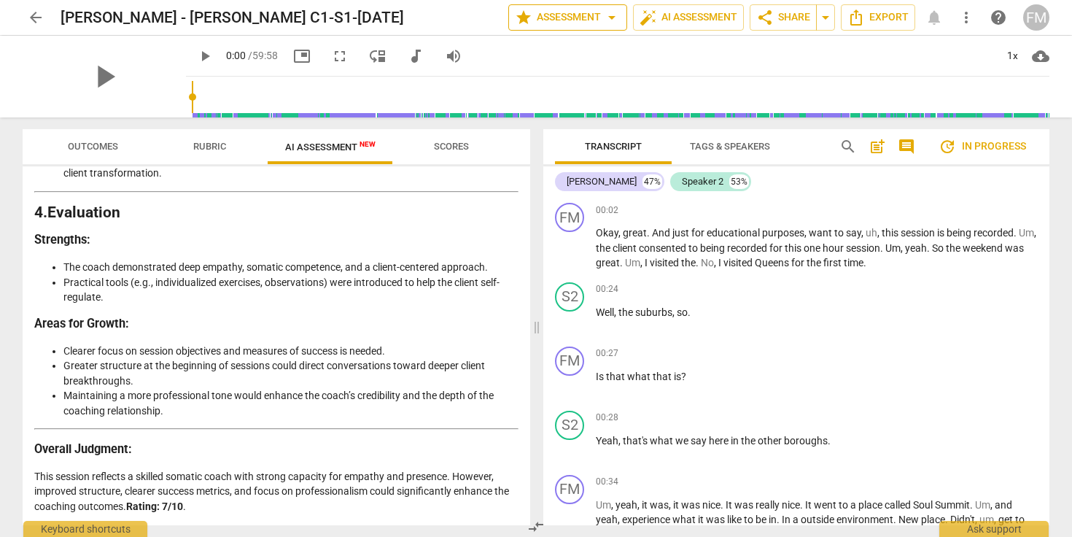
click at [605, 18] on span "arrow_drop_down" at bounding box center [612, 18] width 18 height 18
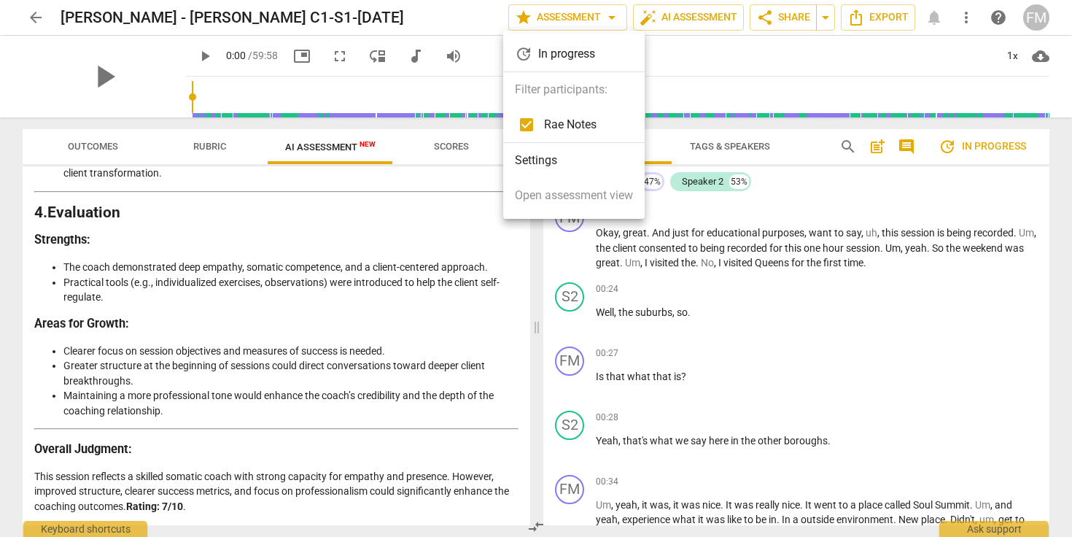
click at [543, 158] on li "Settings" at bounding box center [573, 160] width 141 height 35
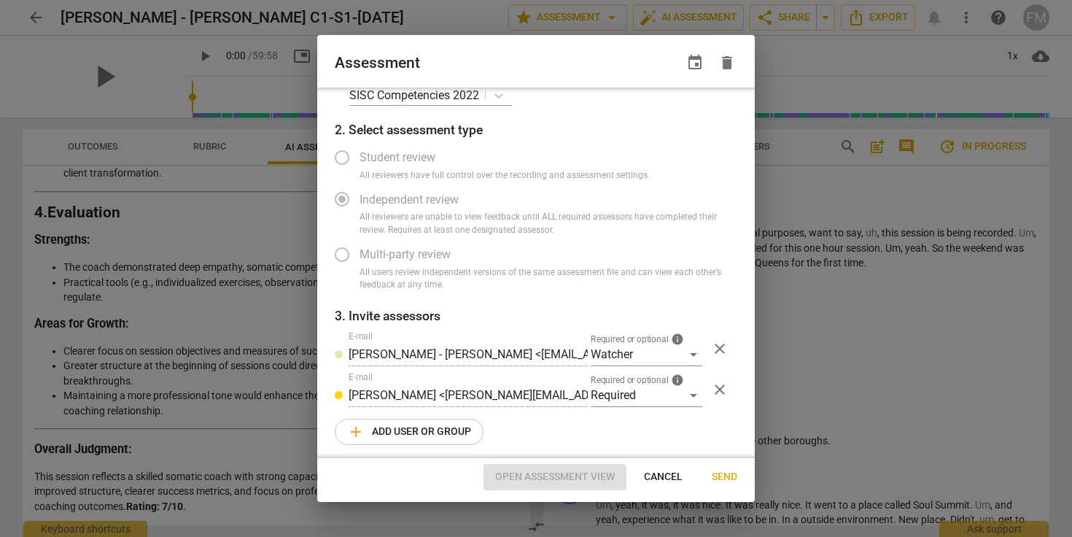
scroll to position [32, 0]
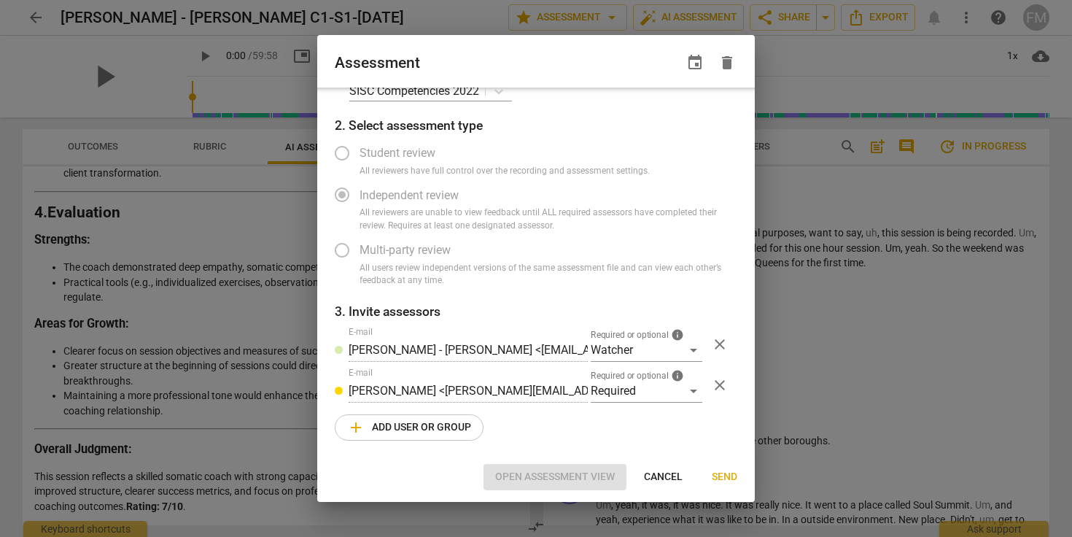
click at [661, 478] on span "Cancel" at bounding box center [663, 477] width 39 height 15
radio input "false"
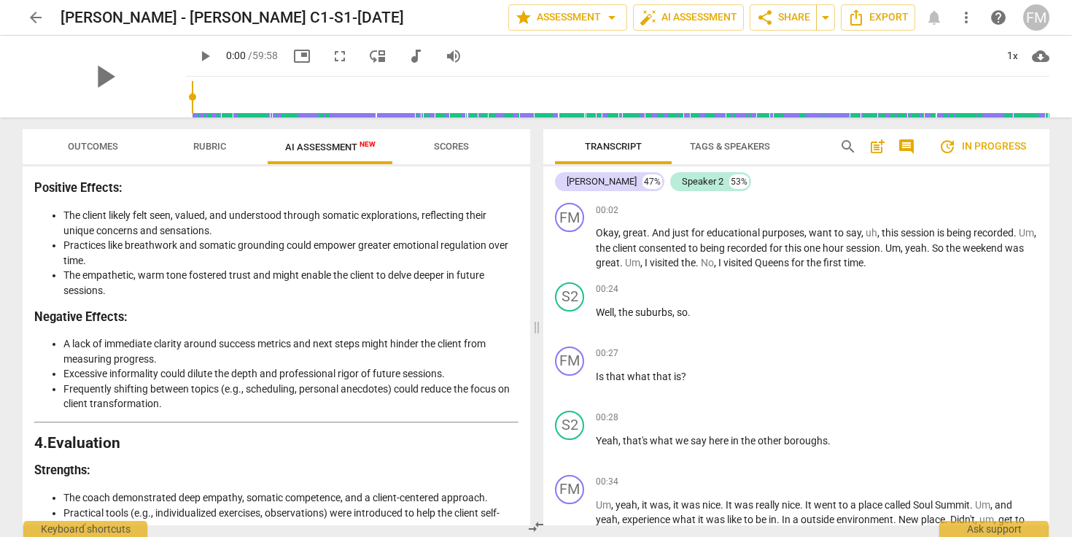
scroll to position [2367, 0]
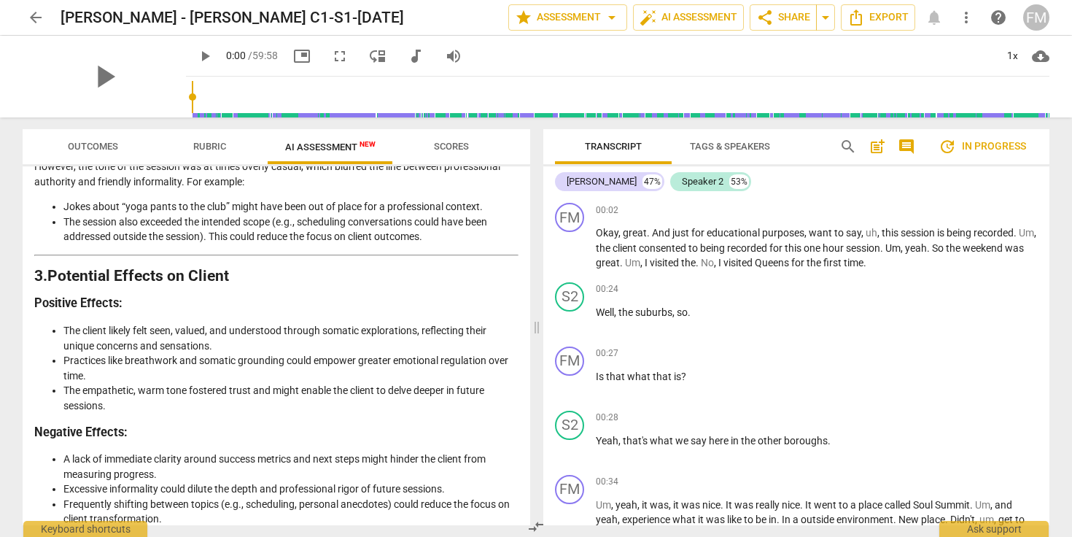
click at [94, 144] on span "Outcomes" at bounding box center [93, 146] width 50 height 11
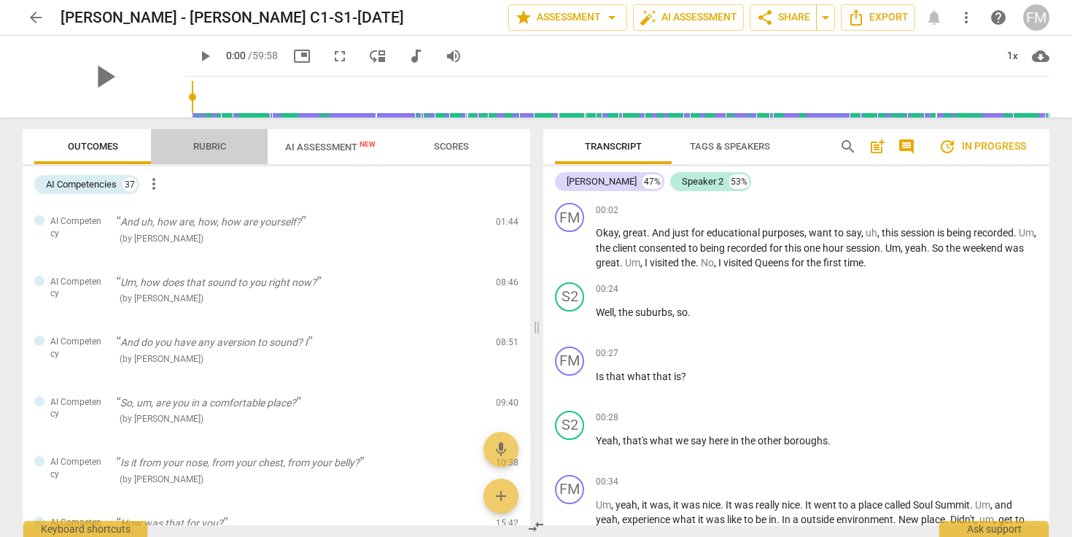
click at [210, 144] on span "Rubric" at bounding box center [209, 146] width 33 height 11
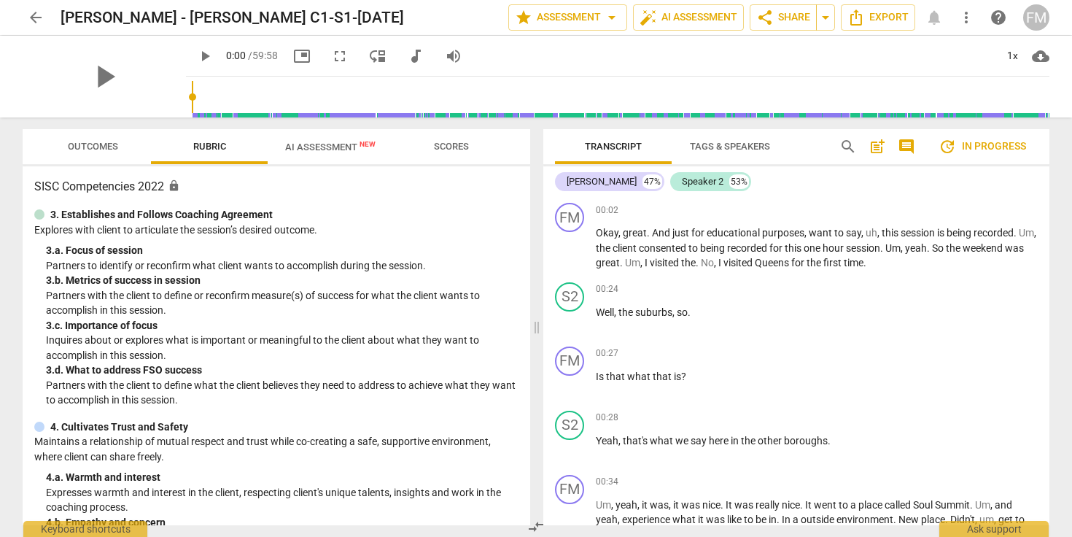
click at [443, 152] on span "Scores" at bounding box center [451, 147] width 70 height 20
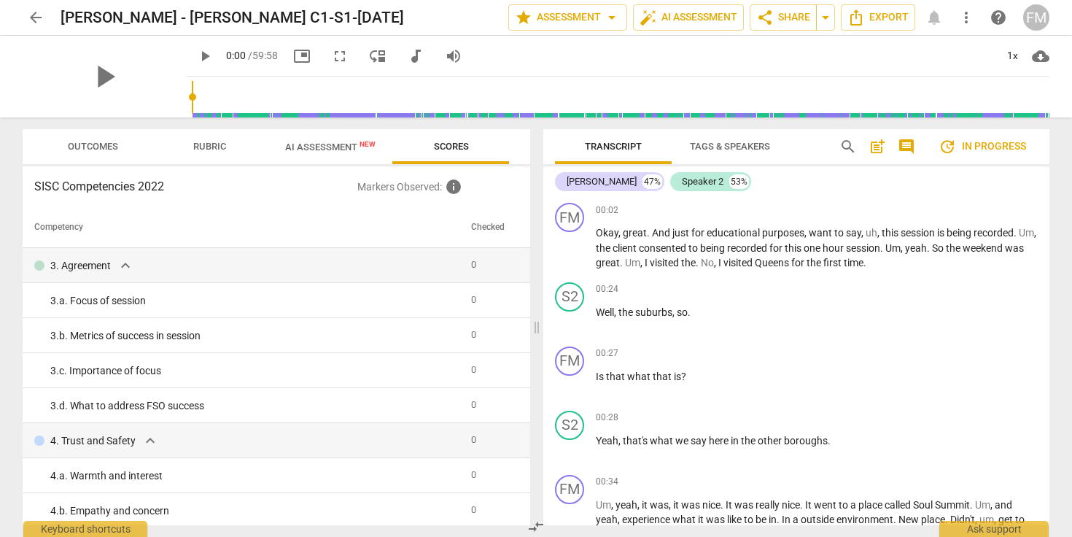
click at [315, 148] on span "AI Assessment New" at bounding box center [330, 146] width 90 height 11
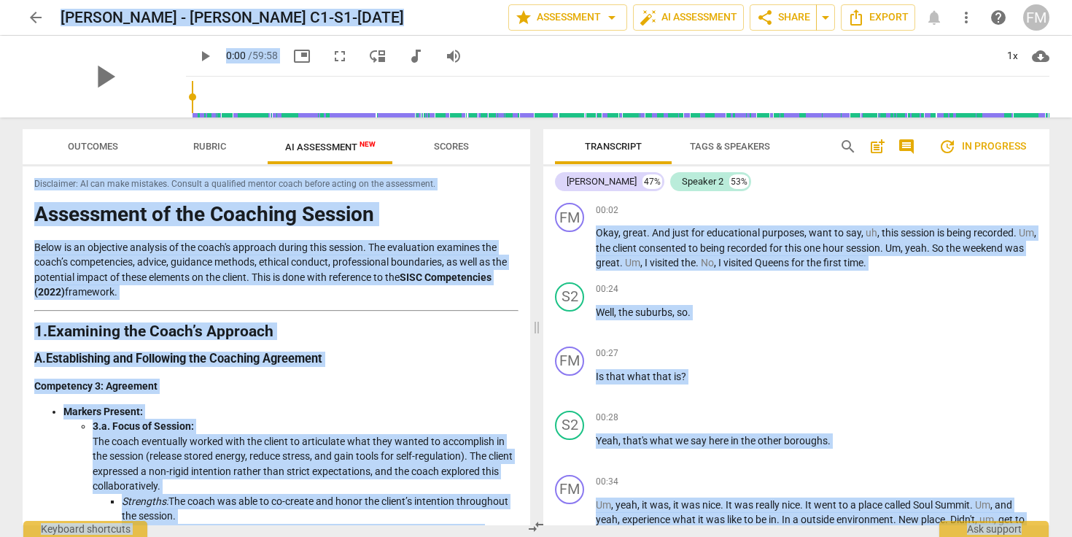
click at [248, 271] on p "Below is an objective analysis of the coach's approach during this session. The…" at bounding box center [276, 270] width 484 height 60
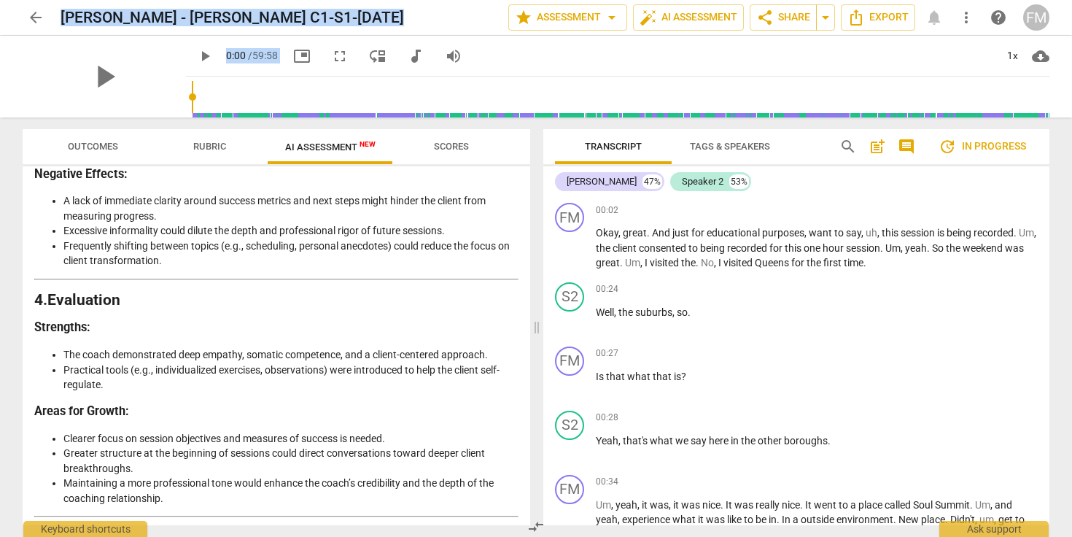
scroll to position [2728, 0]
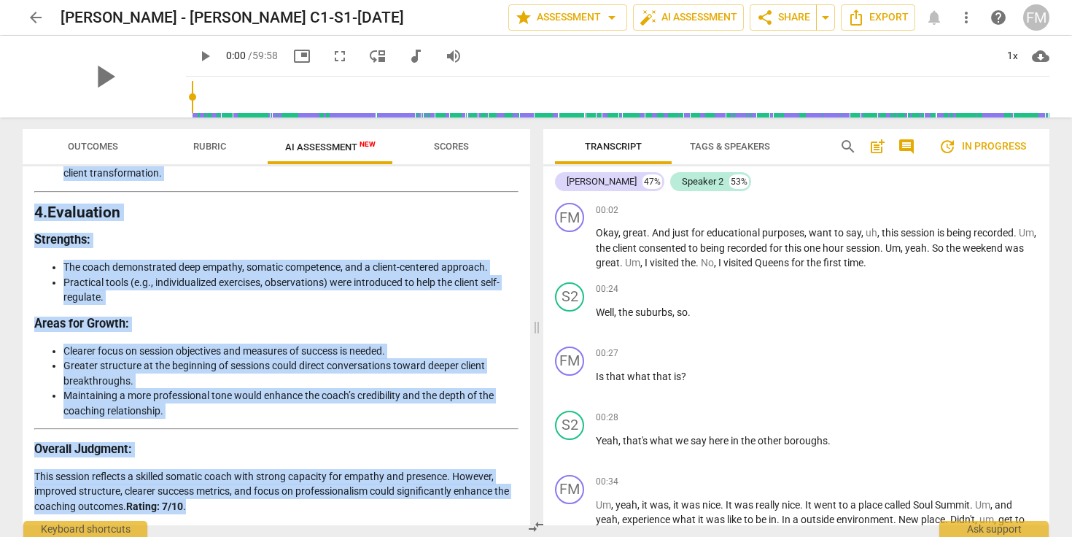
drag, startPoint x: 35, startPoint y: 214, endPoint x: 526, endPoint y: 515, distance: 575.8
click at [526, 515] on div "Disclaimer: AI can make mistakes. Consult a qualified mentor coach before actin…" at bounding box center [277, 345] width 508 height 359
copy div "Loremipsum do sit Ametcons Adipisc Elits do ei temporinc utlabore et dol magna'…"
